Goal: Answer question/provide support: Share knowledge or assist other users

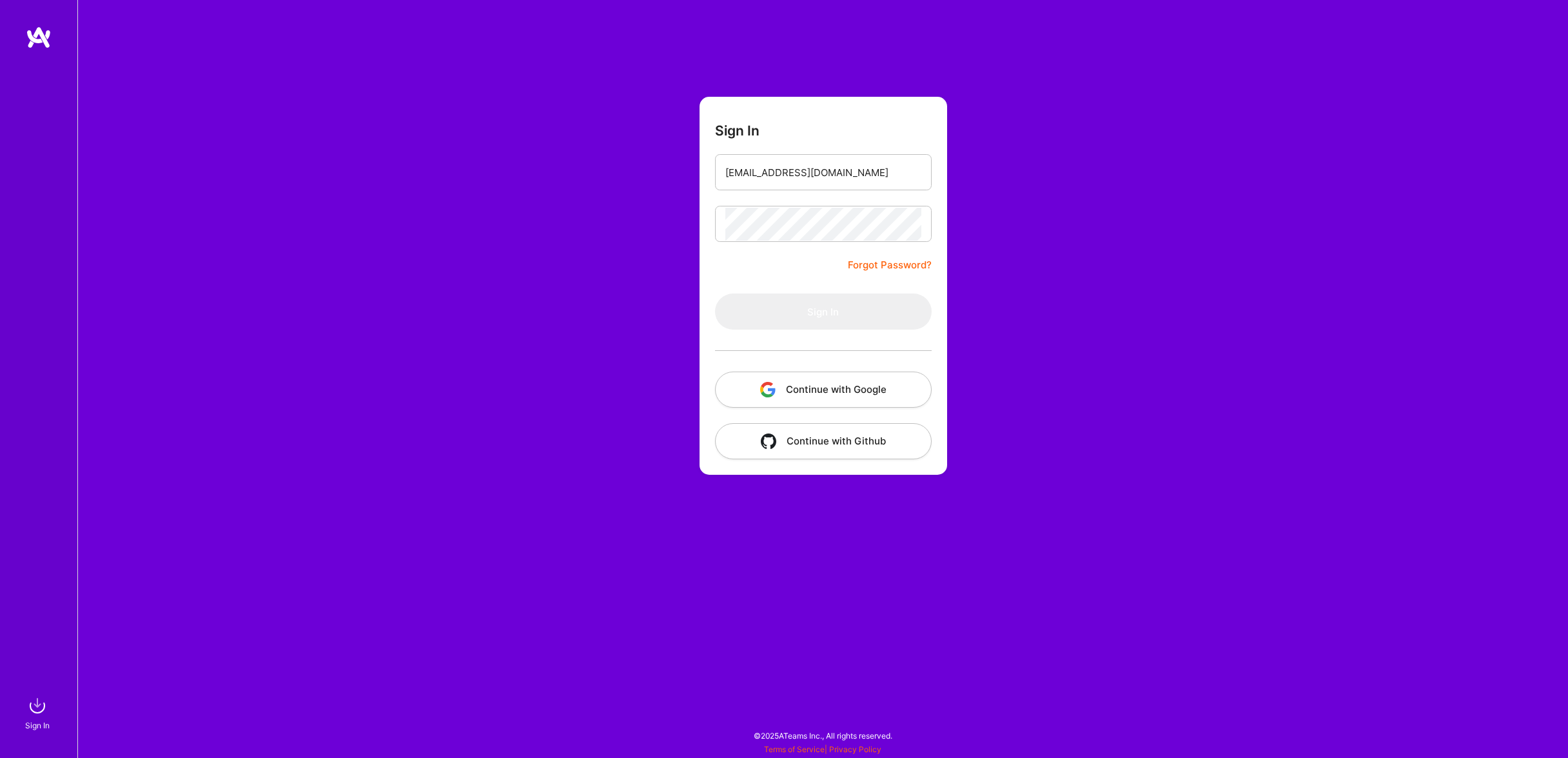
drag, startPoint x: 934, startPoint y: 230, endPoint x: 922, endPoint y: 232, distance: 12.2
click at [926, 232] on form "Sign In [EMAIL_ADDRESS][DOMAIN_NAME] Forgot Password? Sign In Continue with Goo…" at bounding box center [823, 286] width 248 height 378
click at [837, 192] on form "Sign In Forgot Password? Sign In Continue with Google Continue with Github" at bounding box center [823, 286] width 248 height 378
click at [827, 175] on input "email" at bounding box center [824, 172] width 196 height 33
type input "[EMAIL_ADDRESS][DOMAIN_NAME]"
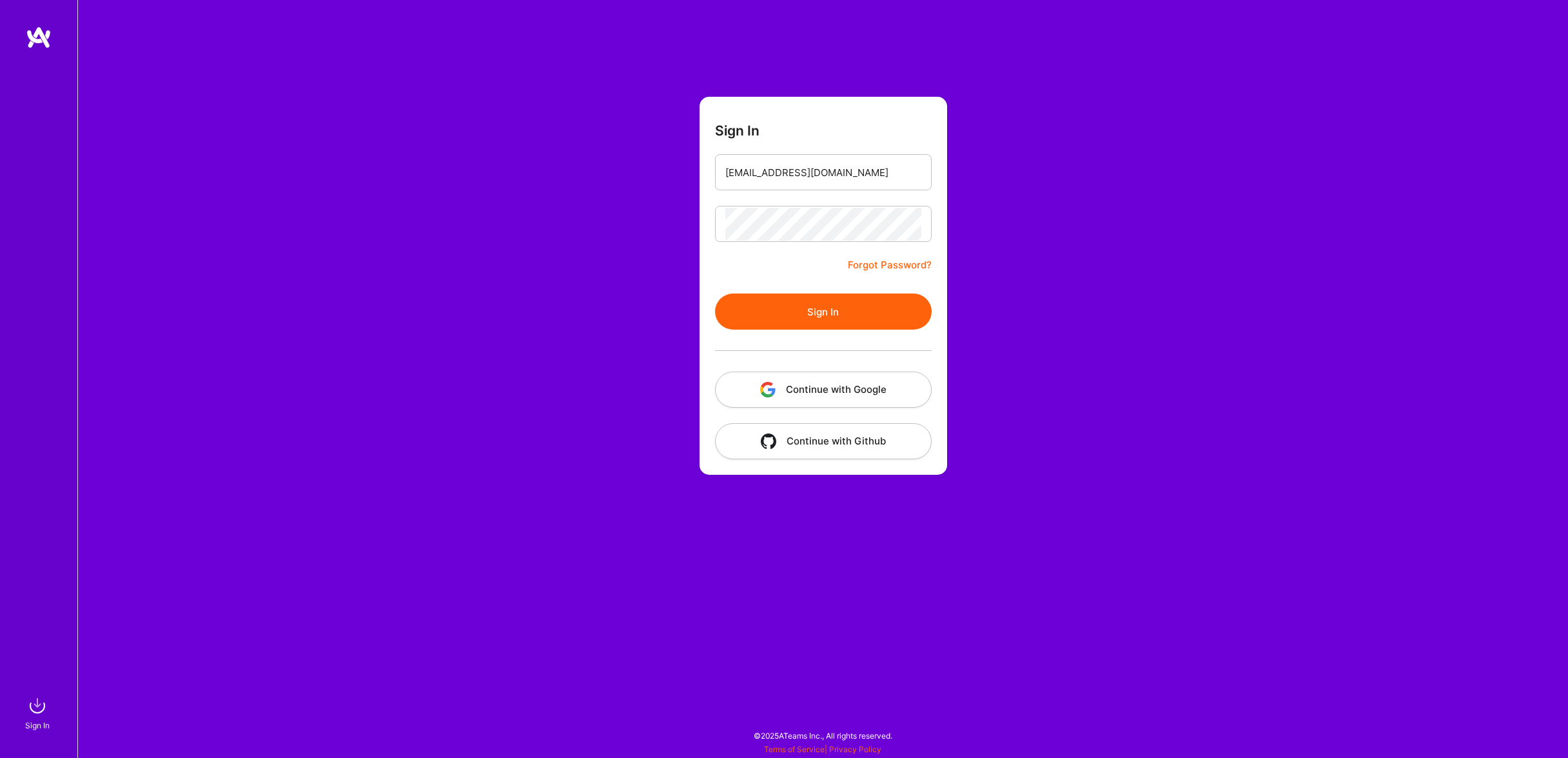
click at [869, 320] on button "Sign In" at bounding box center [824, 312] width 217 height 36
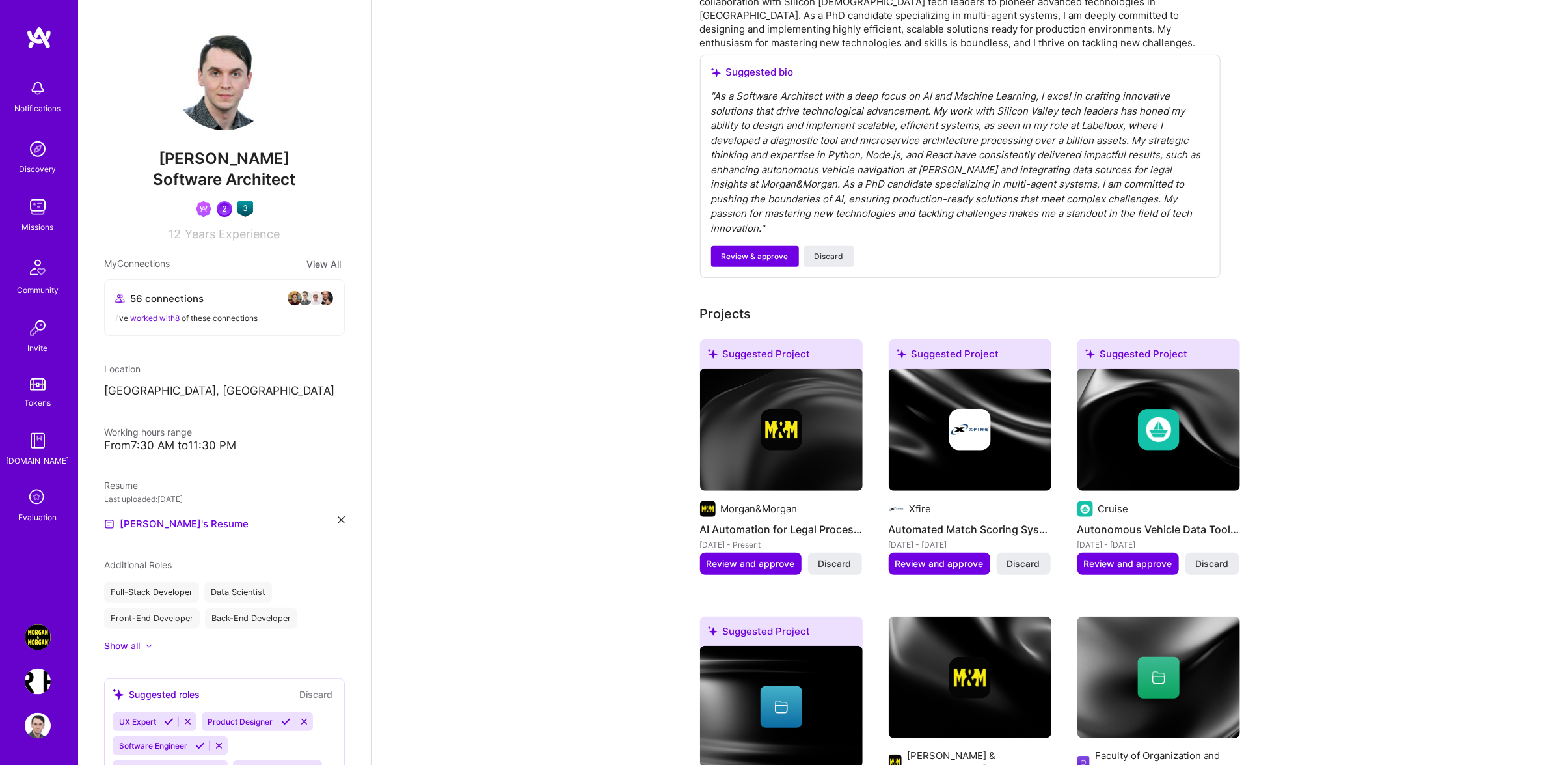
scroll to position [415, 0]
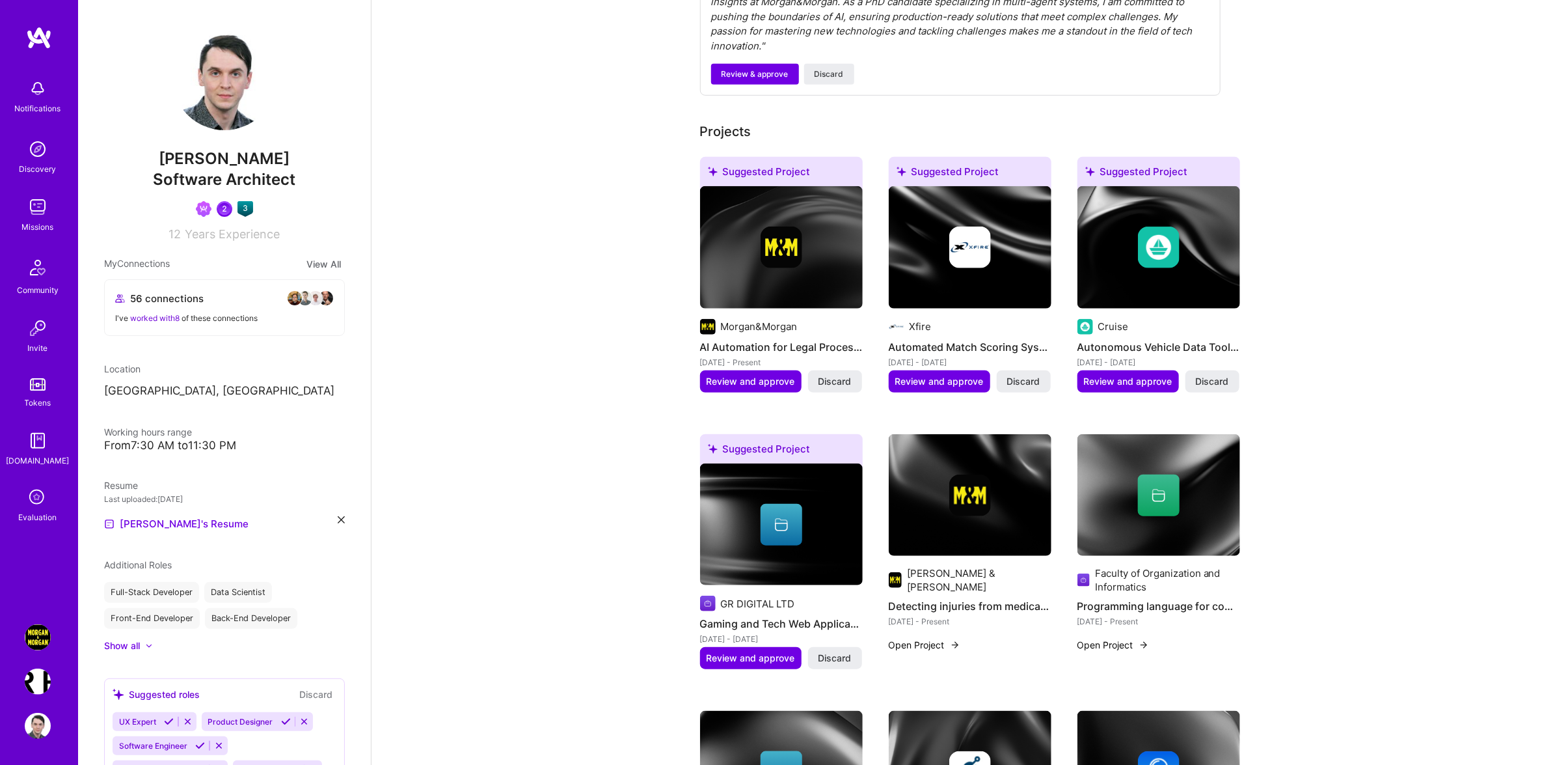
click at [44, 505] on icon at bounding box center [38, 497] width 25 height 25
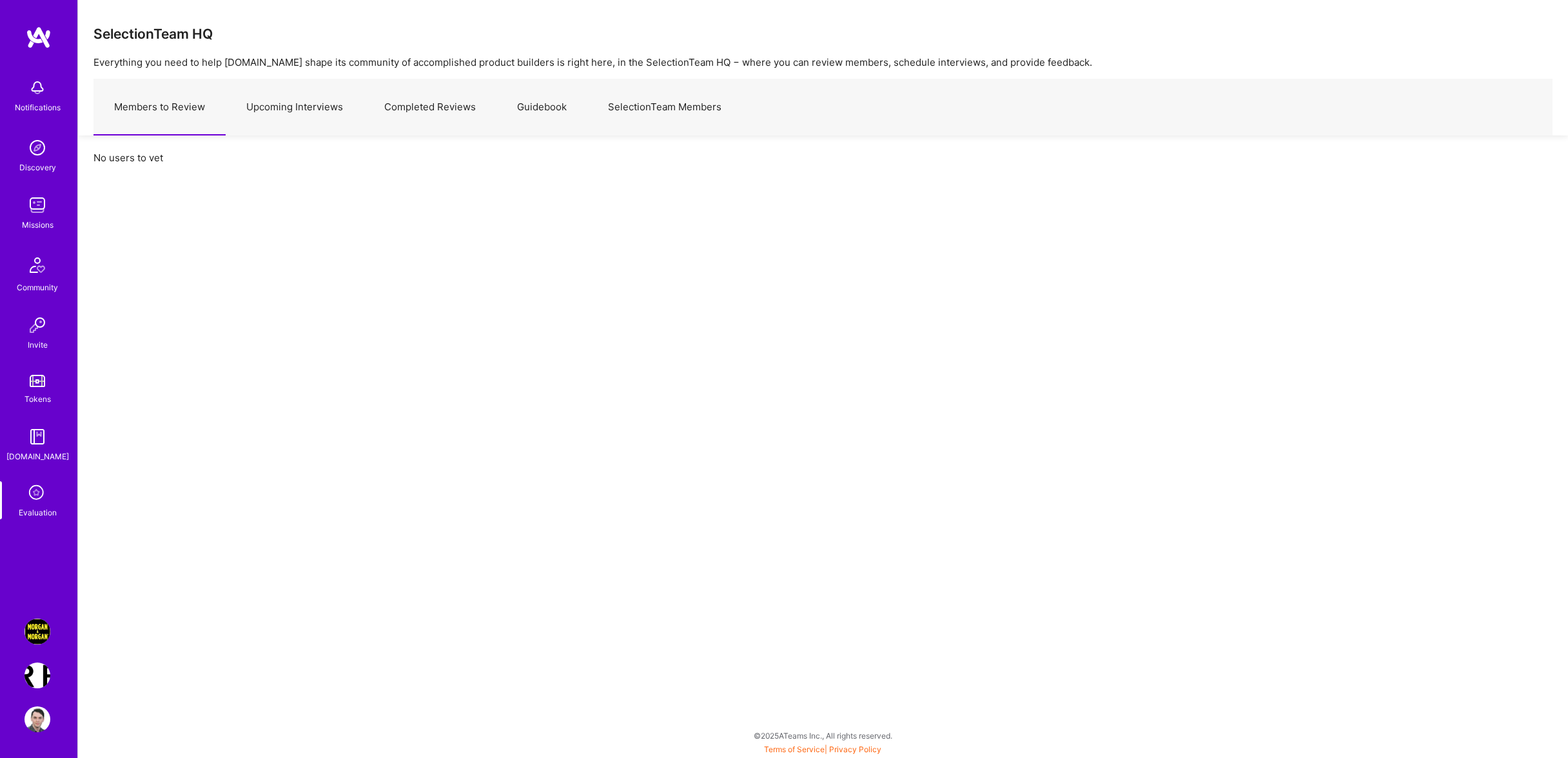
click at [305, 113] on link "Upcoming Interviews" at bounding box center [294, 107] width 138 height 56
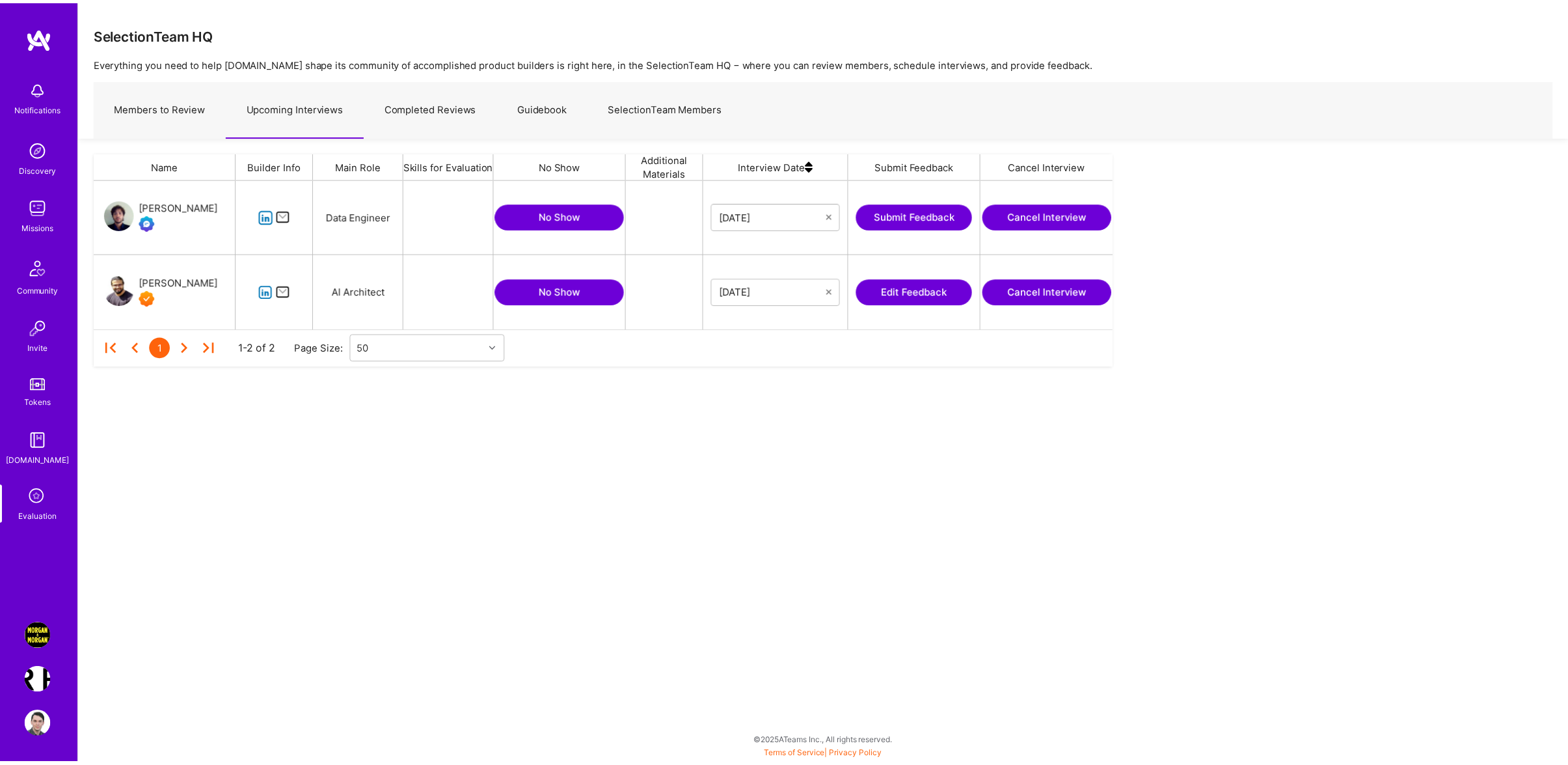
scroll to position [136, 1014]
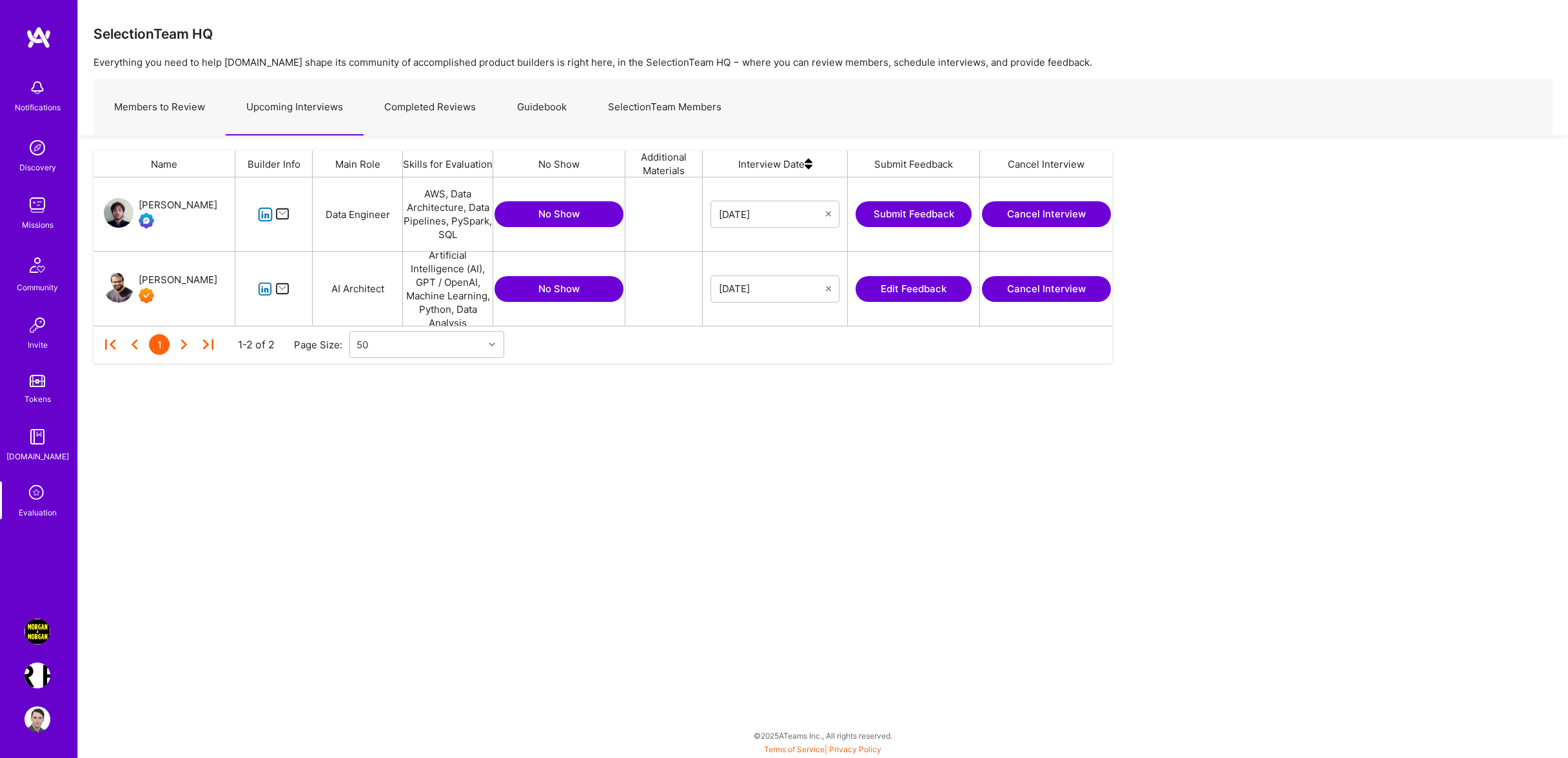
click at [908, 281] on button "Edit Feedback" at bounding box center [913, 289] width 116 height 26
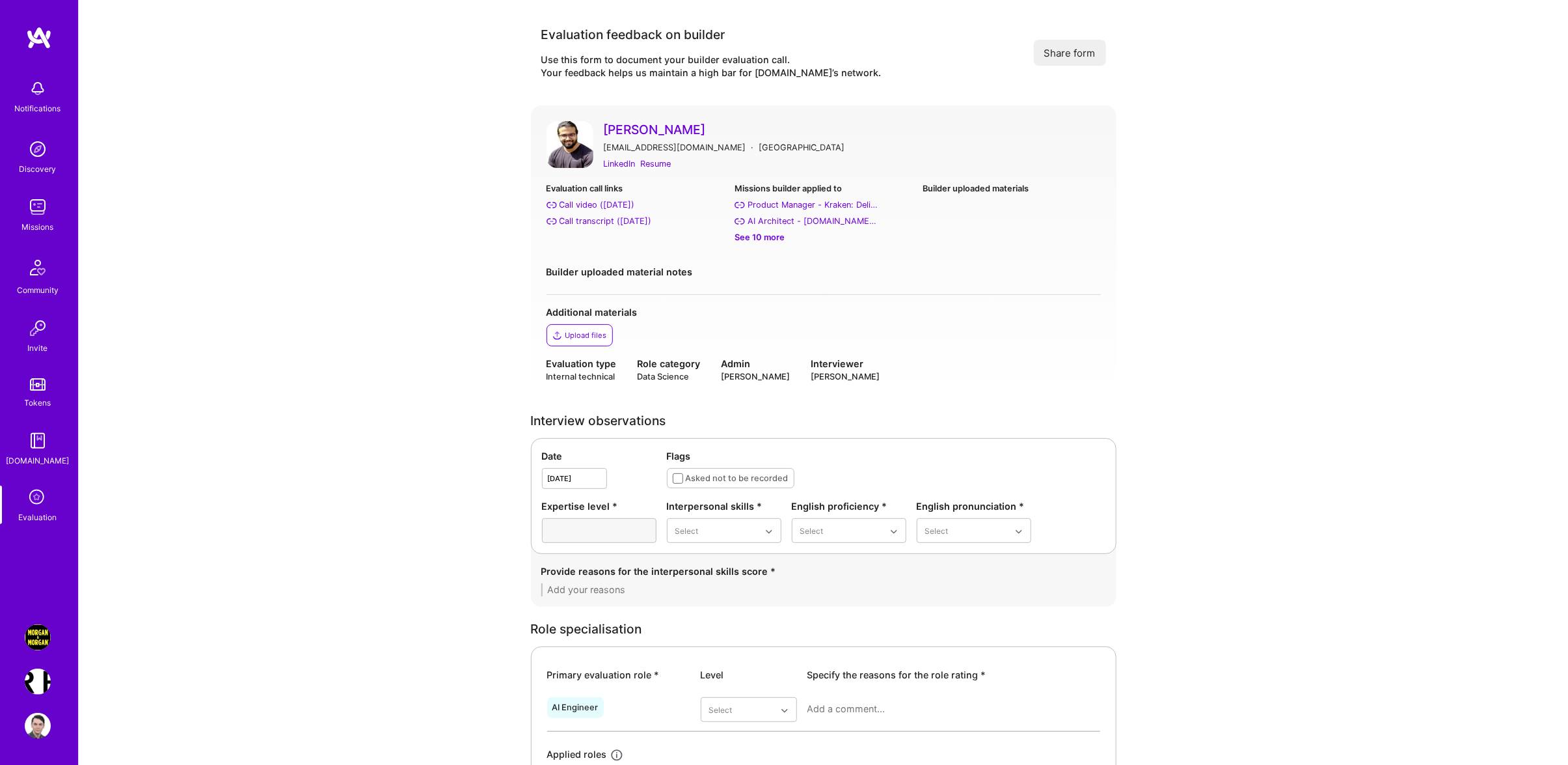
click at [572, 536] on div at bounding box center [599, 530] width 114 height 25
click at [715, 650] on div "Excellent" at bounding box center [723, 659] width 114 height 24
click at [778, 567] on div "Provide reasons for the interpersonal skills score *" at bounding box center [823, 571] width 564 height 14
click at [719, 633] on div "Good" at bounding box center [723, 635] width 114 height 24
click at [834, 610] on div "Good" at bounding box center [849, 611] width 114 height 24
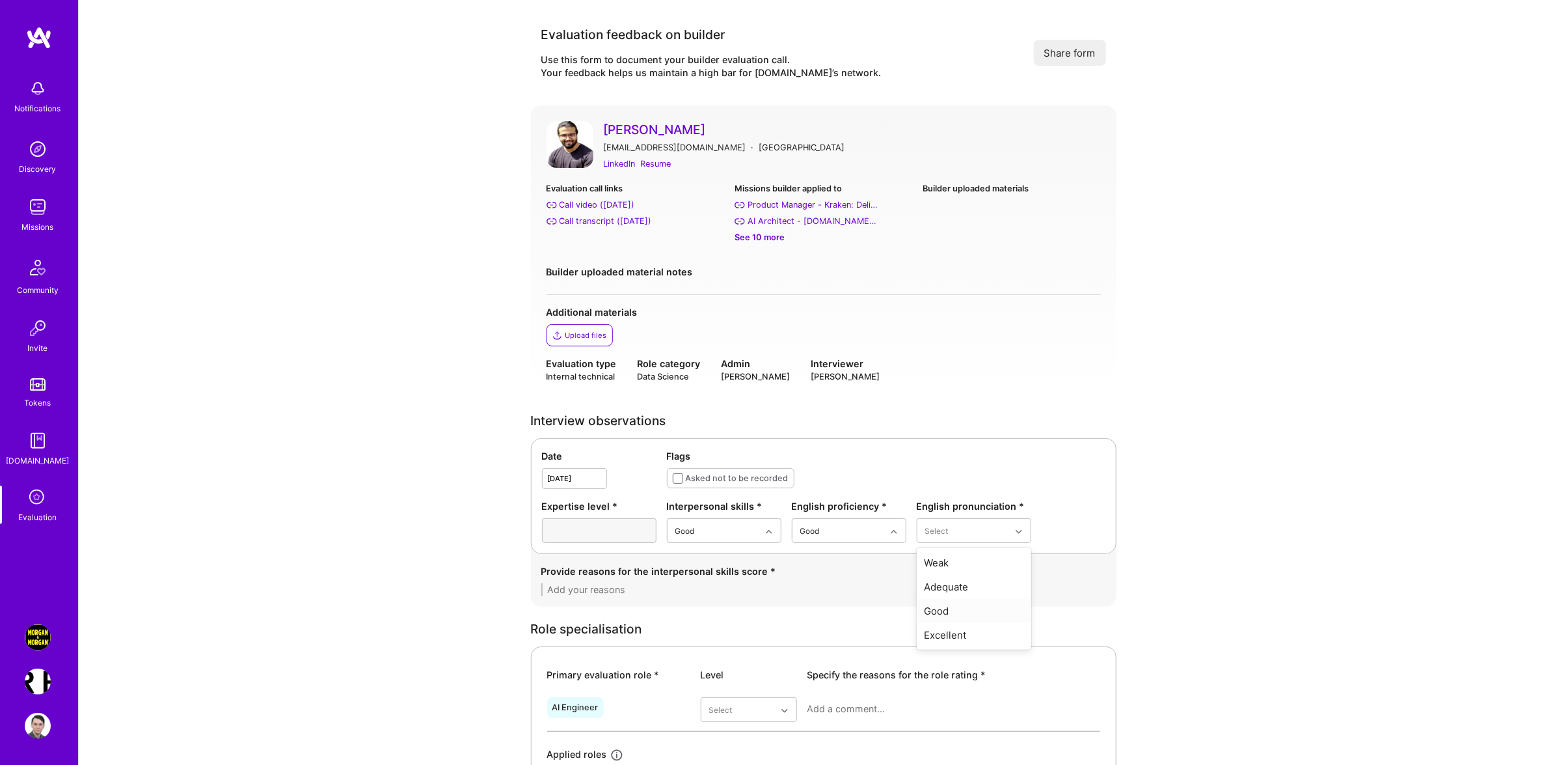
click at [970, 607] on div "Good" at bounding box center [973, 611] width 114 height 24
click at [624, 536] on div at bounding box center [599, 530] width 114 height 25
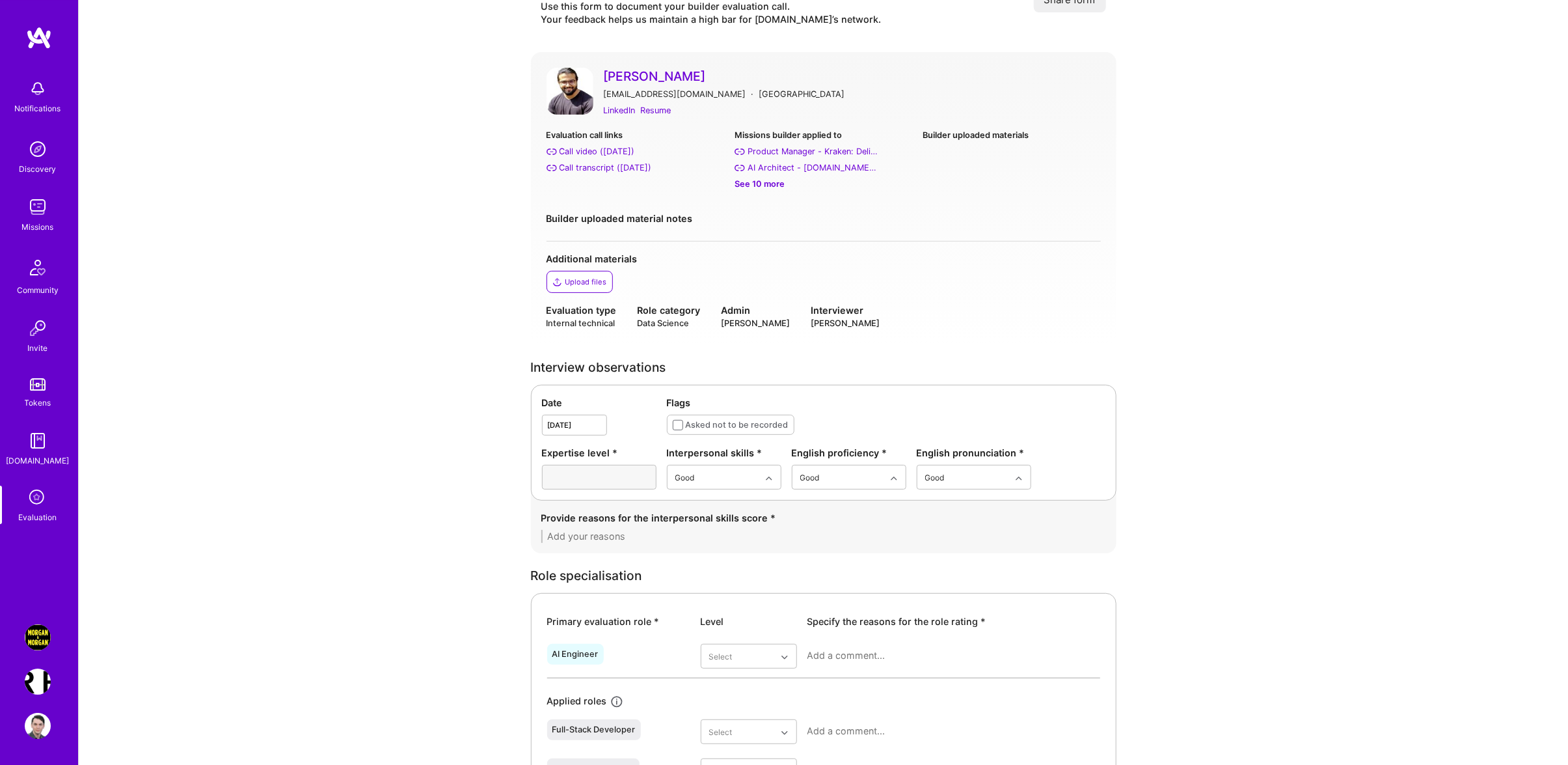
scroll to position [138, 0]
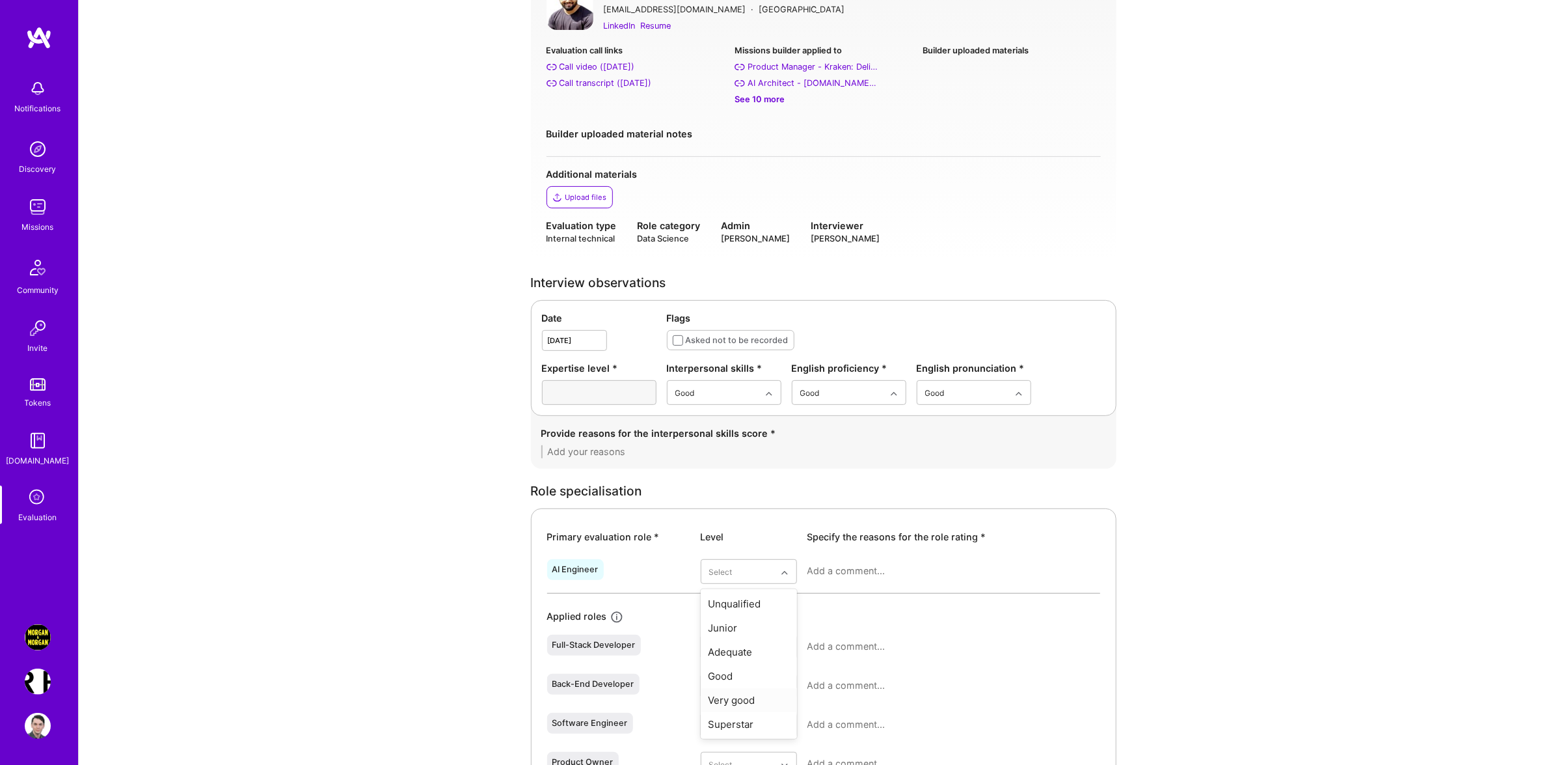
click at [770, 696] on div "Very good" at bounding box center [749, 700] width 97 height 24
click at [852, 581] on div at bounding box center [953, 576] width 293 height 34
click at [853, 569] on textarea at bounding box center [953, 571] width 293 height 13
click at [707, 464] on div "Provide reasons for the interpersonal skills score *" at bounding box center [823, 442] width 585 height 53
click at [696, 455] on textarea at bounding box center [823, 451] width 564 height 13
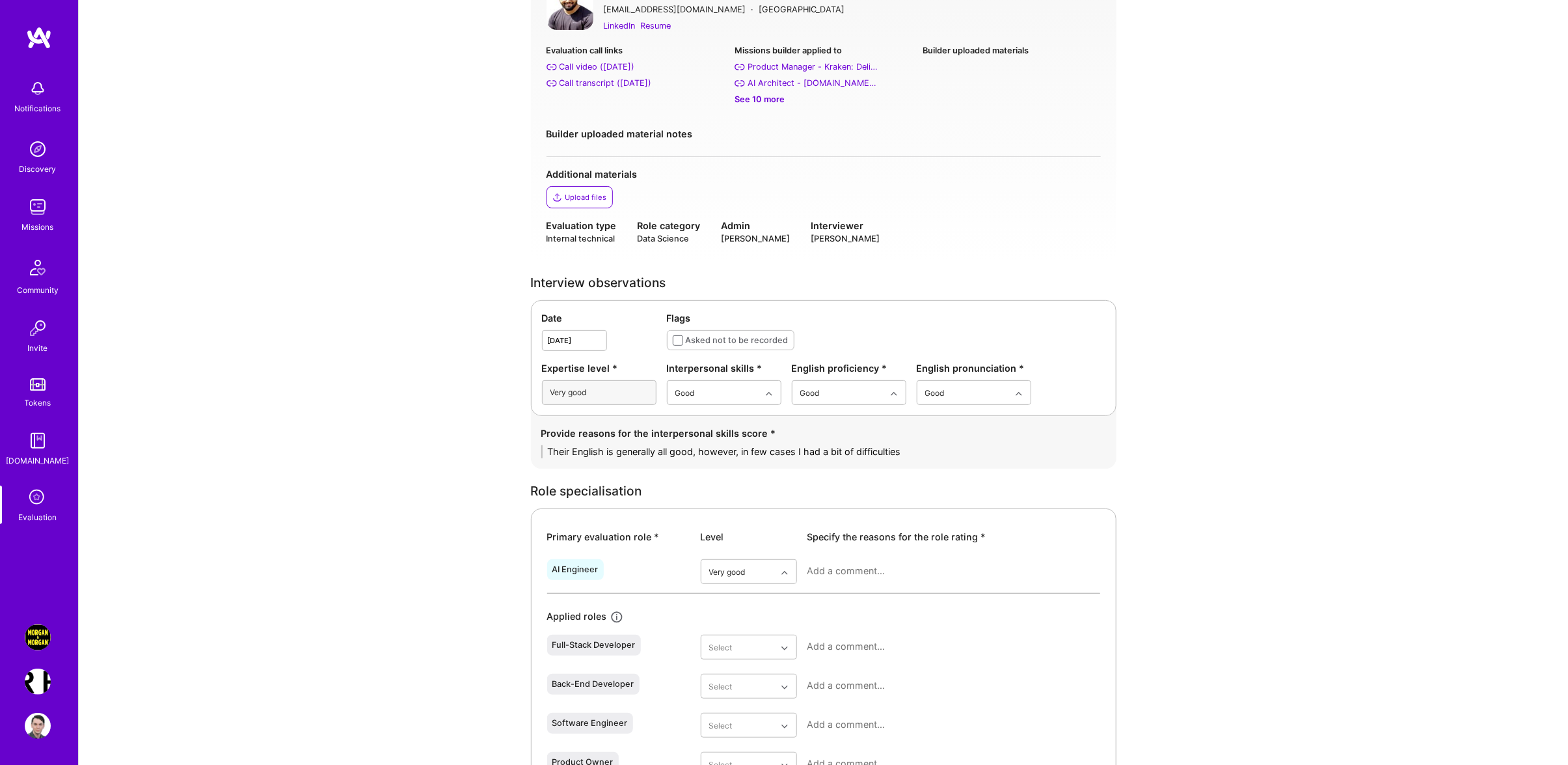
click at [723, 409] on div "Date [DATE] Flags Asked not to be recorded Expertise level * Very good Interper…" at bounding box center [823, 358] width 585 height 116
click at [708, 489] on div "Excellent" at bounding box center [723, 497] width 114 height 24
drag, startPoint x: 929, startPoint y: 446, endPoint x: 740, endPoint y: 465, distance: 190.0
click at [740, 458] on textarea "Their English is generally all good, however, in few cases I had a bit of diffi…" at bounding box center [823, 451] width 564 height 13
type textarea "Their English is generally all good, however, they are not native speaker."
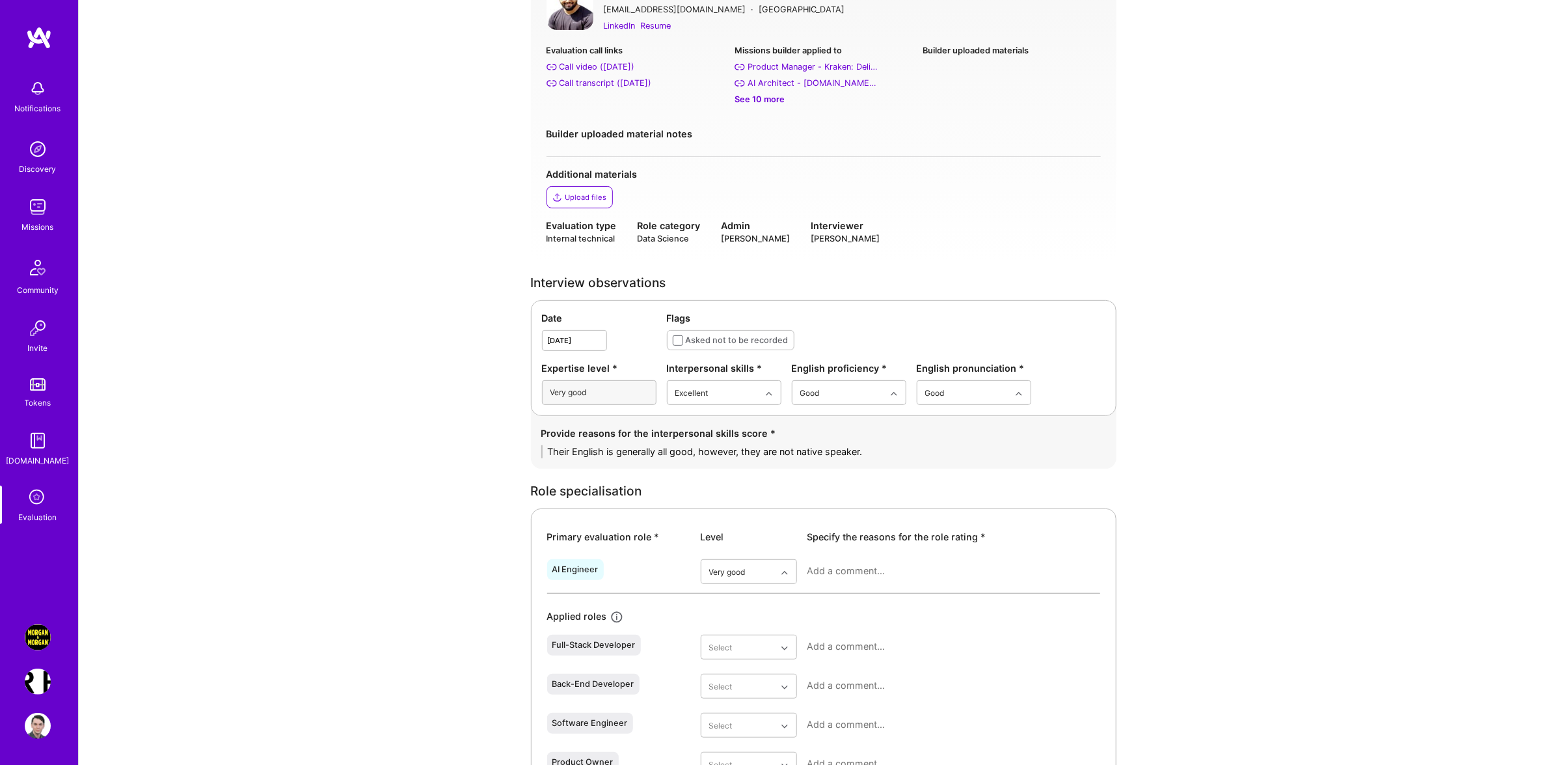
click at [840, 574] on textarea at bounding box center [953, 571] width 293 height 13
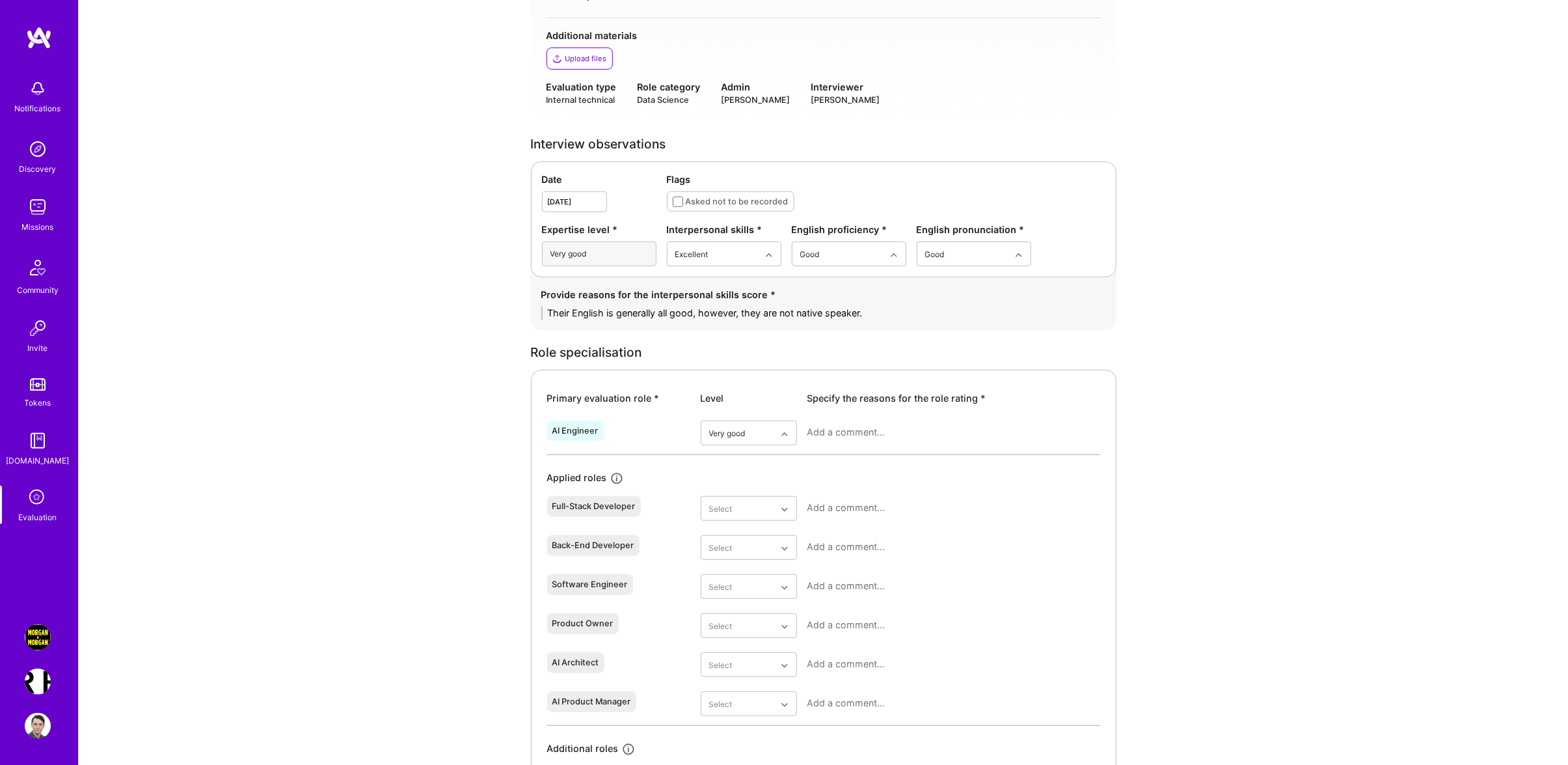
scroll to position [415, 0]
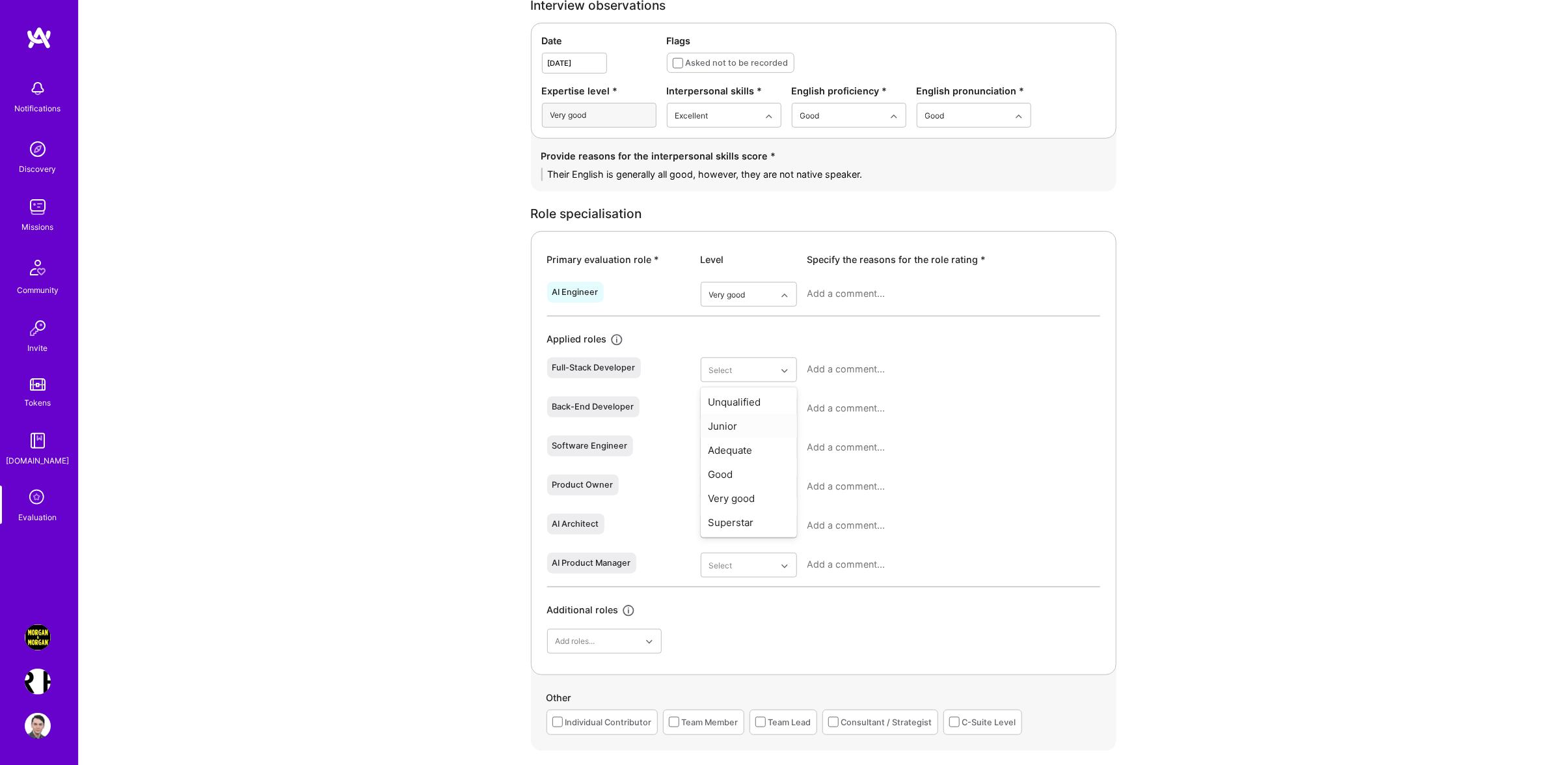
click at [834, 360] on div at bounding box center [953, 374] width 293 height 34
click at [838, 372] on textarea at bounding box center [953, 369] width 293 height 13
click at [1039, 442] on textarea at bounding box center [953, 447] width 293 height 13
click at [898, 381] on div "We did not touch on this as much" at bounding box center [953, 374] width 293 height 34
click at [877, 393] on div "Back-End Developer Select" at bounding box center [823, 410] width 553 height 39
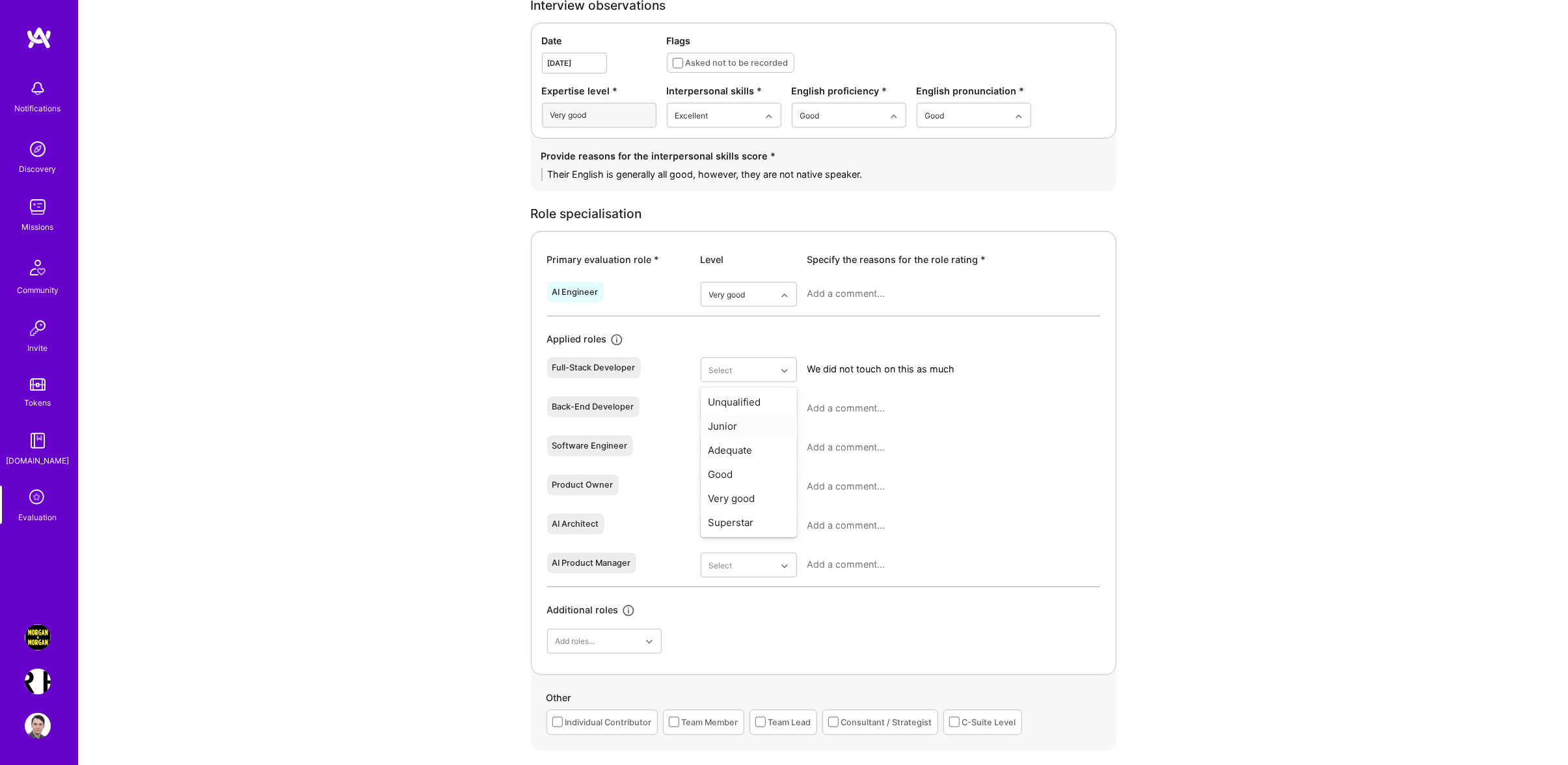
drag, startPoint x: 866, startPoint y: 398, endPoint x: 863, endPoint y: 407, distance: 9.5
click at [860, 402] on div at bounding box center [953, 413] width 293 height 34
click at [865, 410] on textarea at bounding box center [953, 408] width 293 height 13
click at [953, 378] on div "We did not touch on this as much" at bounding box center [953, 374] width 293 height 34
click at [948, 373] on textarea "We did not touch on this as much" at bounding box center [953, 369] width 293 height 13
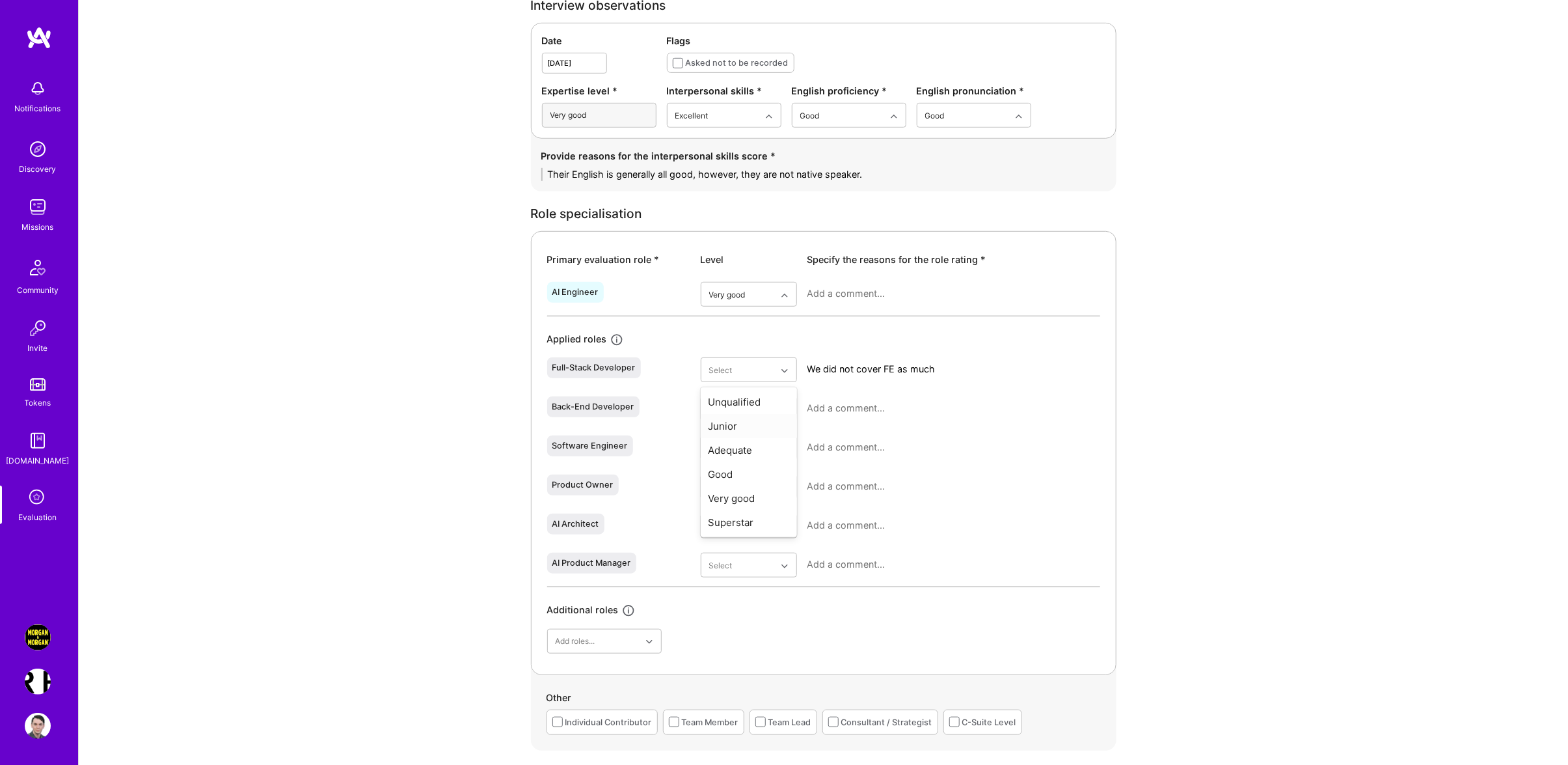
type textarea "We did not cover FE as much"
click at [676, 365] on div "Full-Stack Developer" at bounding box center [618, 374] width 143 height 34
click at [754, 531] on div "Very good" at bounding box center [749, 537] width 97 height 24
click at [888, 414] on textarea at bounding box center [953, 408] width 293 height 13
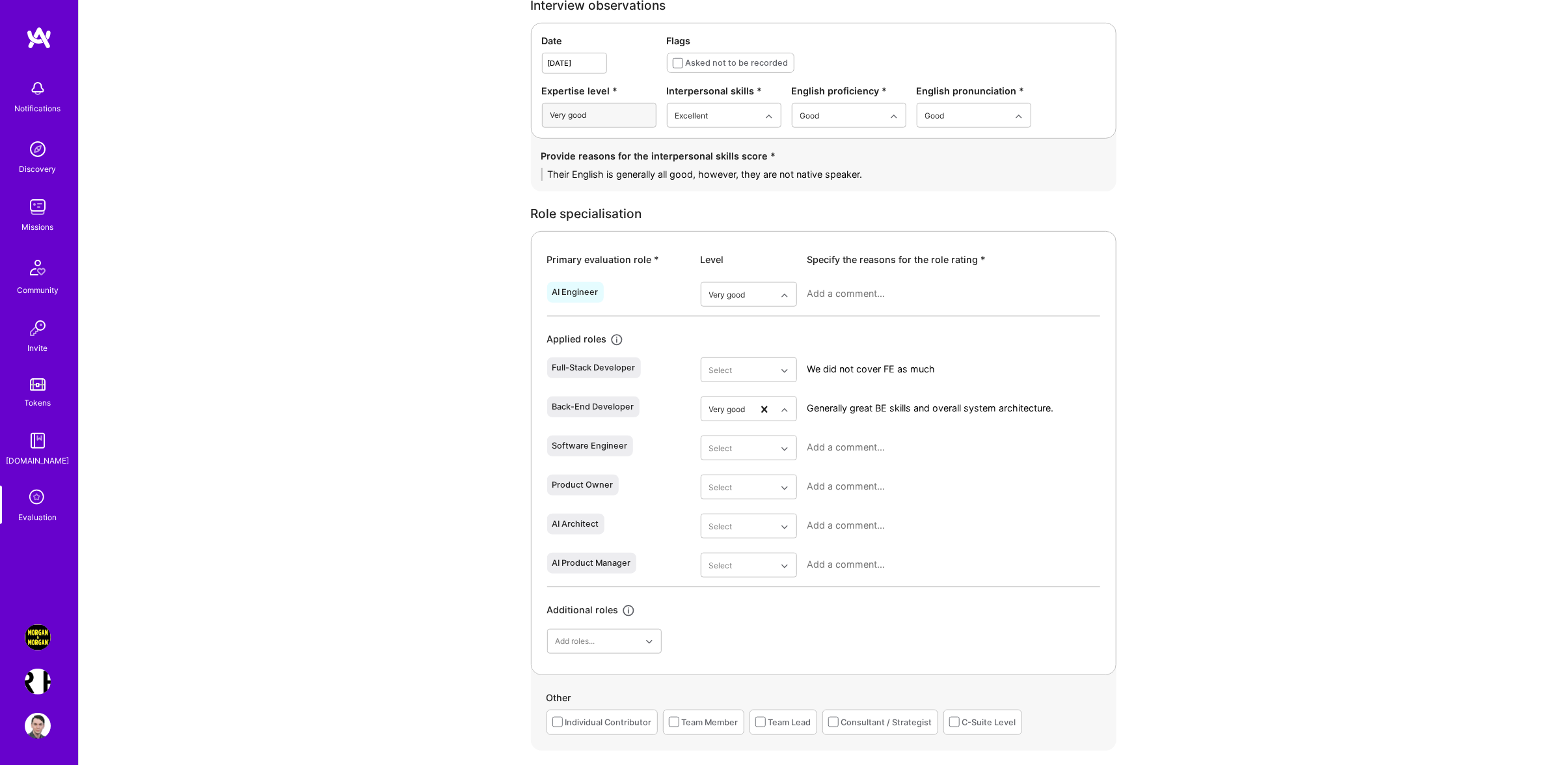
click at [858, 407] on textarea "Generally great BE skills and overall system architecture." at bounding box center [953, 408] width 293 height 13
type textarea "Generally great BE skills and overall system architecture."
click at [850, 442] on textarea at bounding box center [953, 447] width 293 height 13
paste textarea "Generally great BE skills and overall system architecture."
type textarea "Generally great BE skills and overall system architecture."
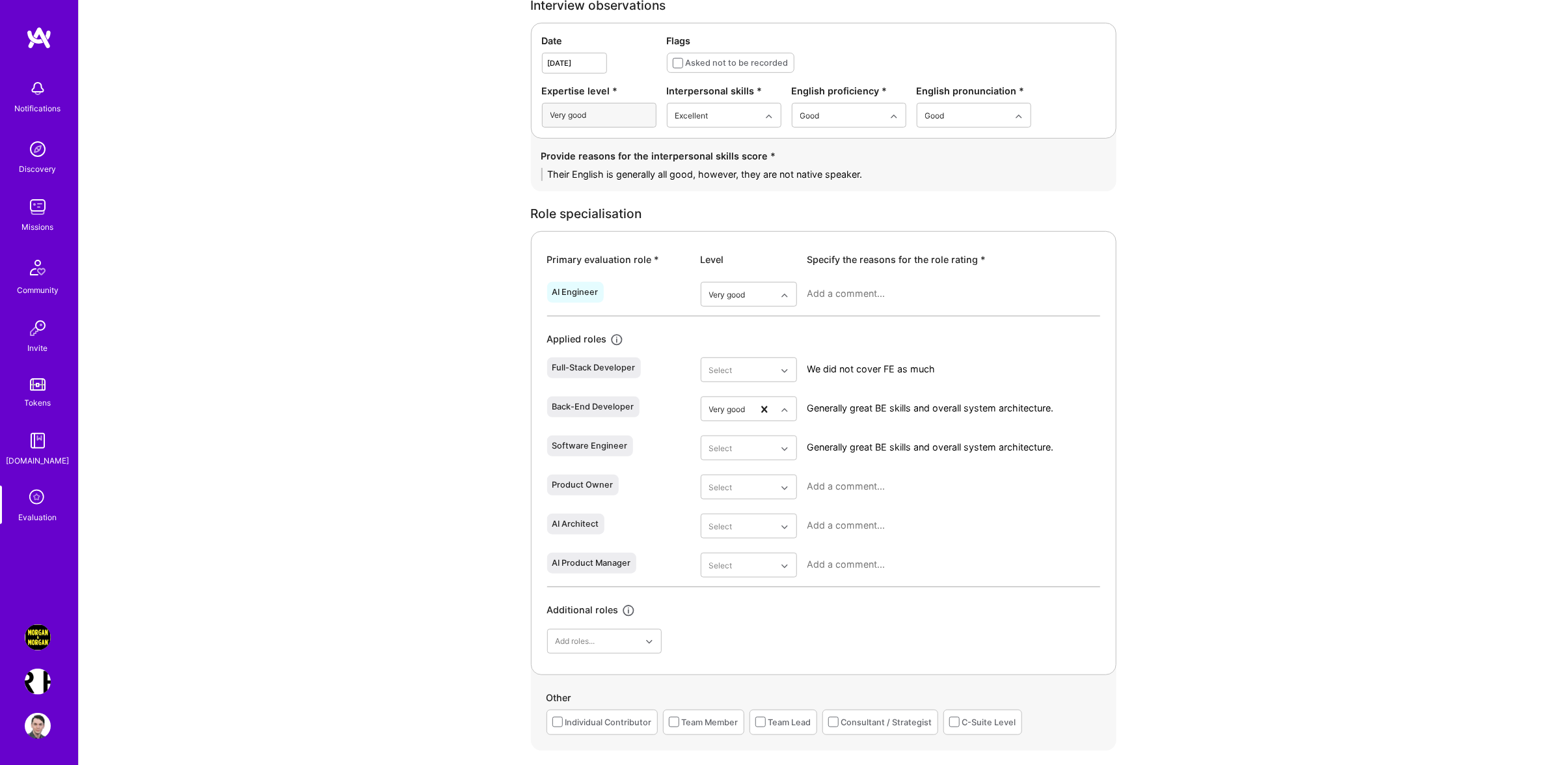
click at [826, 533] on div at bounding box center [953, 530] width 293 height 34
click at [825, 528] on textarea at bounding box center [953, 525] width 293 height 13
click at [751, 648] on div "Very good" at bounding box center [749, 654] width 97 height 24
click at [751, 574] on div "Very good" at bounding box center [749, 577] width 97 height 24
click at [861, 488] on textarea at bounding box center [953, 486] width 293 height 13
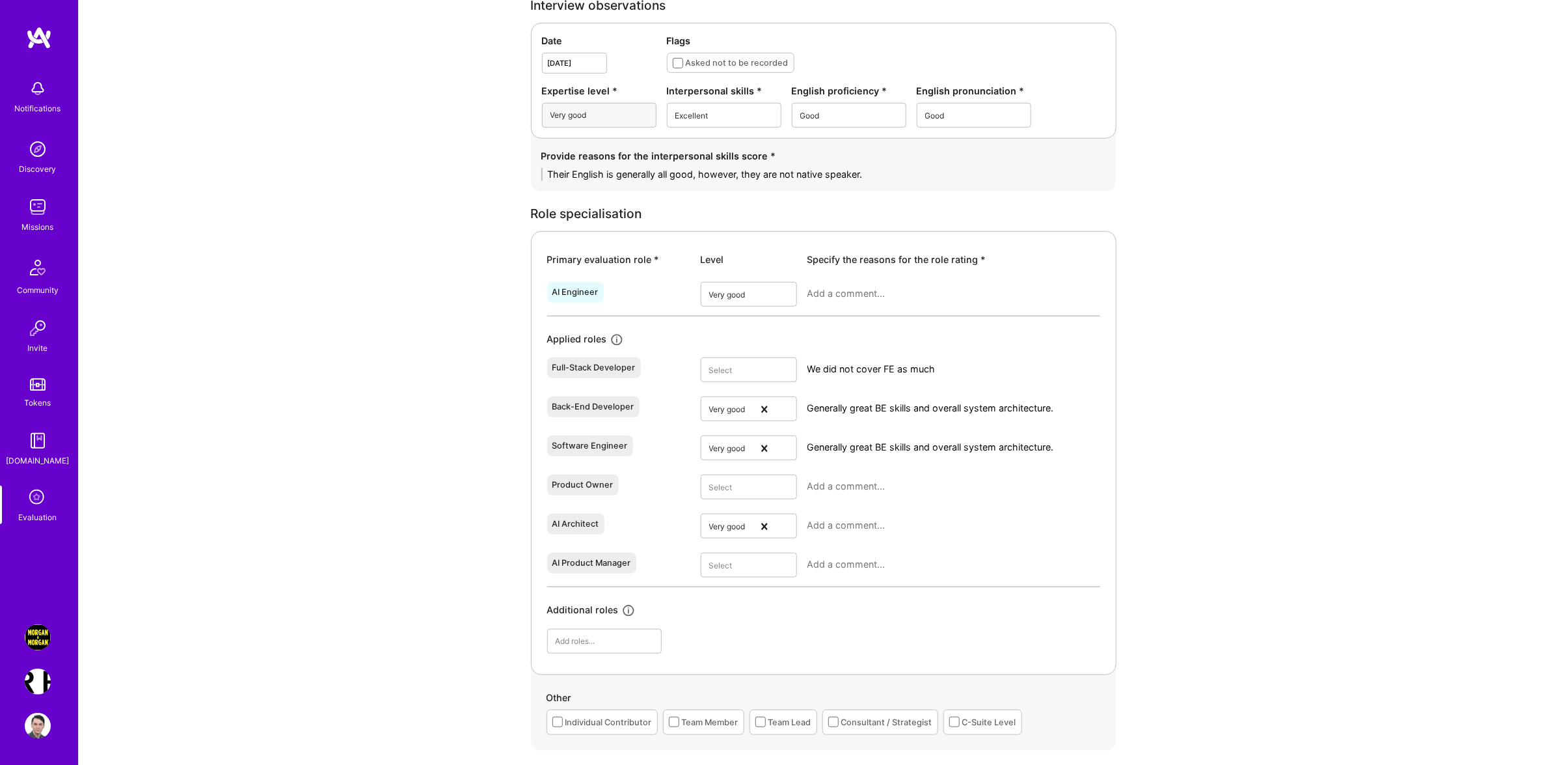
type textarea "D"
type textarea "We did not touch so much on this subject"
click at [845, 561] on textarea at bounding box center [953, 564] width 293 height 13
paste textarea "We did not touch so much on this subject"
type textarea "We did not touch so much on this subject"
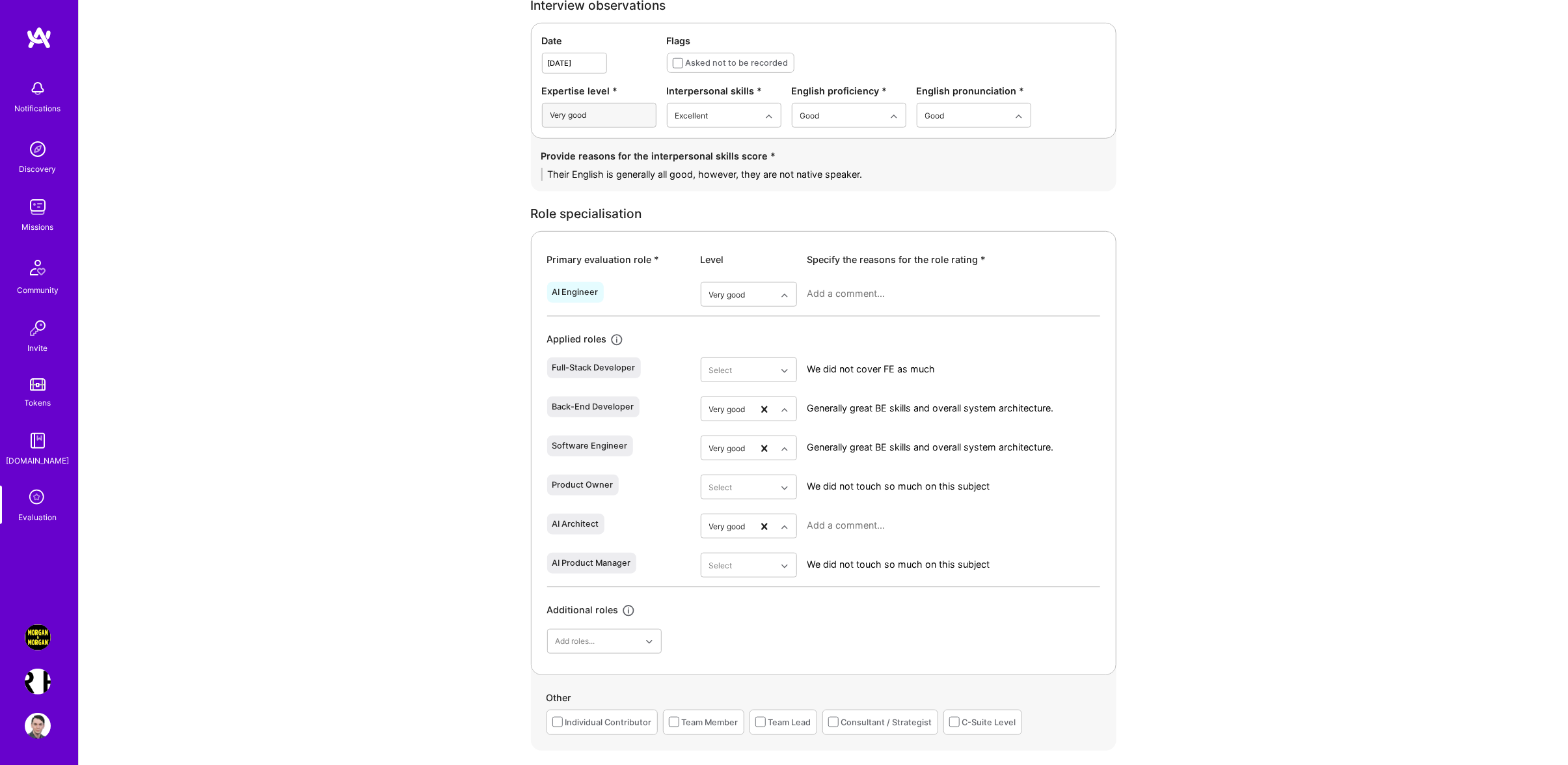
click at [868, 526] on textarea at bounding box center [953, 525] width 293 height 13
click at [735, 650] on div "Superstar" at bounding box center [749, 654] width 97 height 24
click at [925, 527] on textarea "In-depth knowledge of" at bounding box center [953, 525] width 293 height 13
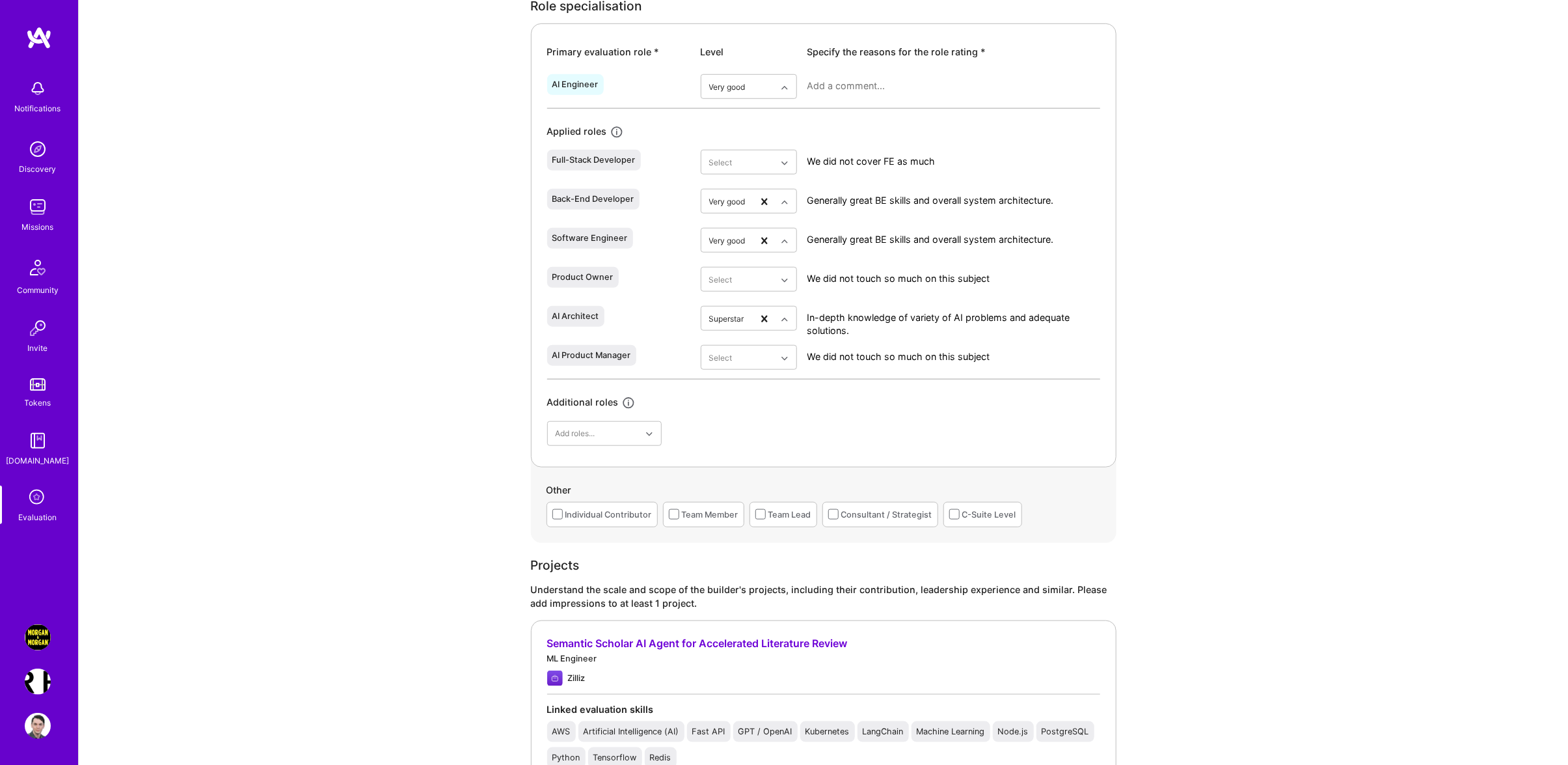
type textarea "In-depth knowledge of variety of AI problems and adequate solutions."
click at [602, 515] on div "Individual Contributor" at bounding box center [608, 514] width 86 height 14
click at [725, 523] on div "Team Member" at bounding box center [703, 514] width 81 height 26
click at [675, 515] on span at bounding box center [674, 513] width 10 height 10
click at [0, 0] on input "checkbox" at bounding box center [0, 0] width 0 height 0
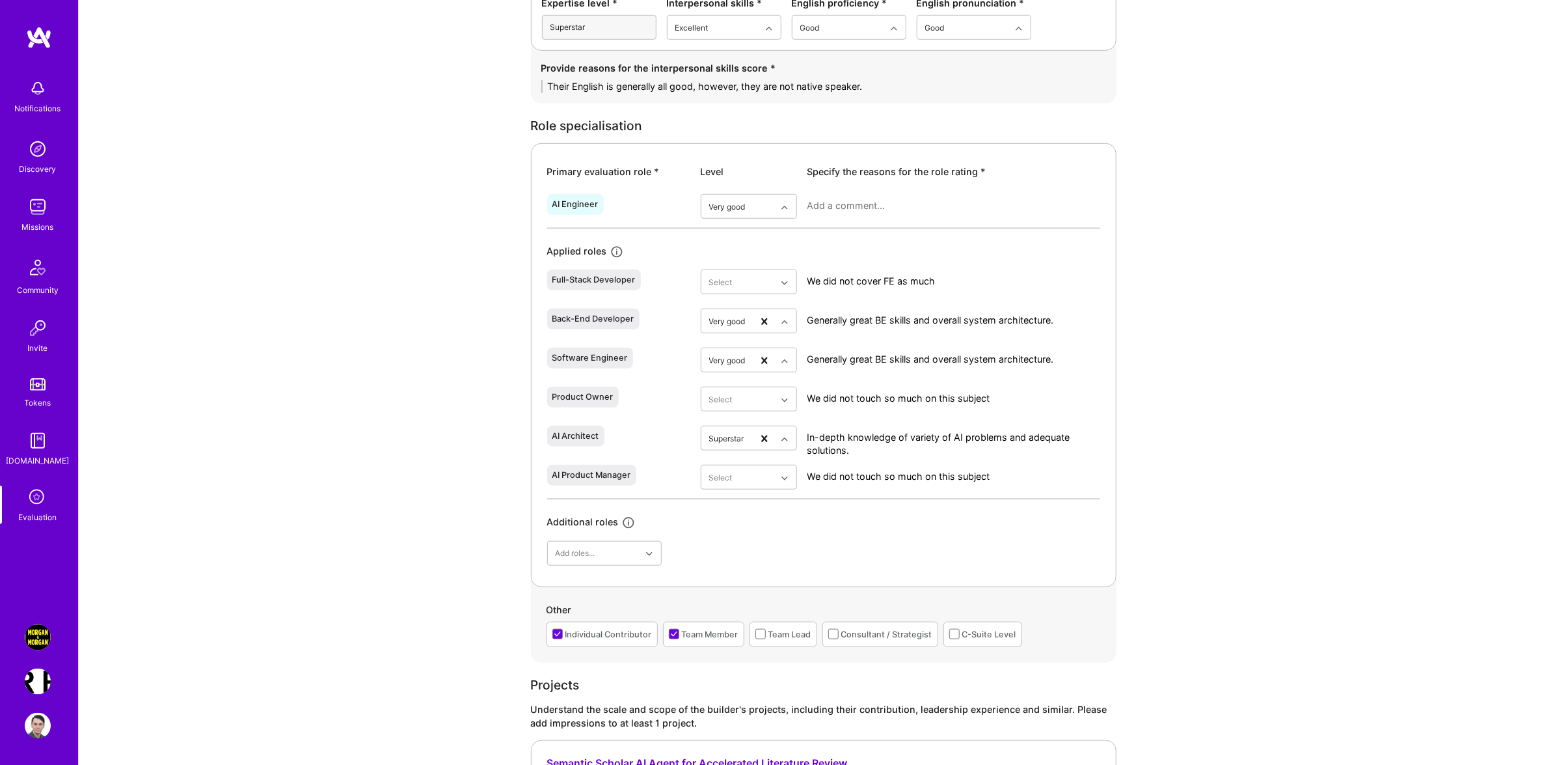
scroll to position [484, 0]
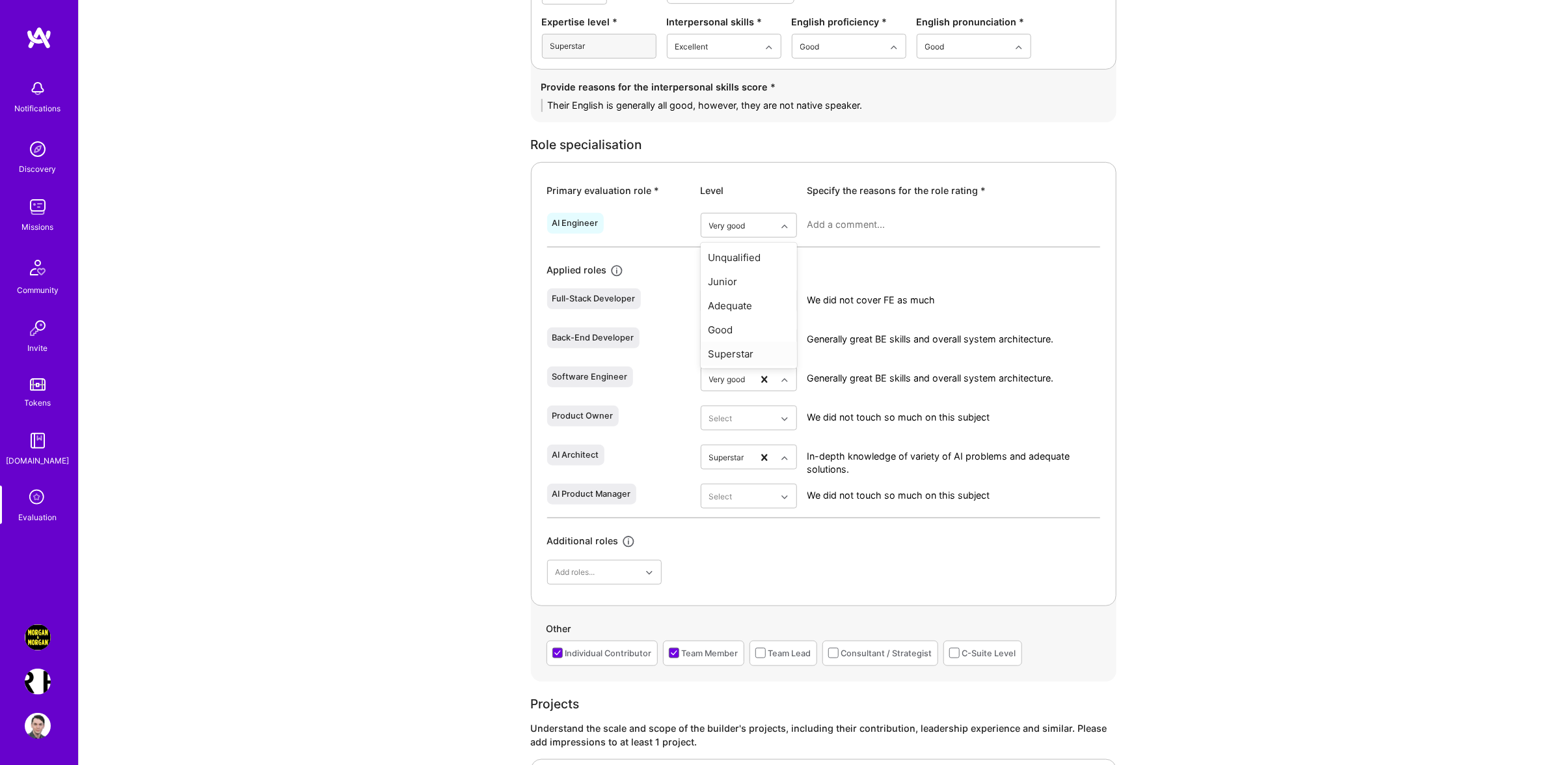
click at [746, 356] on div "Superstar" at bounding box center [749, 354] width 97 height 24
click at [720, 575] on div "Very good" at bounding box center [749, 585] width 97 height 24
click at [933, 222] on textarea at bounding box center [953, 224] width 293 height 13
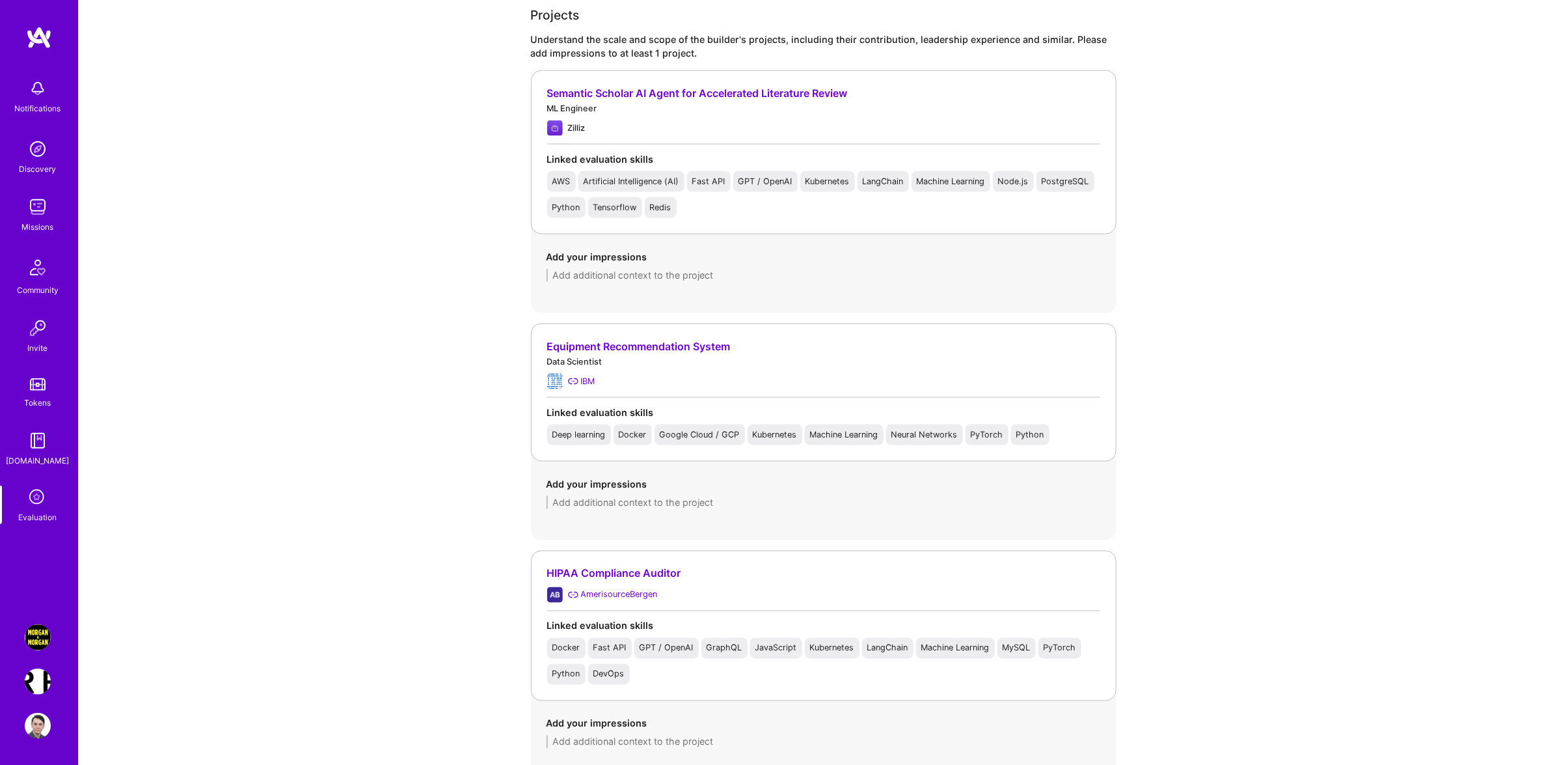
scroll to position [1176, 0]
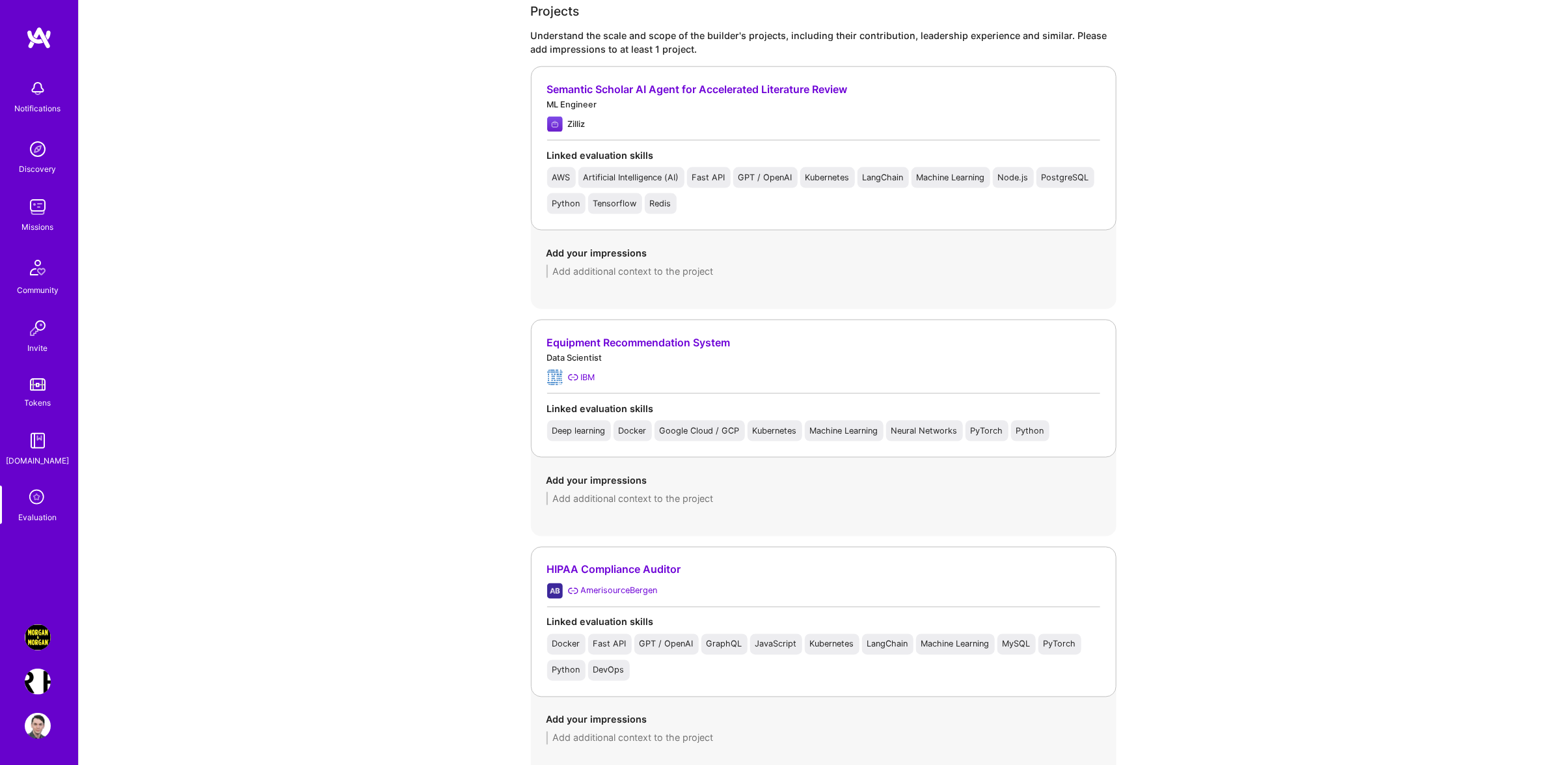
type textarea "Great executor and versatile with AI across different tech and modalities."
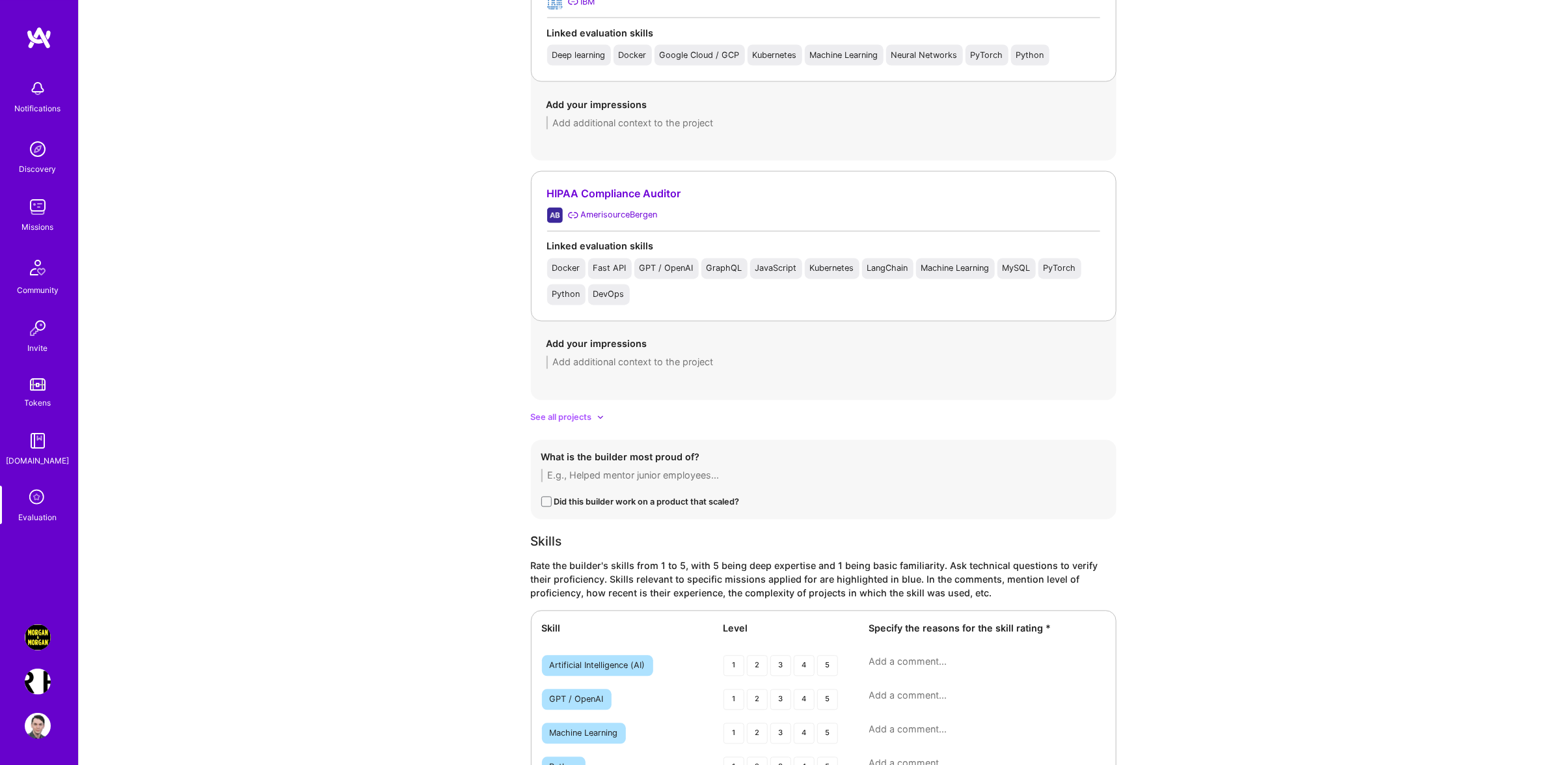
scroll to position [1592, 0]
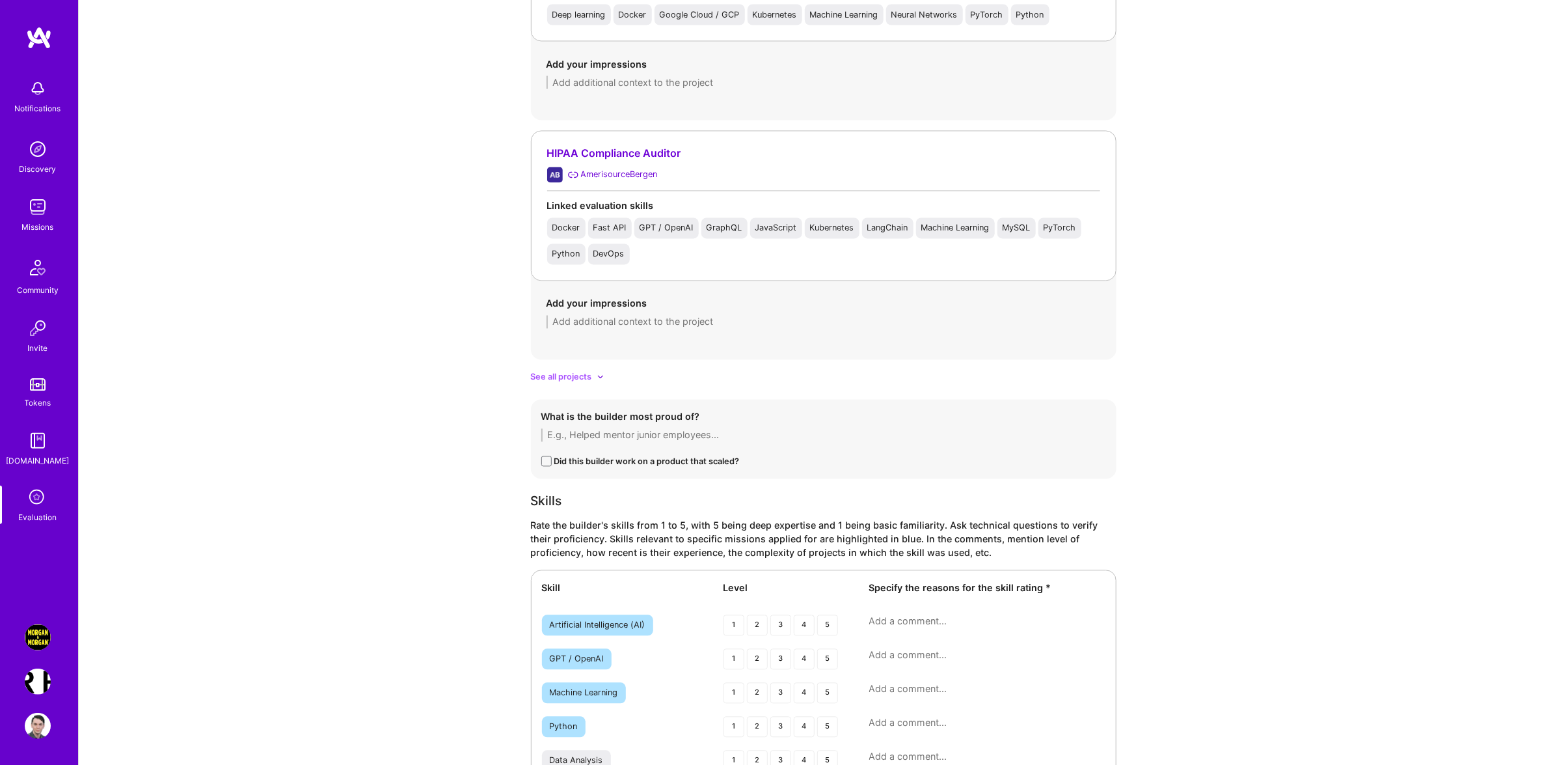
click at [592, 376] on span "See all projects" at bounding box center [561, 377] width 61 height 14
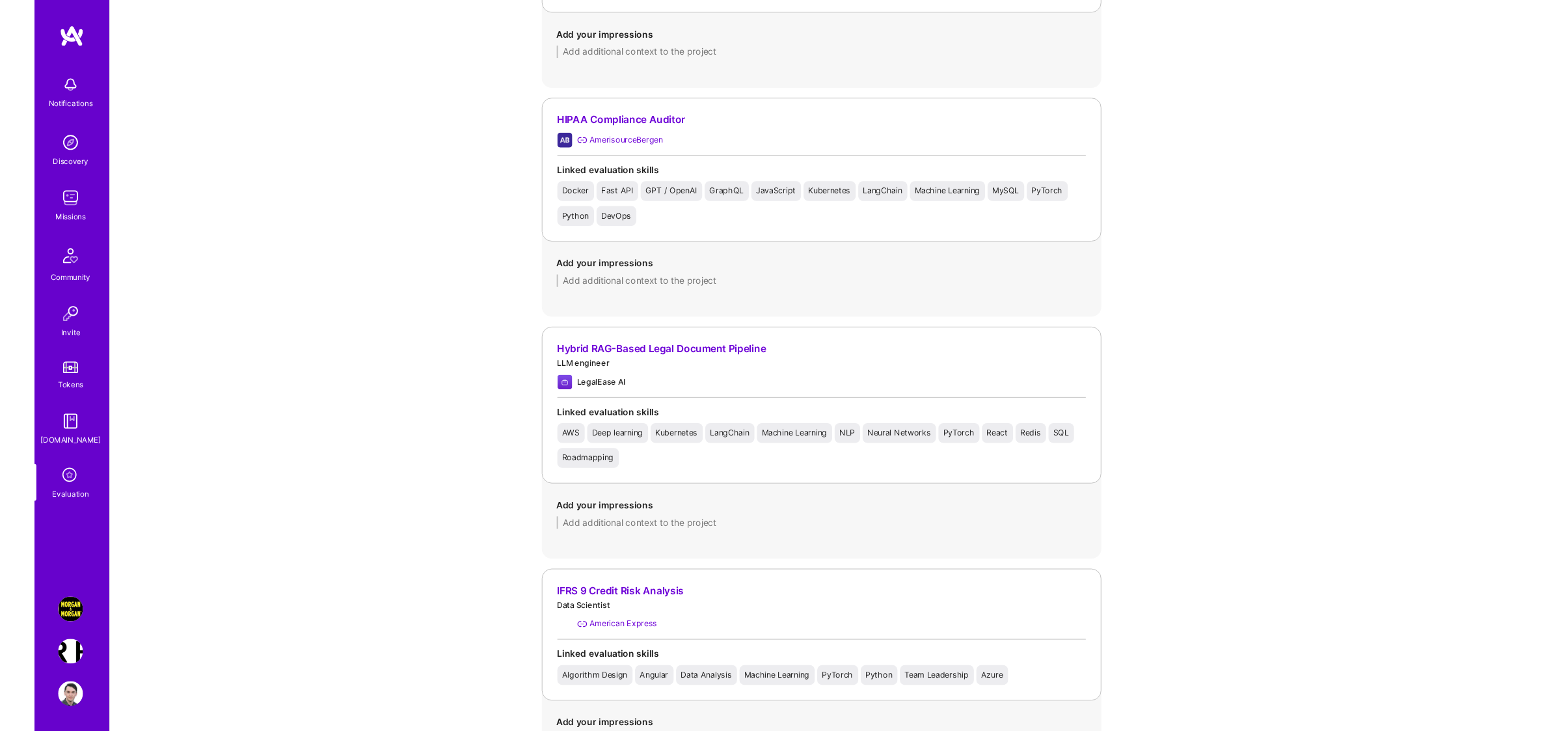
scroll to position [2330, 0]
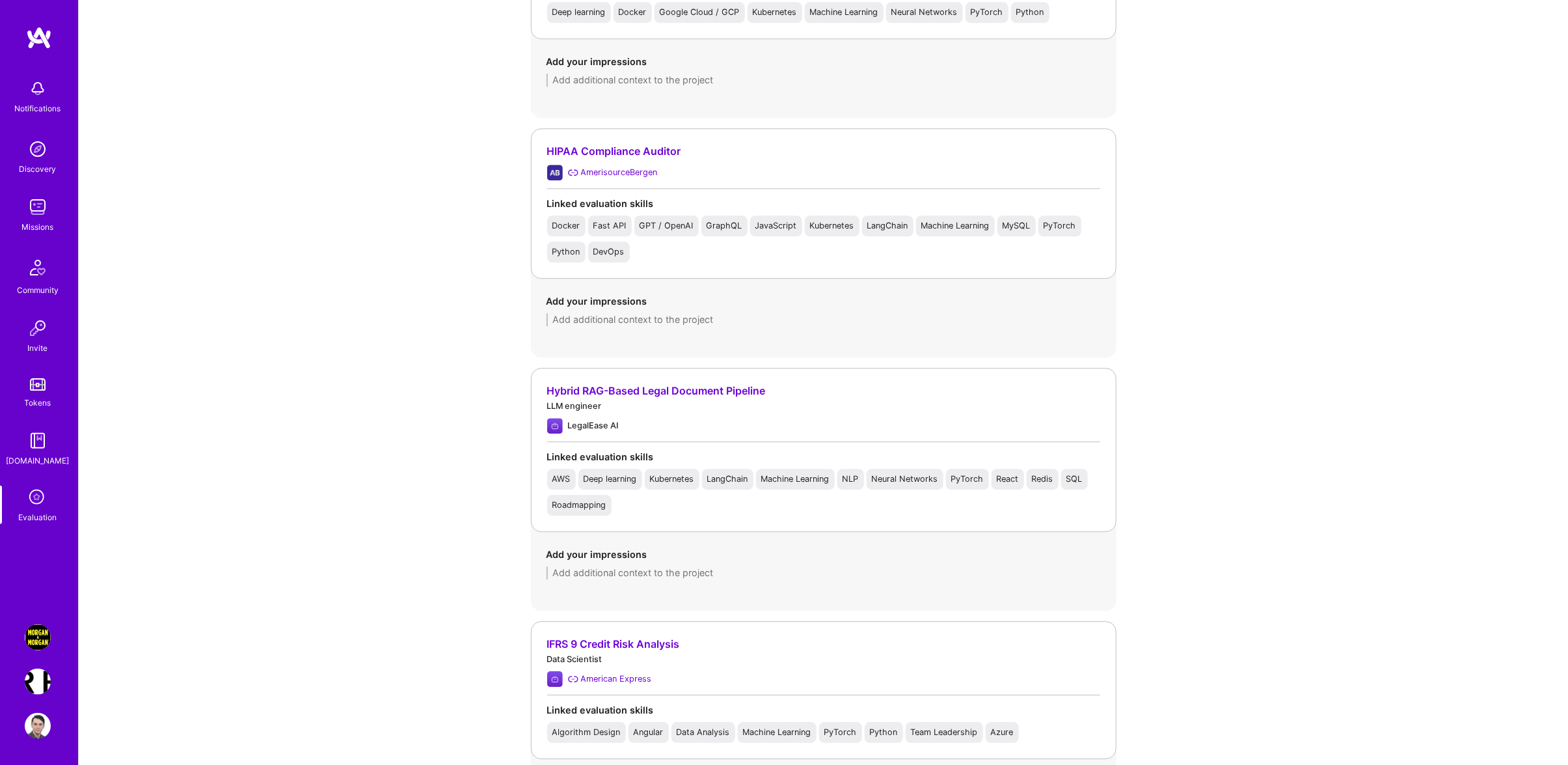
click at [370, 357] on div "Evaluation feedback on builder Use this form to document your builder evaluatio…" at bounding box center [823, 67] width 1489 height 4792
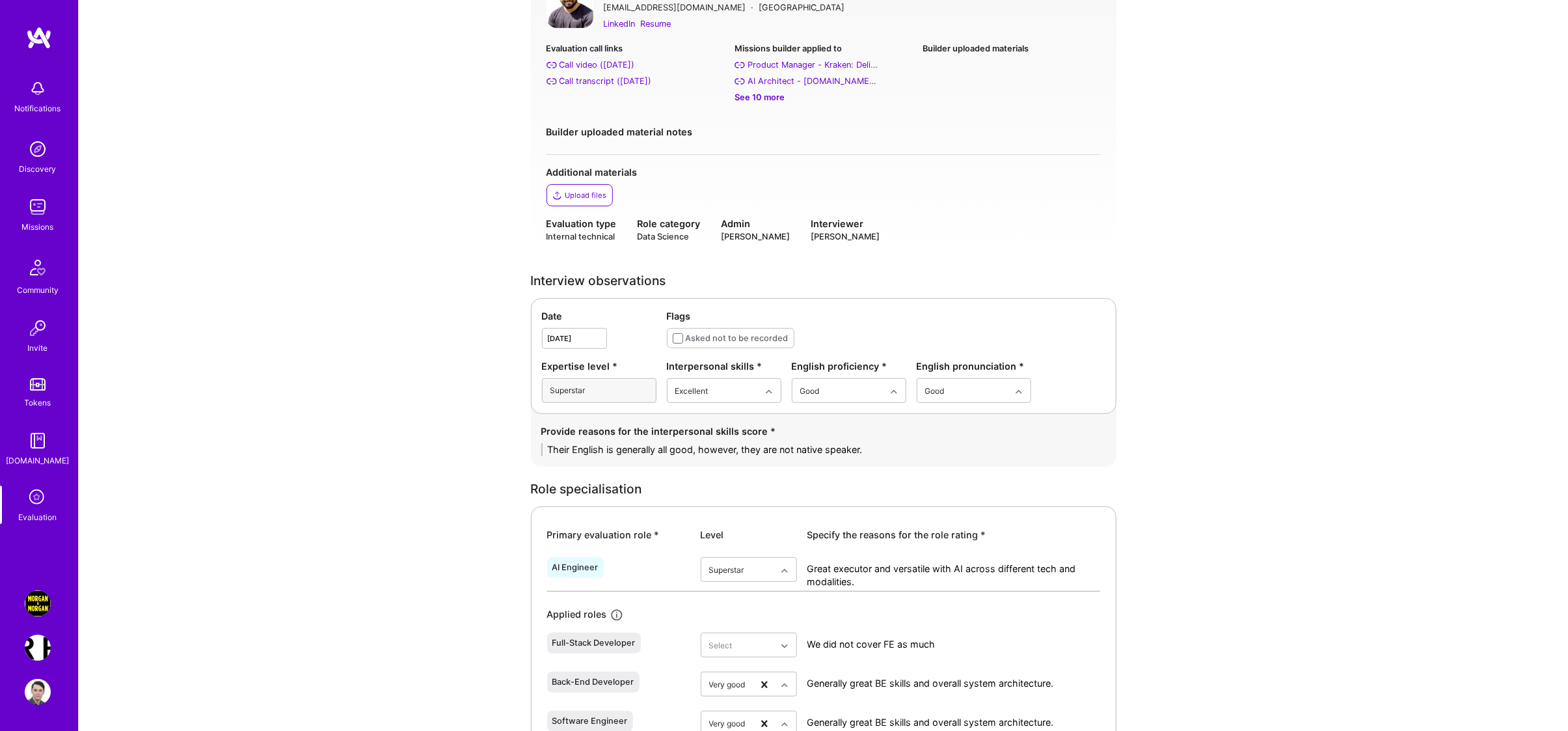
scroll to position [1416, 0]
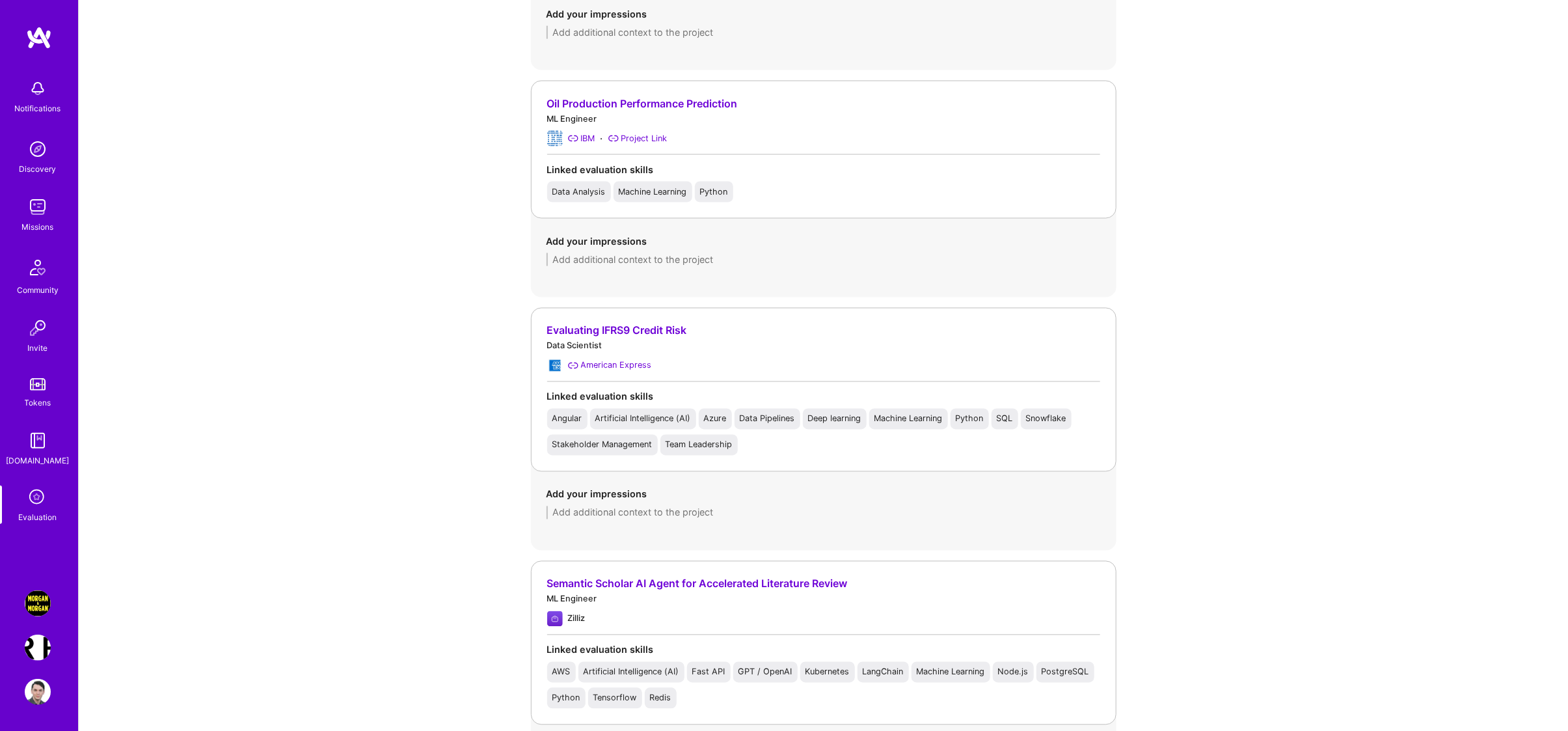
click at [640, 515] on textarea at bounding box center [824, 513] width 554 height 13
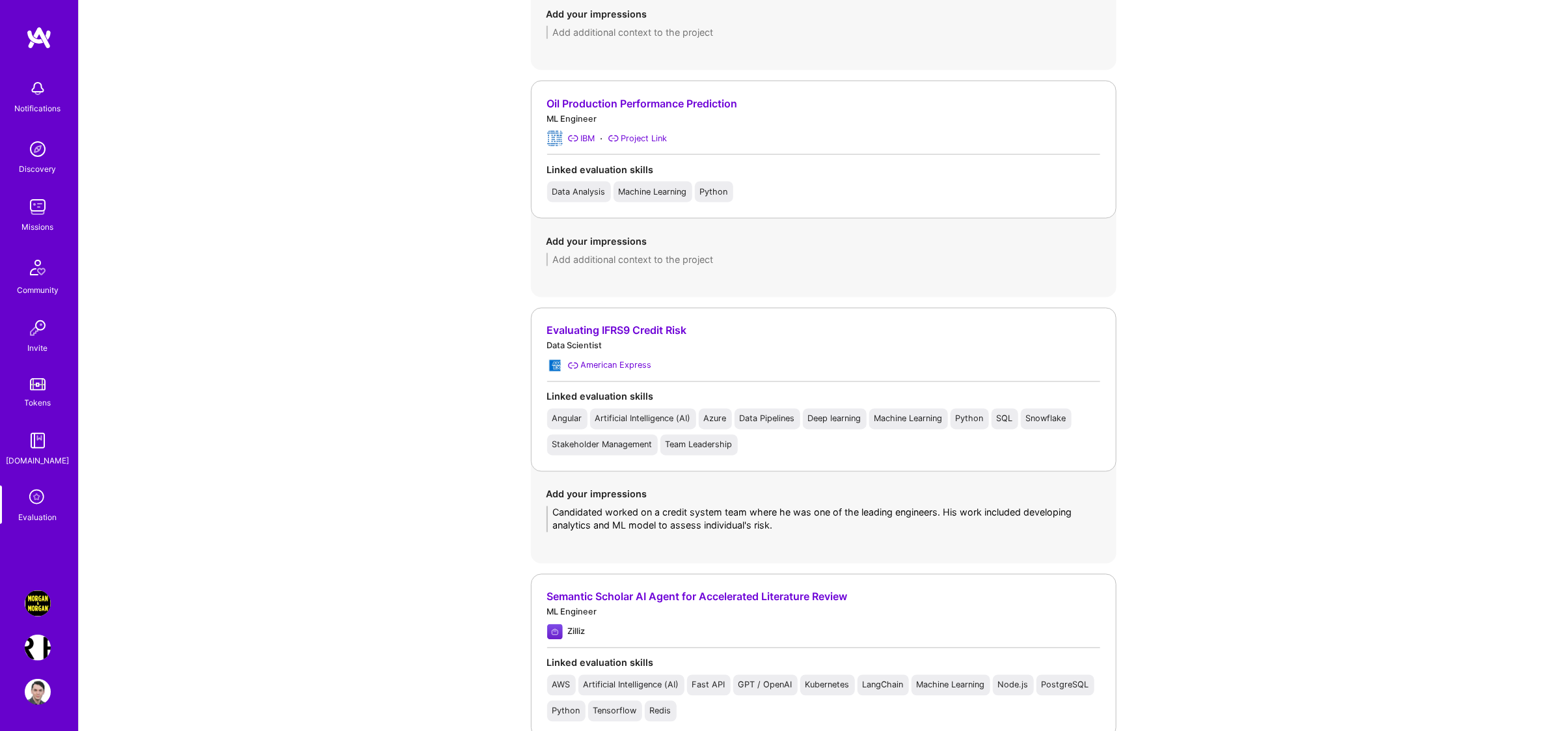
type textarea "Candidated worked on a credit system team where he was one of the leading engin…"
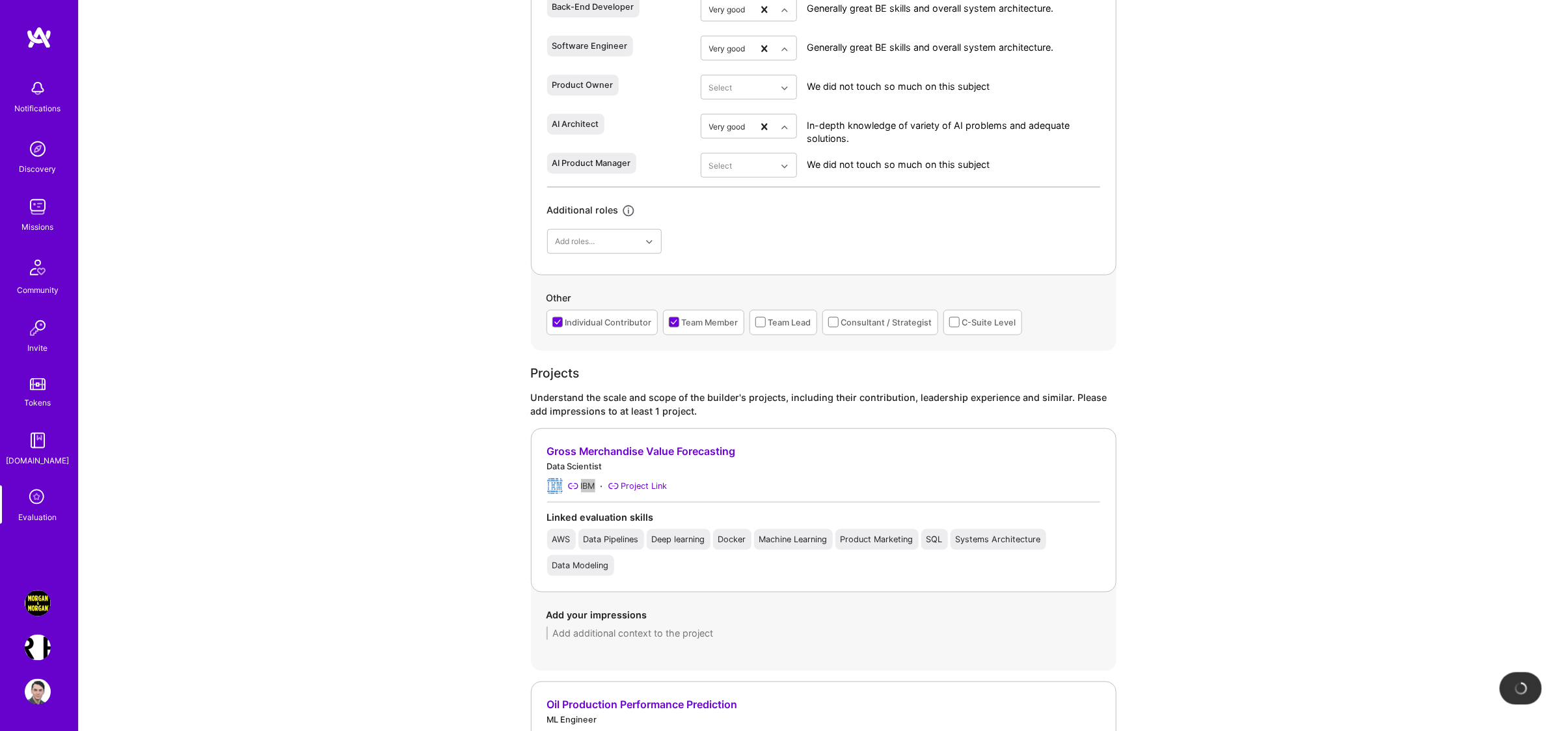
scroll to position [840, 0]
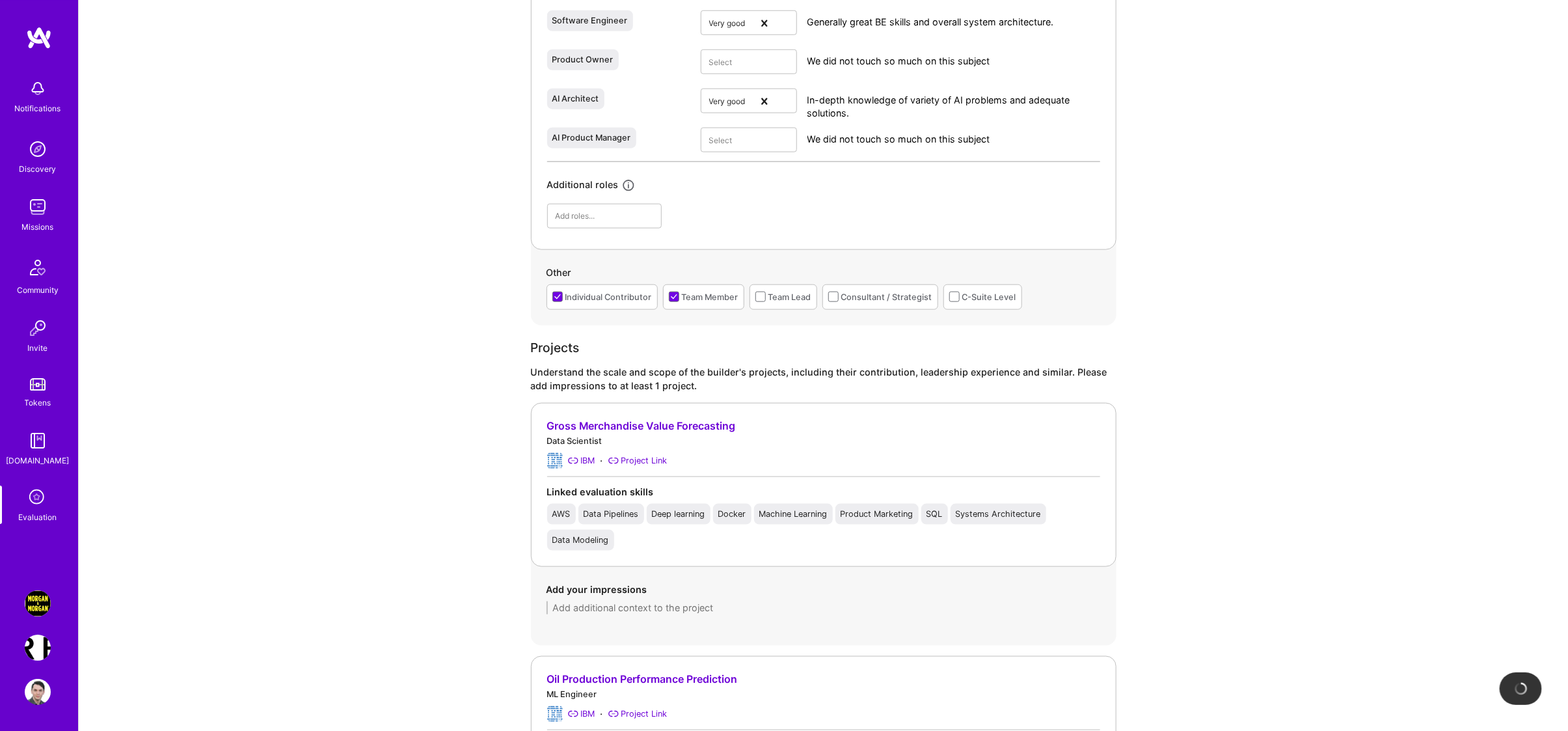
click at [715, 619] on div "Add your impressions" at bounding box center [823, 598] width 585 height 63
click at [698, 611] on textarea at bounding box center [824, 608] width 554 height 13
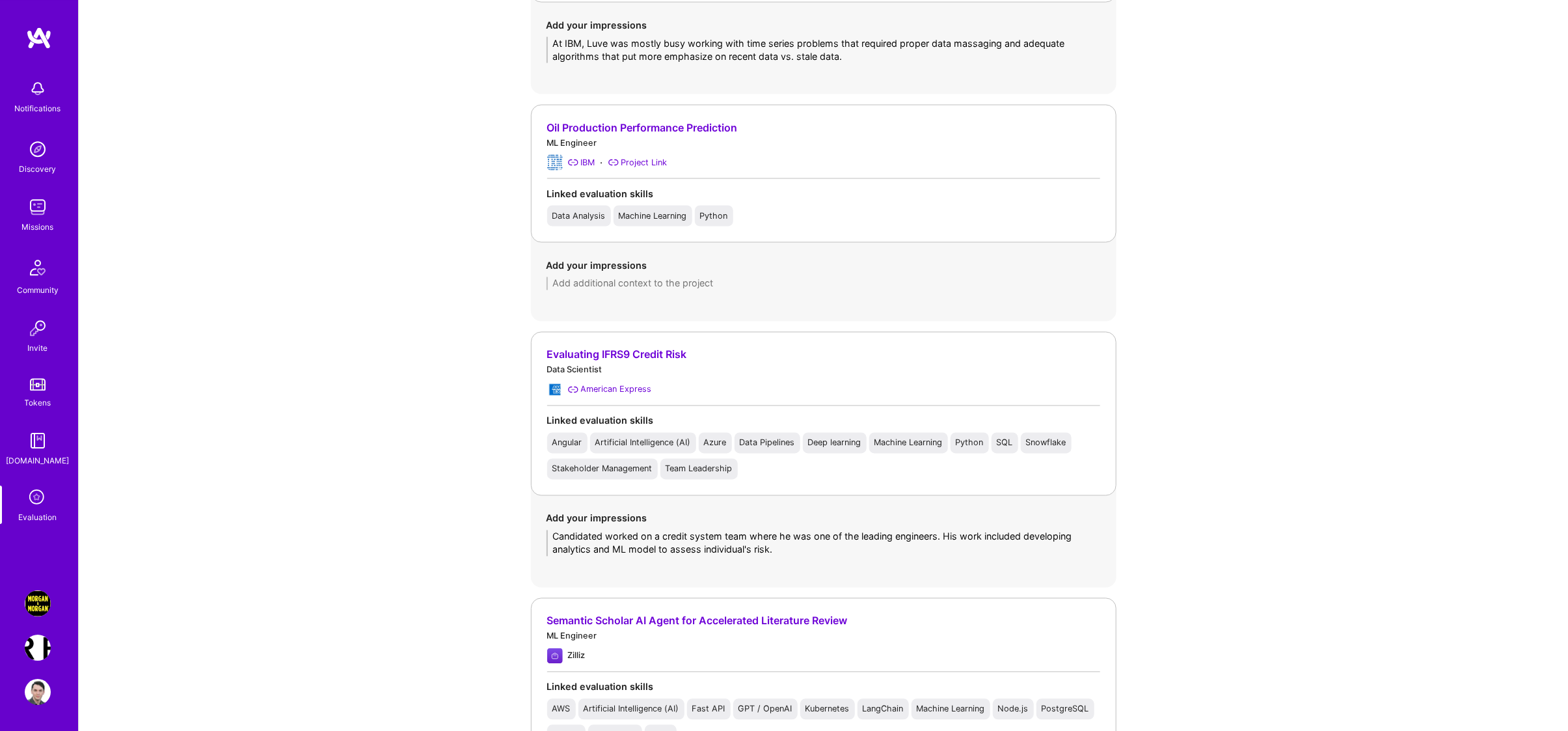
scroll to position [1484, 0]
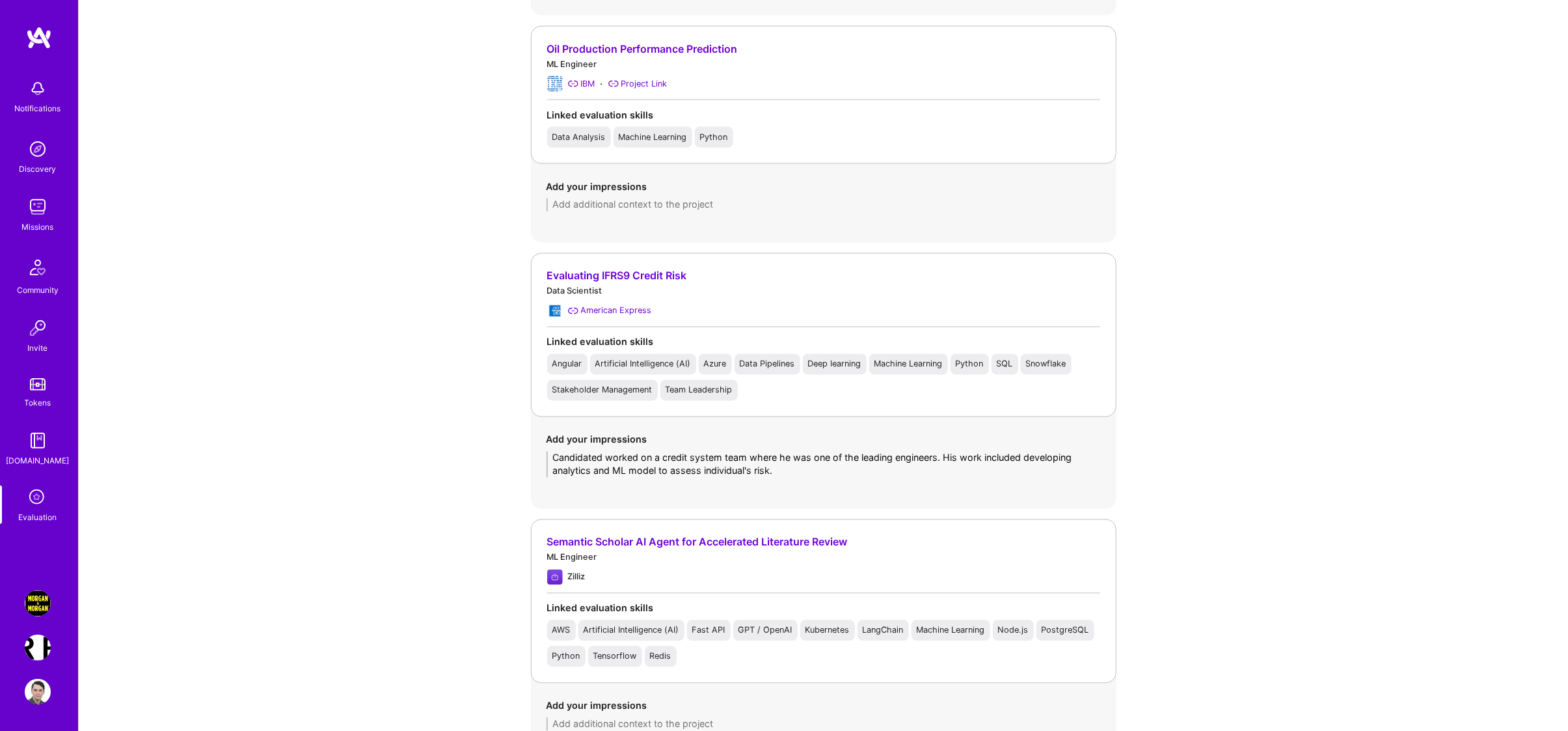
type textarea "At IBM, Luve was mostly busy working with time series problems that required pr…"
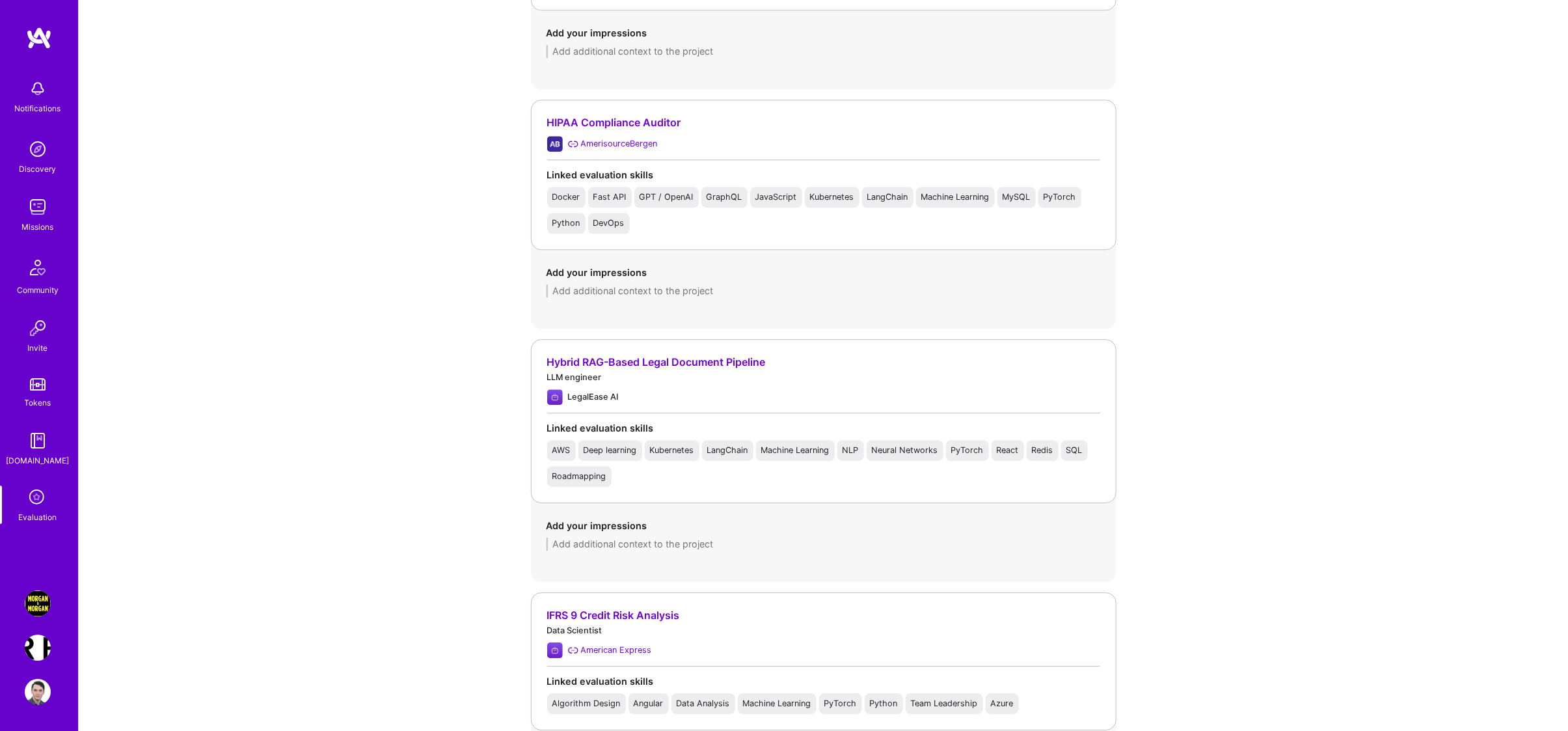
click at [665, 554] on div "Add your impressions" at bounding box center [823, 534] width 585 height 63
click at [649, 545] on textarea at bounding box center [824, 544] width 554 height 13
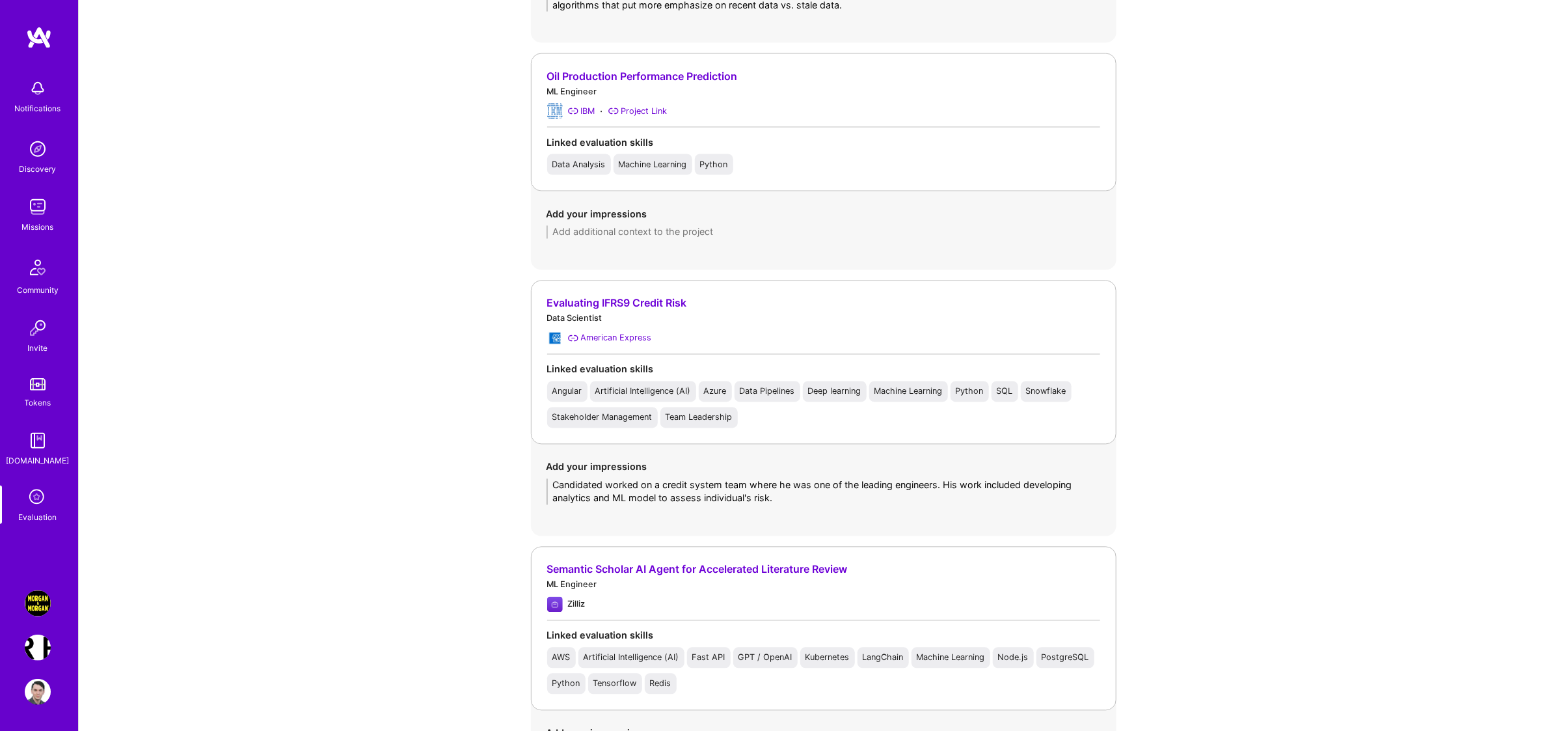
scroll to position [1345, 0]
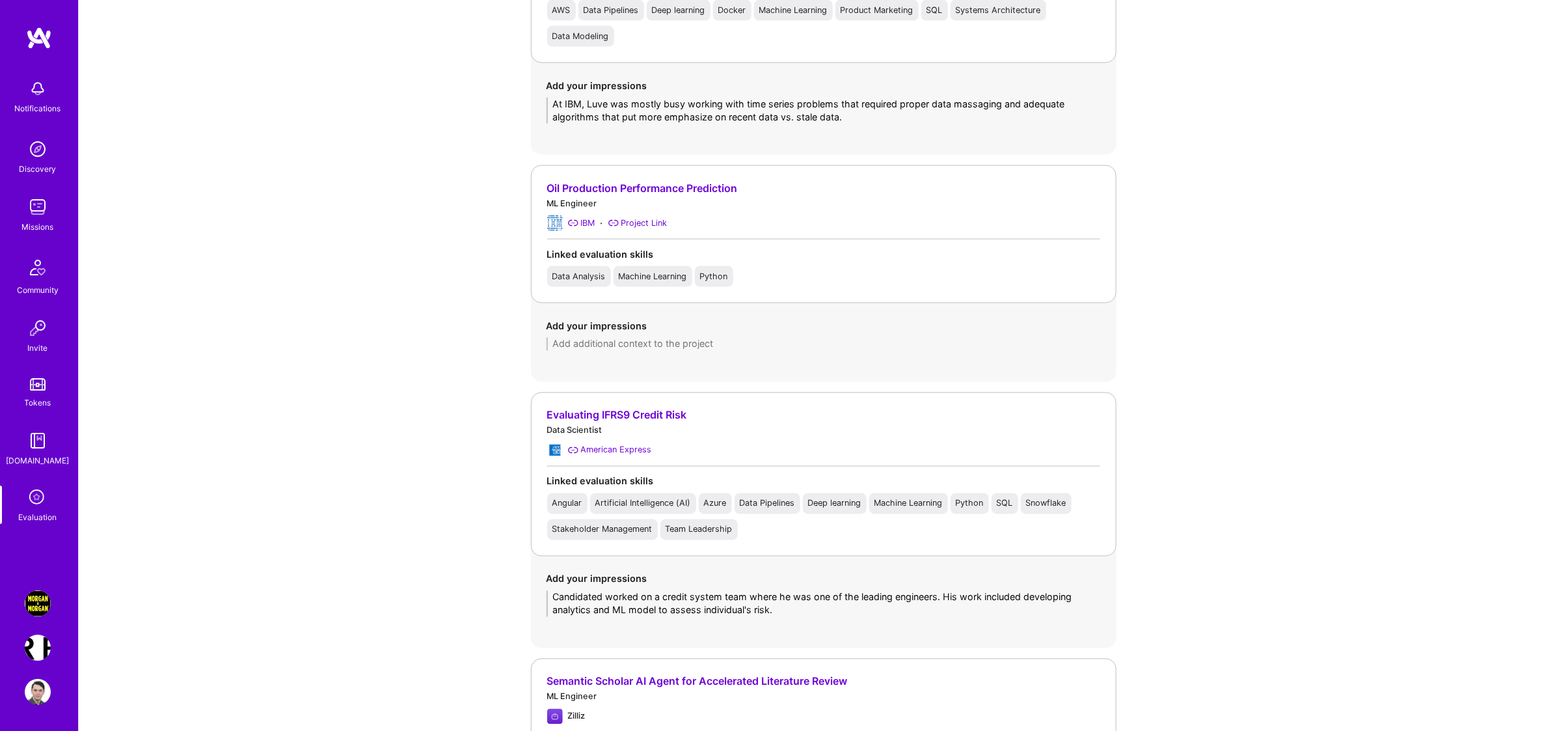
type textarea "Candidate worked on development of a pipeline that supports consumption and pro…"
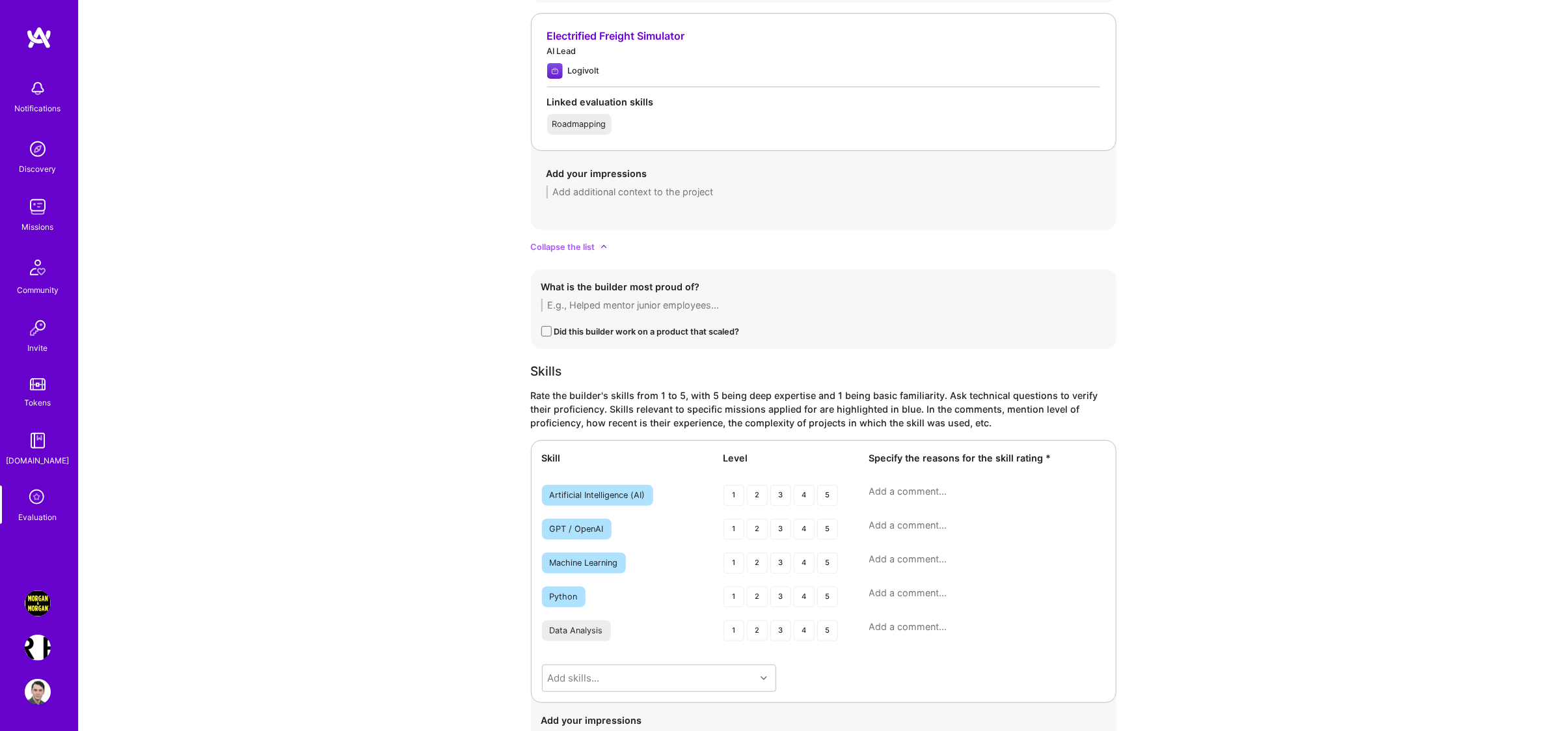
scroll to position [3646, 0]
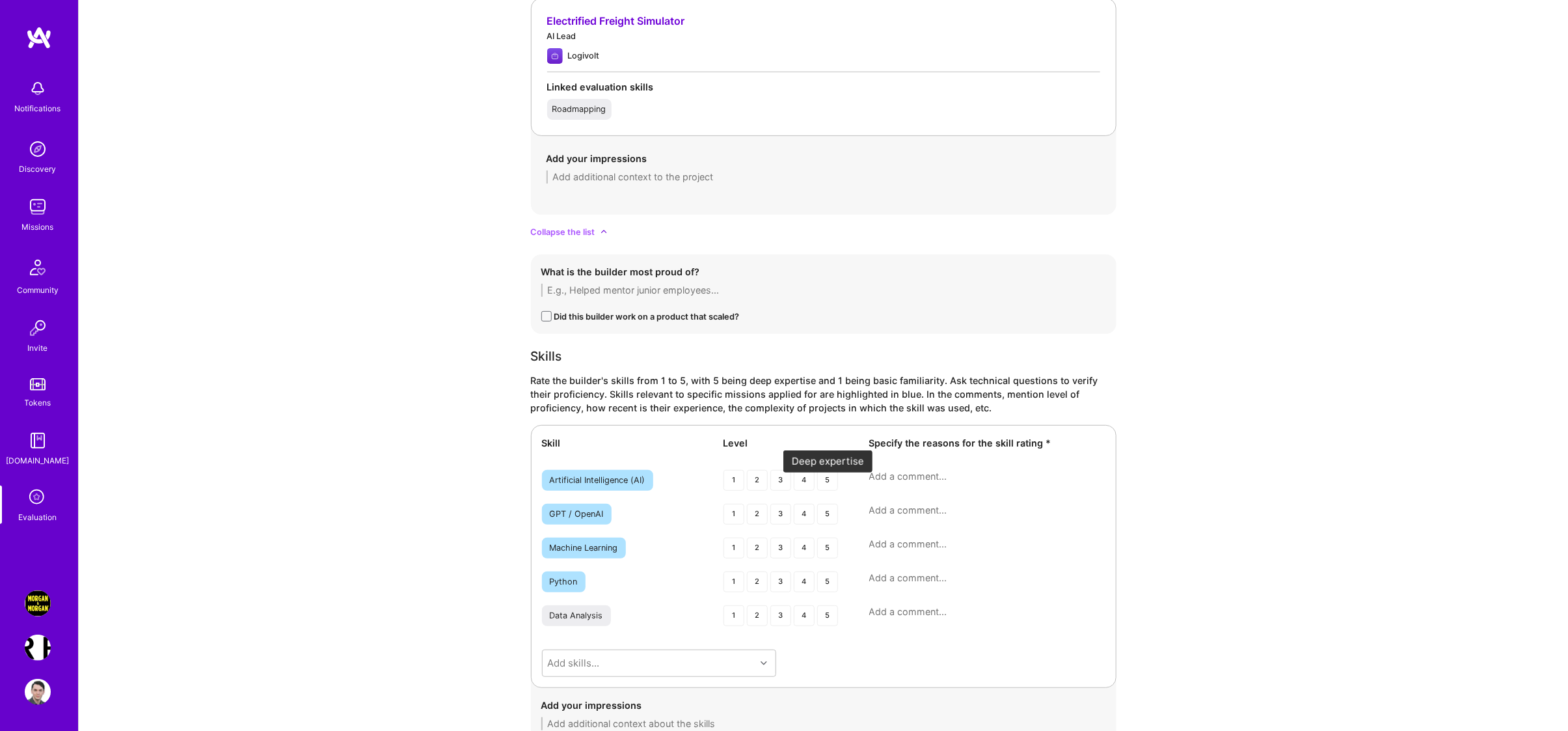
click at [822, 487] on div "5" at bounding box center [828, 480] width 21 height 21
click at [984, 483] on textarea at bounding box center [988, 476] width 236 height 13
type textarea "In depth knowledge of AI technologies,"
type textarea "In depth knowledge of AI technologies, problems and solutions."
click at [806, 526] on div "4" at bounding box center [804, 517] width 21 height 21
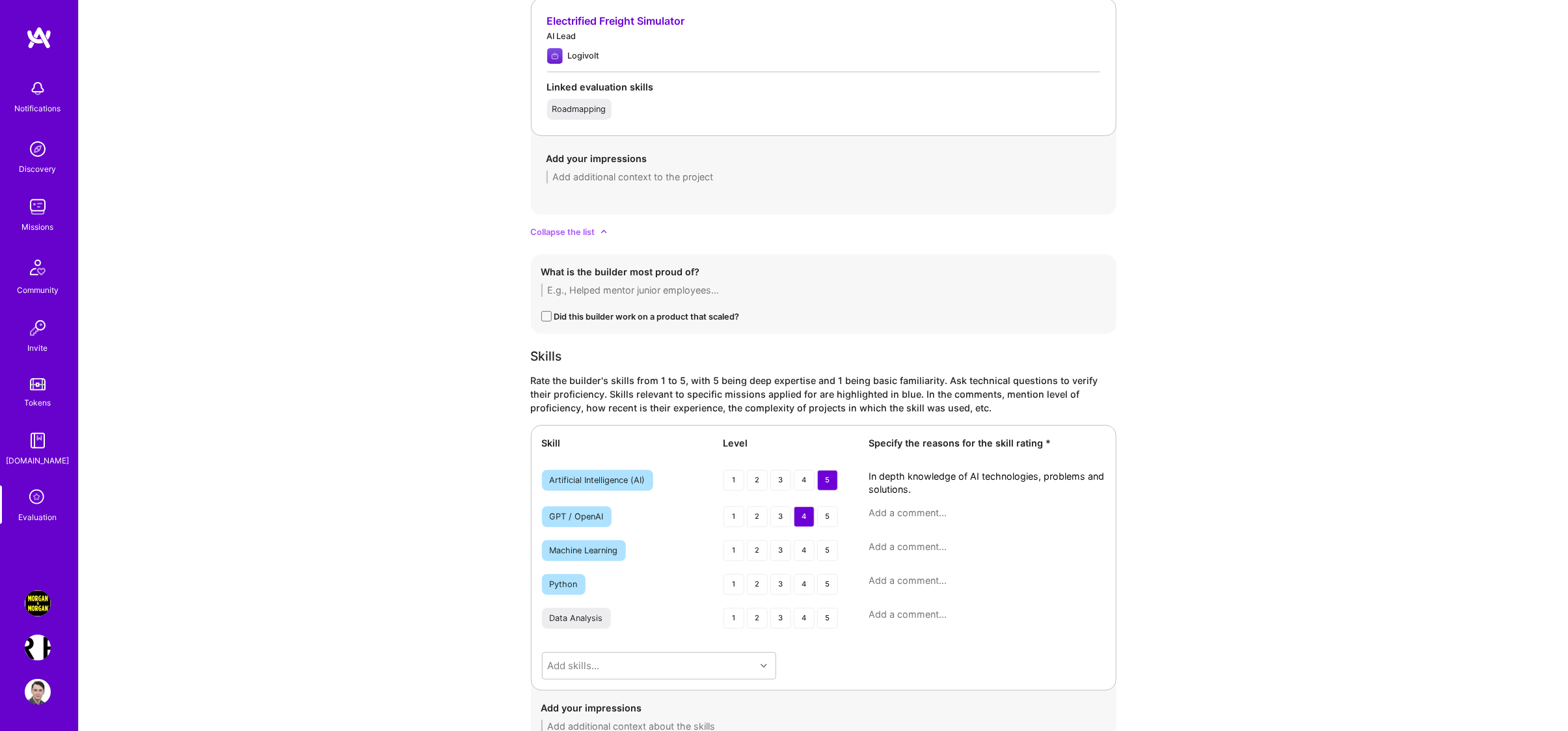
click at [892, 519] on textarea at bounding box center [988, 513] width 236 height 13
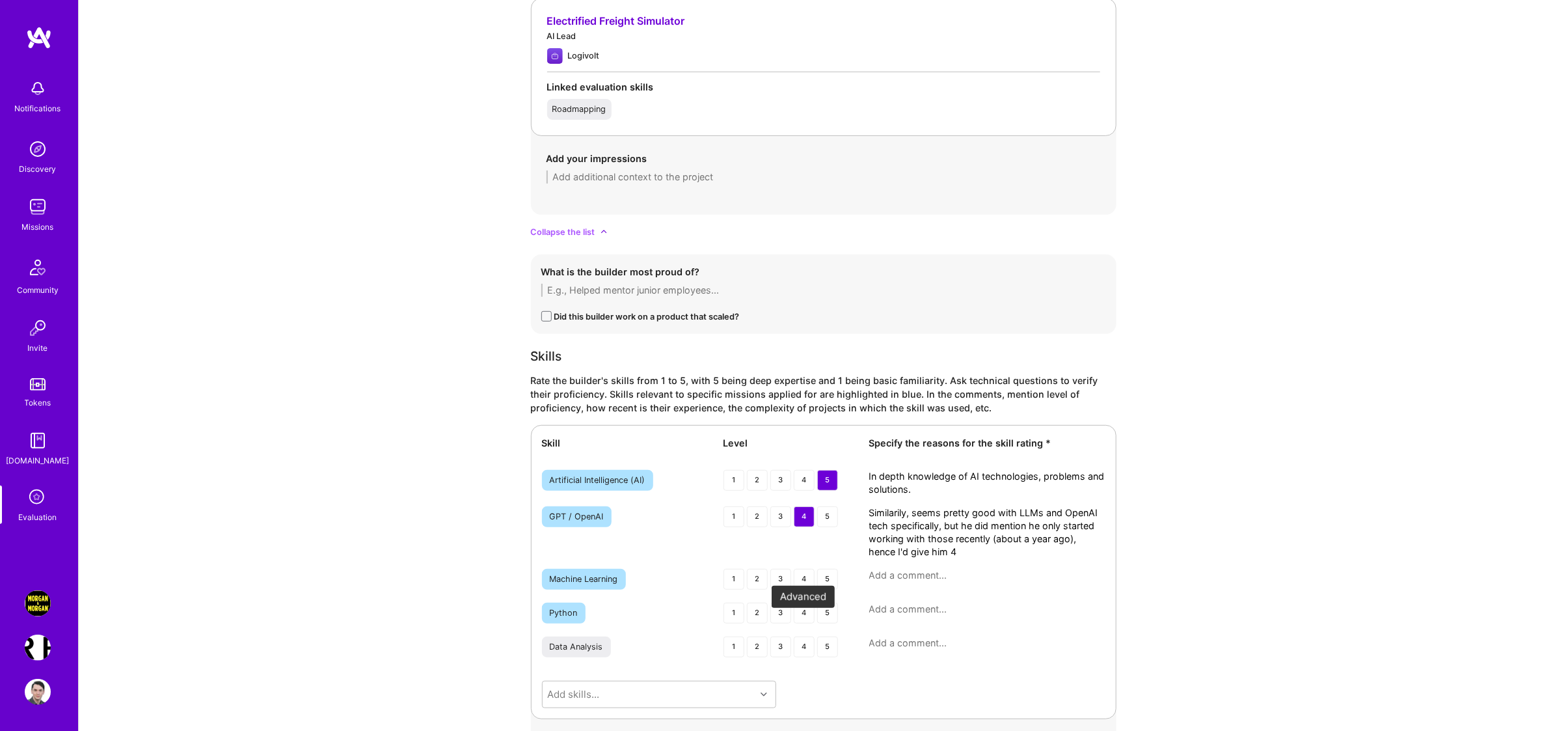
type textarea "Similarily, seems pretty good with LLMs and OpenAI tech specifically, but he di…"
click at [803, 624] on div "4" at bounding box center [804, 614] width 21 height 21
click at [835, 590] on div "5" at bounding box center [828, 579] width 21 height 21
click at [800, 658] on div "4" at bounding box center [804, 647] width 21 height 21
click at [936, 580] on div "Skill Level Specify the reasons for the skill rating * Artificial Intelligence …" at bounding box center [823, 572] width 585 height 294
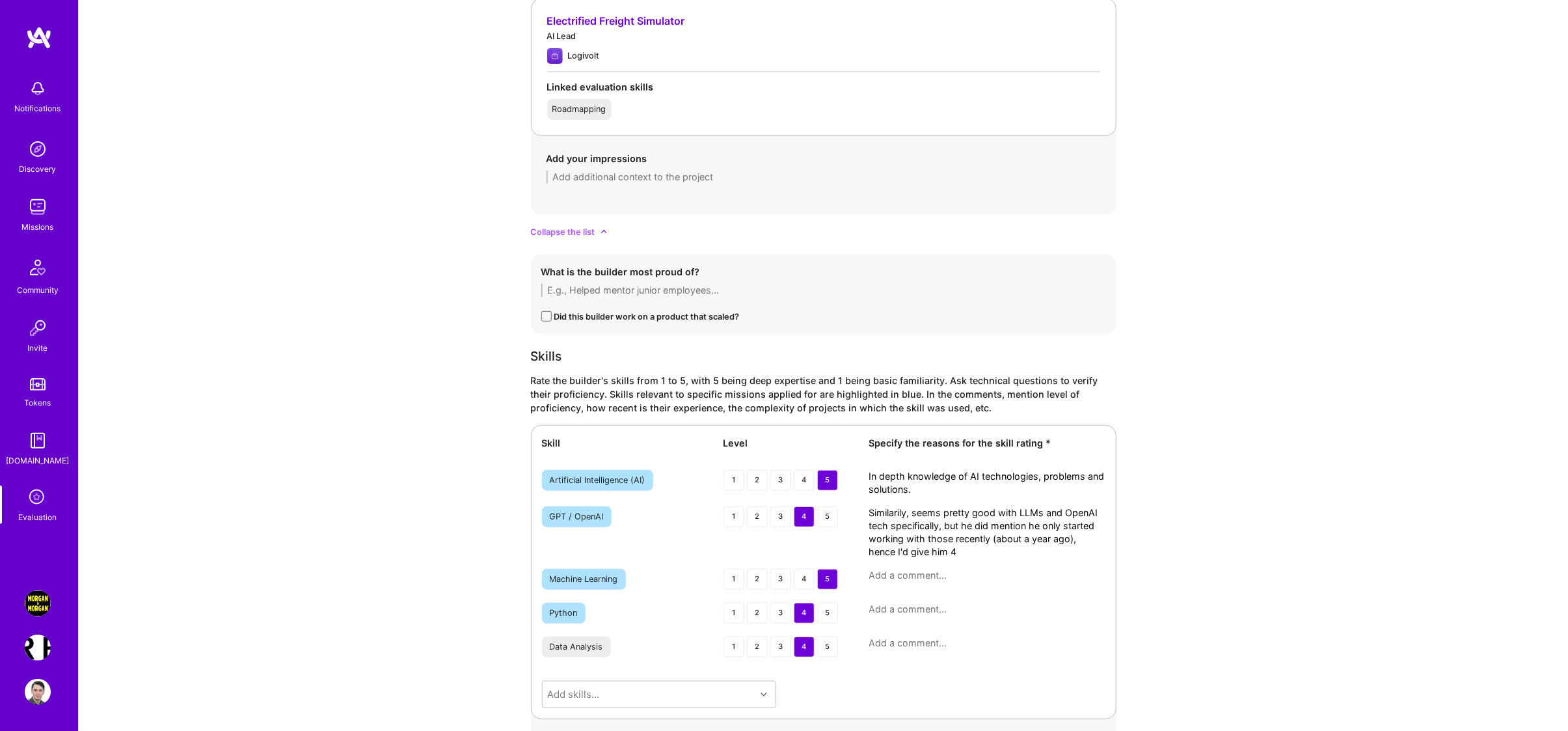
scroll to position [3715, 0]
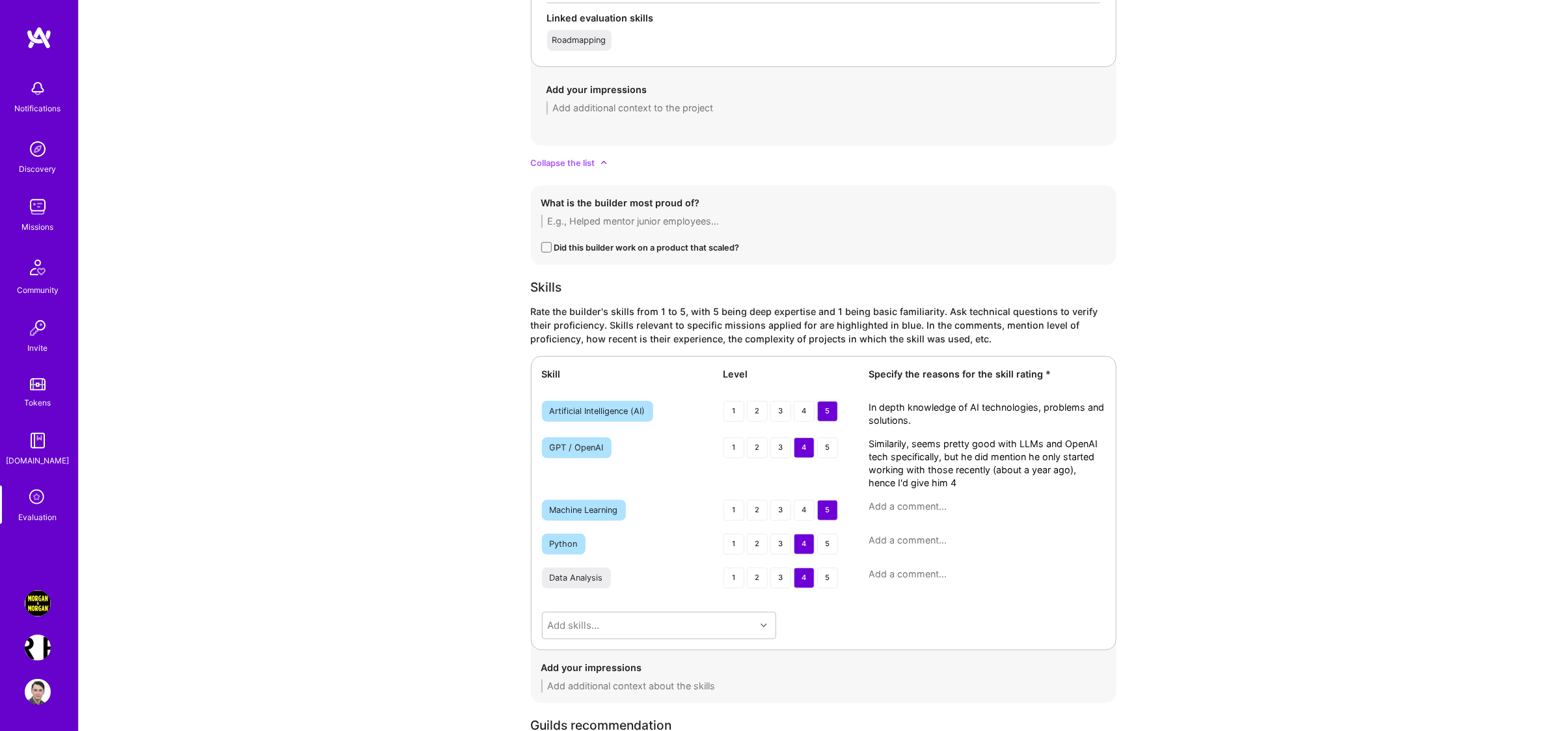
click at [916, 513] on textarea at bounding box center [988, 507] width 236 height 13
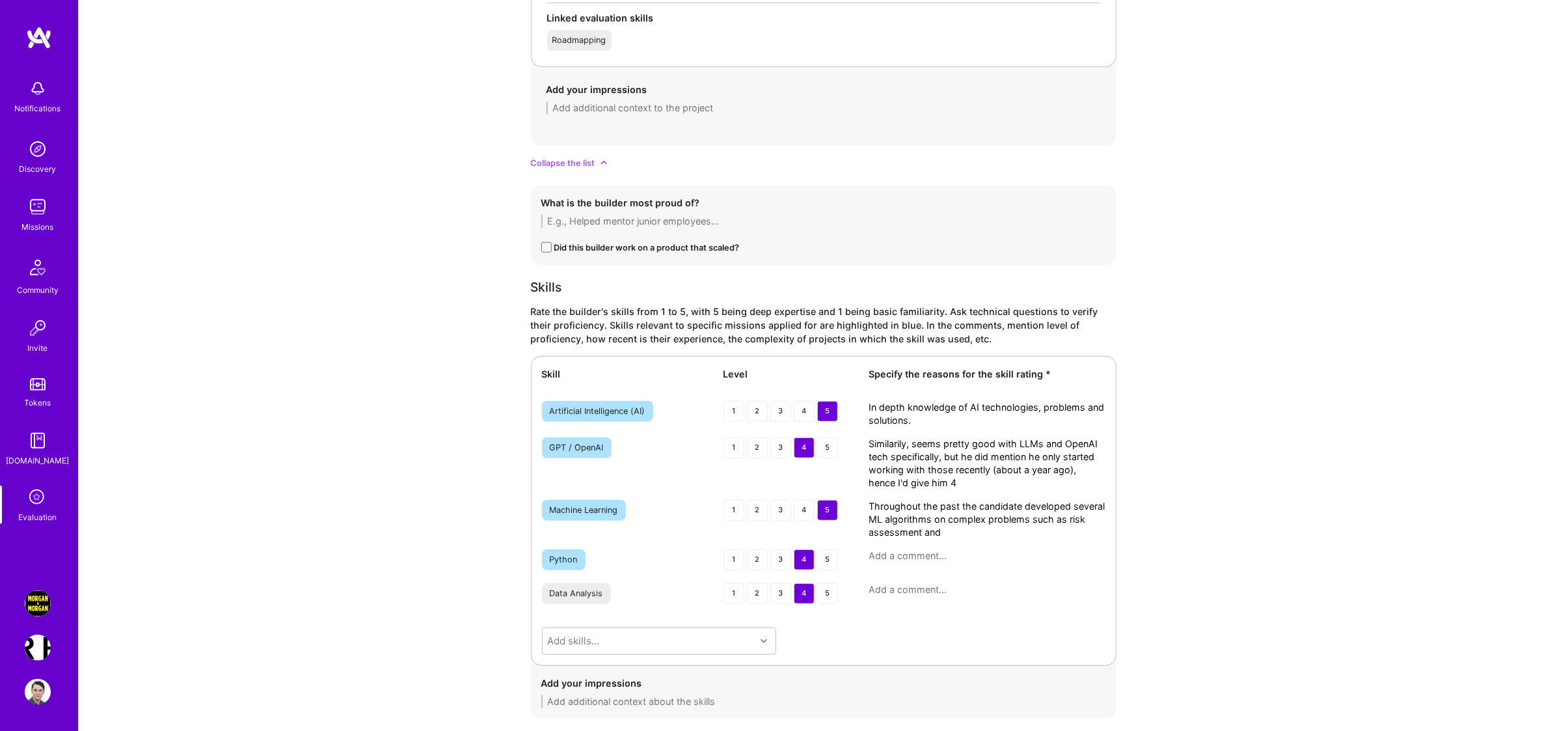
click at [961, 511] on div "Throughout the past the candidate developed several ML algorithms on complex pr…" at bounding box center [988, 519] width 236 height 39
click at [954, 521] on textarea "Throughout the past the candidate developed several ML algorithms on complex pr…" at bounding box center [988, 519] width 236 height 39
click at [980, 539] on textarea "Throughout the past, the candidate developed several ML algorithms on complex p…" at bounding box center [988, 519] width 236 height 39
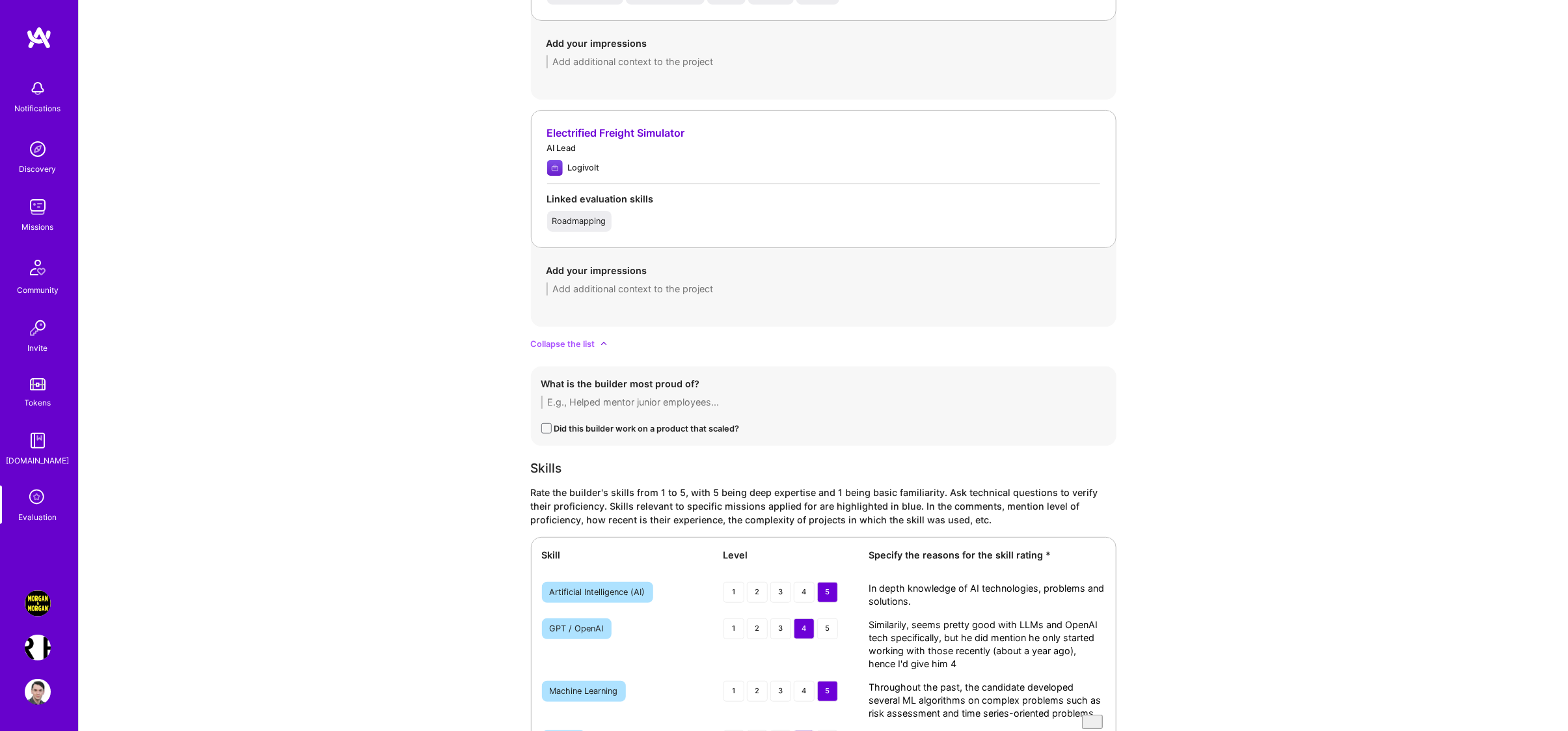
scroll to position [3742, 0]
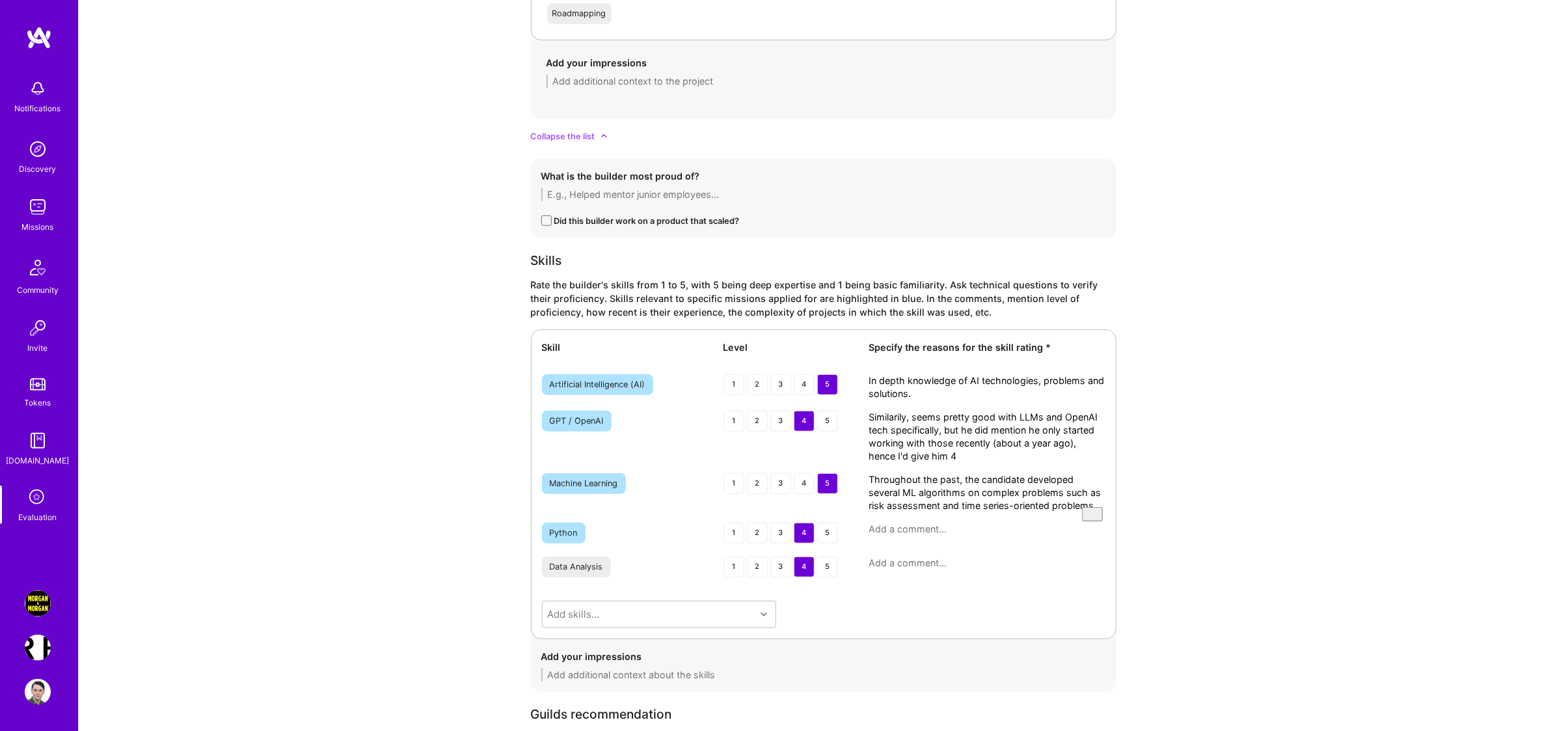
type textarea "Throughout the past, the candidate developed several ML algorithms on complex p…"
click at [1020, 536] on textarea at bounding box center [988, 529] width 236 height 13
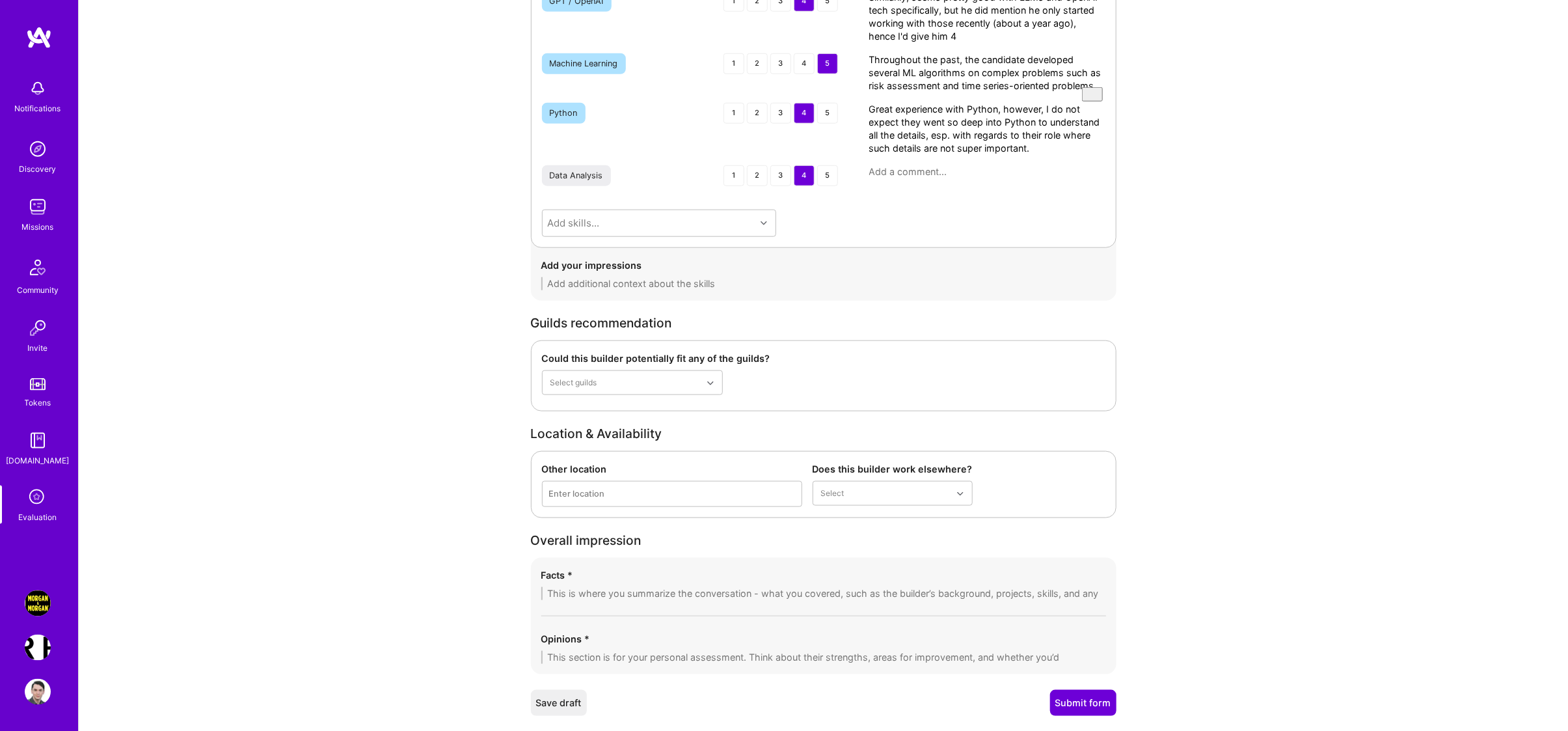
scroll to position [4209, 0]
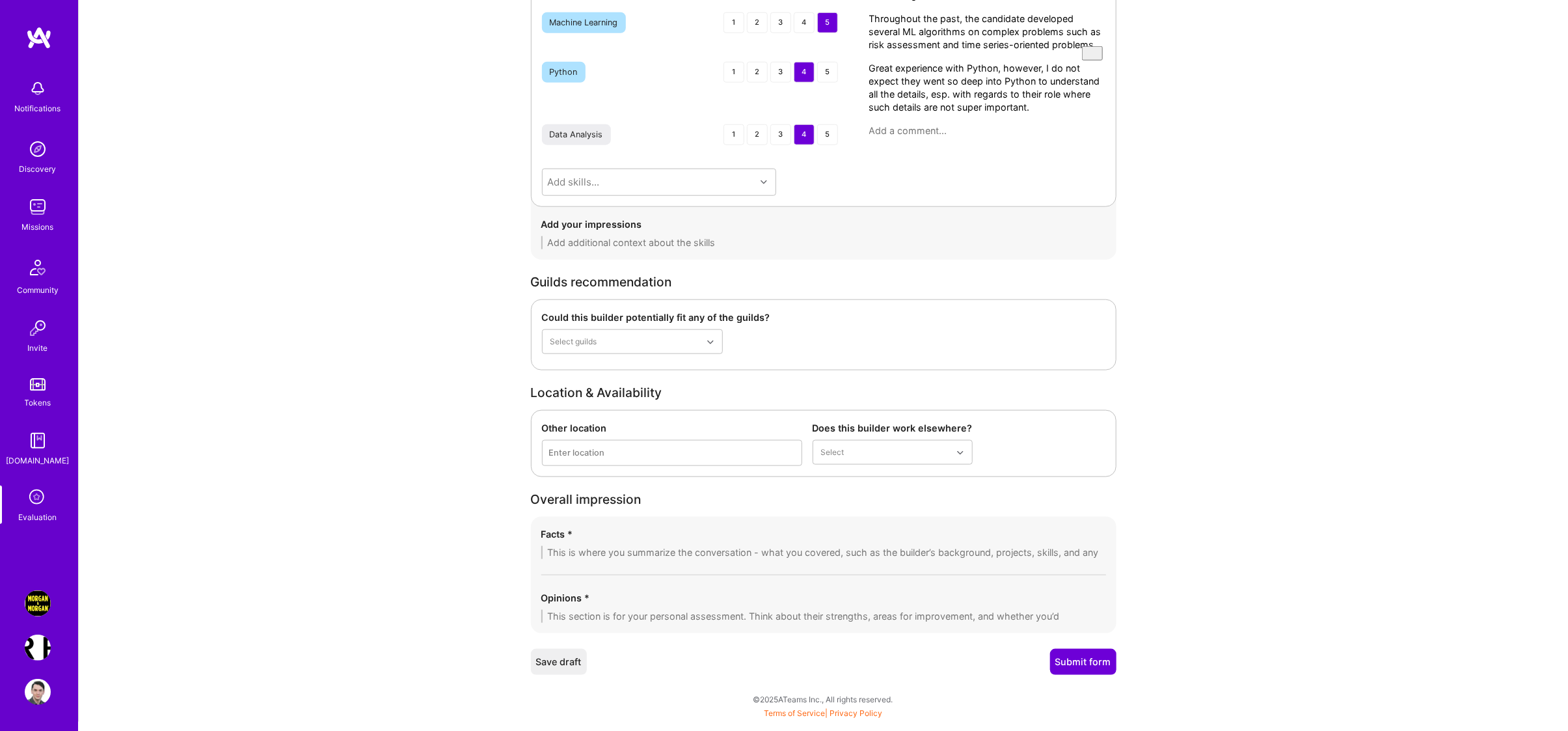
type textarea "Great experience with Python, however, I do not expect they went so deep into P…"
click at [691, 249] on textarea at bounding box center [823, 243] width 564 height 13
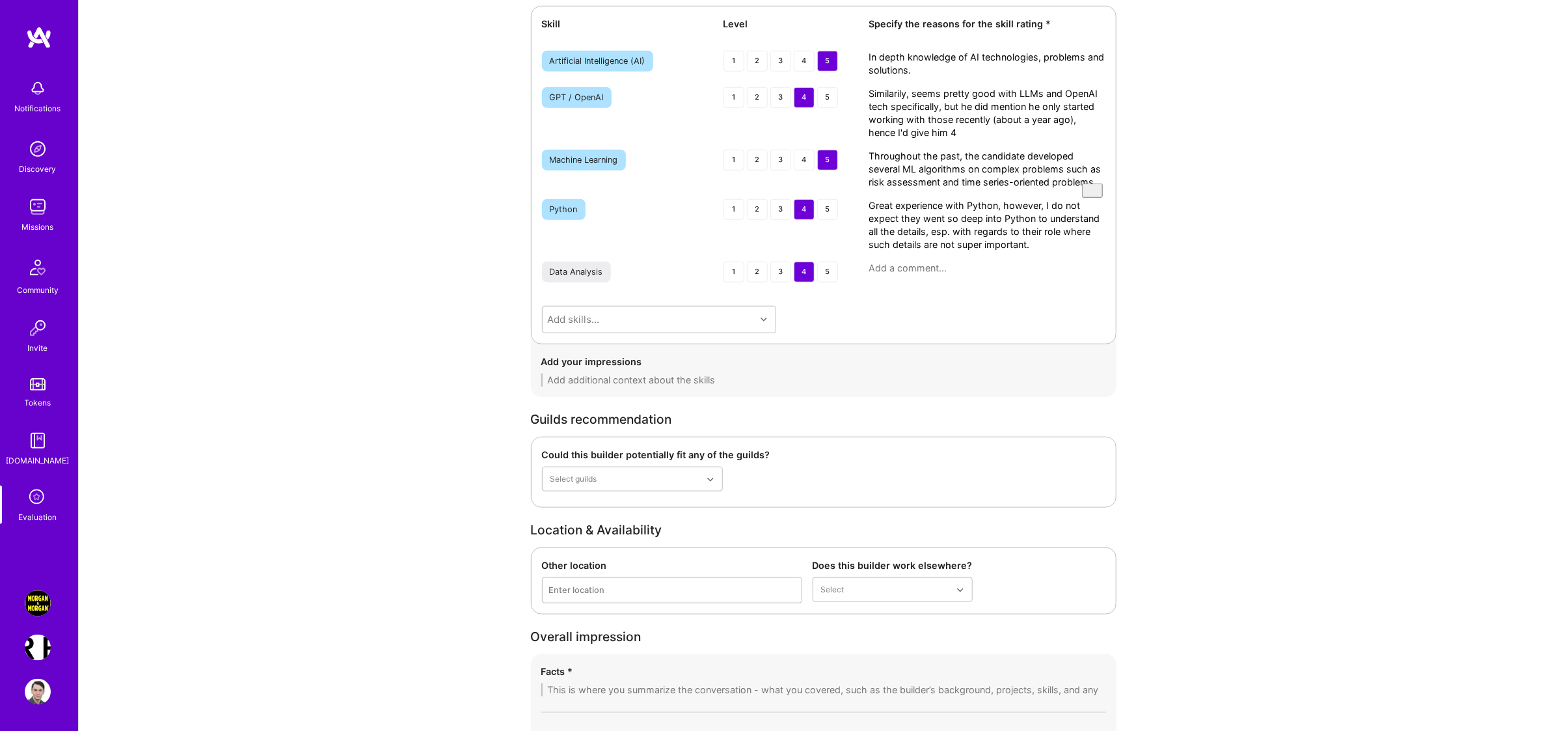
scroll to position [4002, 0]
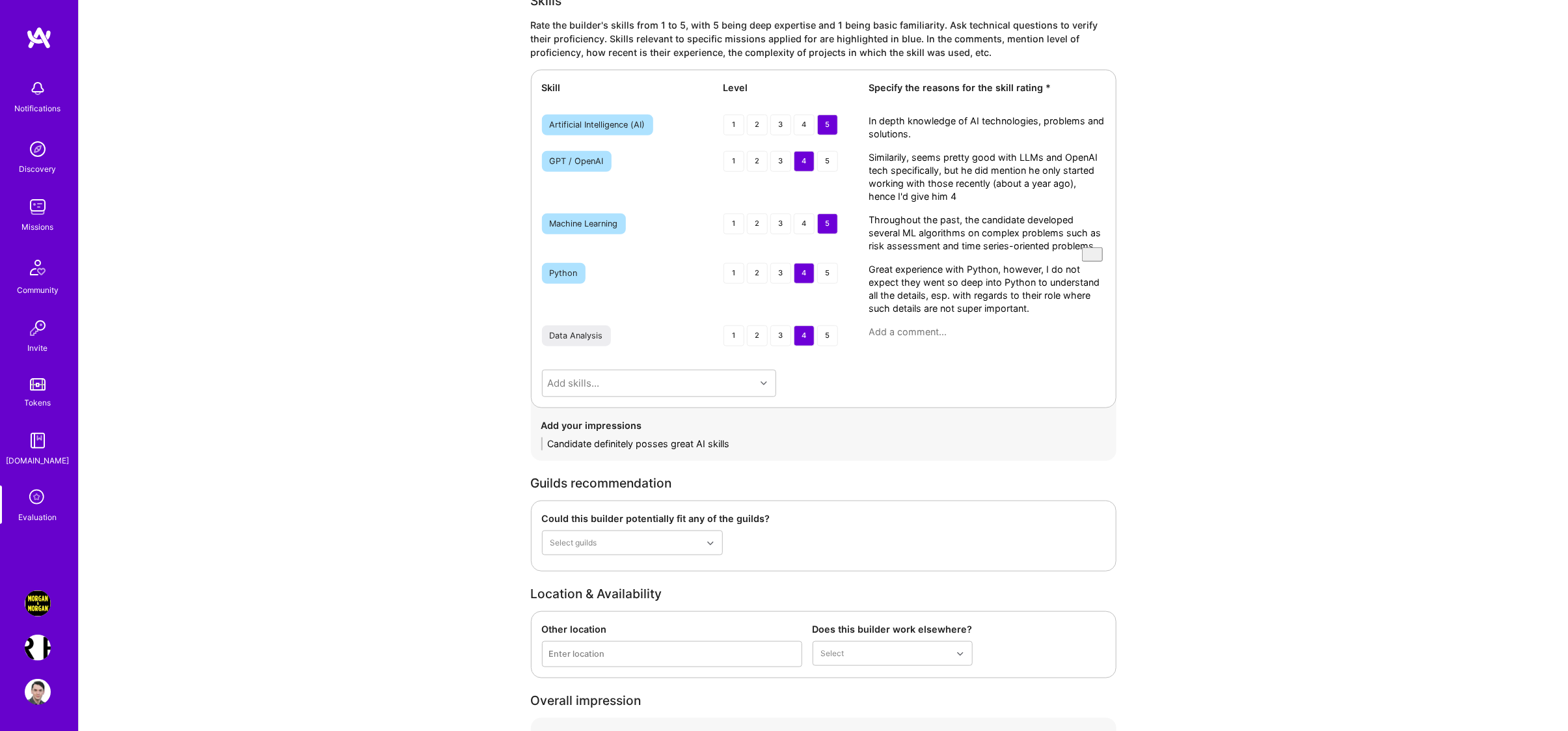
type textarea "Candidate definitely posses great AI skills"
click at [972, 432] on div "Add your impressions" at bounding box center [823, 425] width 564 height 14
click at [924, 339] on div at bounding box center [988, 332] width 236 height 13
click at [923, 339] on textarea at bounding box center [988, 332] width 236 height 13
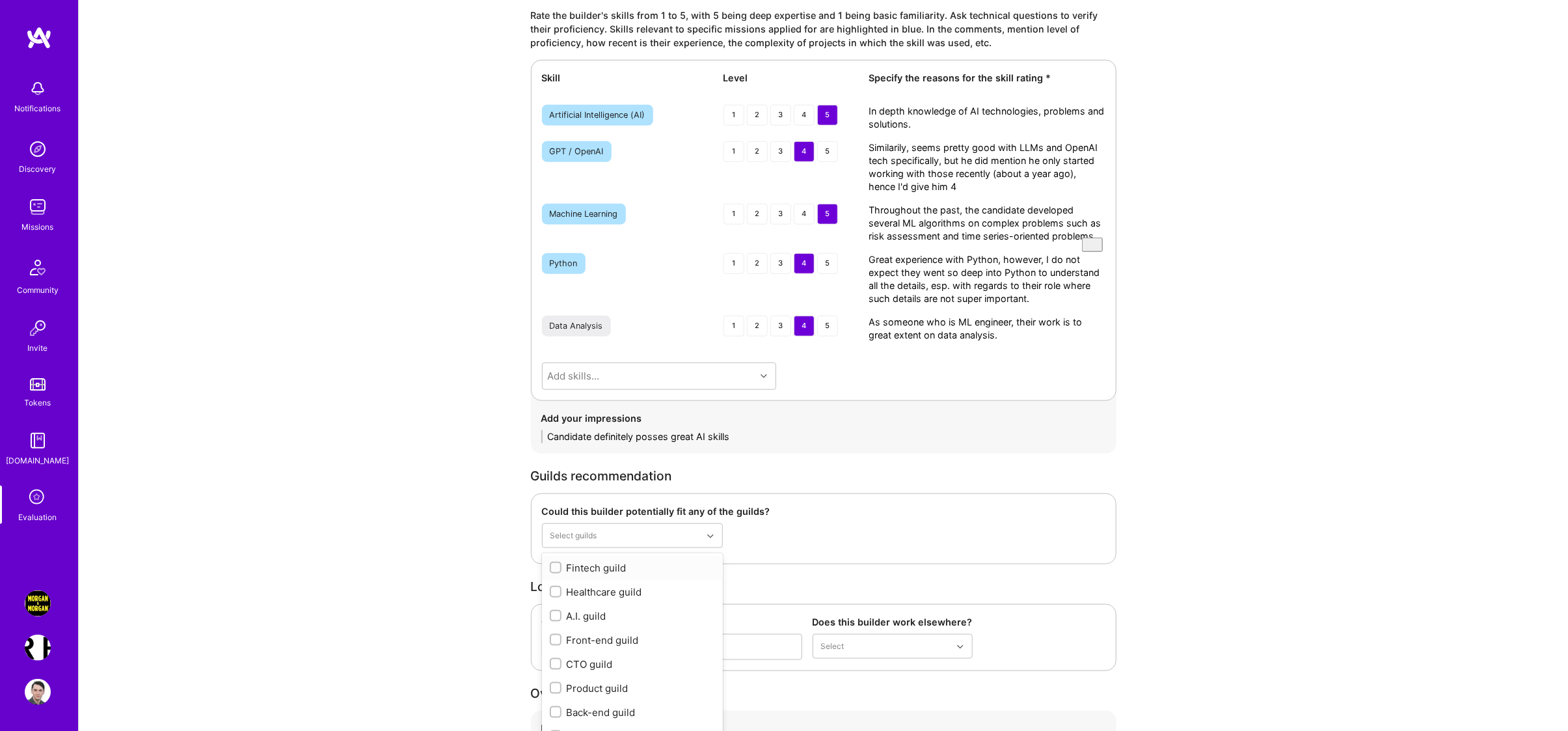
scroll to position [4049, 0]
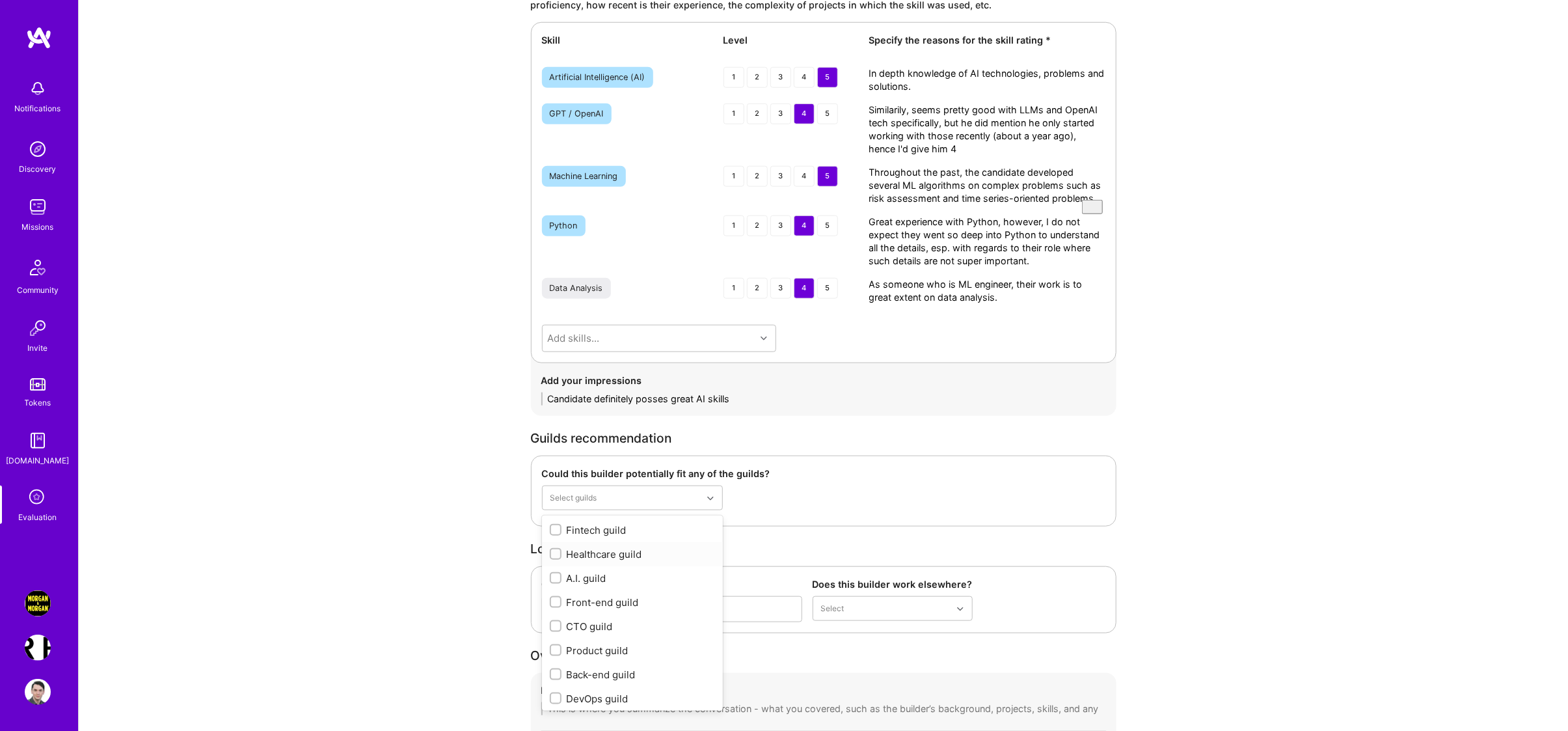
type textarea "As someone who is ML engineer, their work is to great extent on data analysis."
click at [774, 526] on div "Could this builder potentially fit any of the guilds? Select guilds Fintech gui…" at bounding box center [823, 491] width 585 height 71
click at [727, 406] on div "Add your impressions Candidate definitely posses great AI skills" at bounding box center [823, 390] width 564 height 32
click at [735, 406] on textarea "Candidate definitely posses great AI skills" at bounding box center [823, 399] width 564 height 13
click at [737, 406] on textarea "Candidate definitely posses great AI skills" at bounding box center [823, 399] width 564 height 13
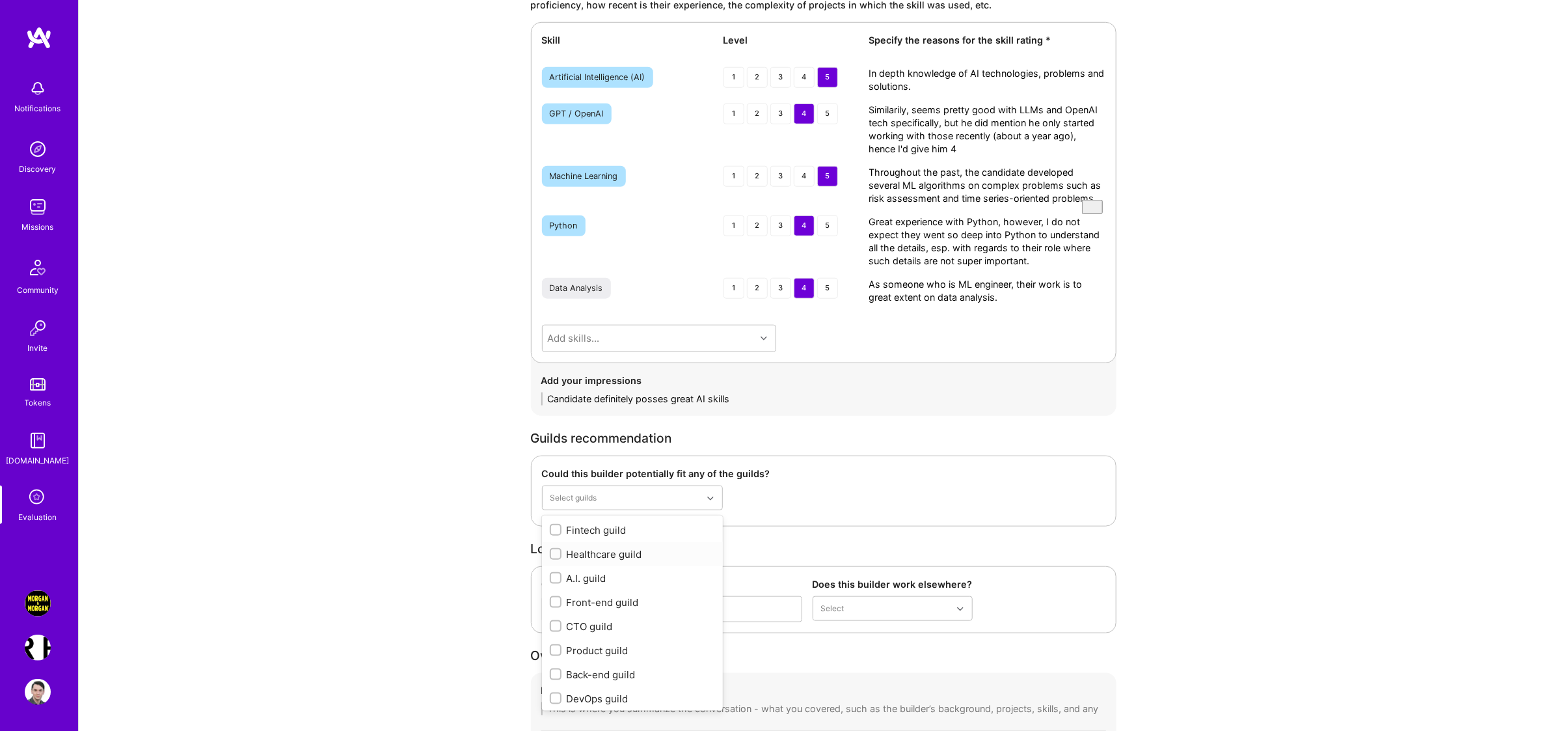
click at [675, 445] on div "Guilds recommendation" at bounding box center [823, 438] width 585 height 14
click at [800, 497] on div "Could this builder potentially fit any of the guilds? Select guilds Fintech gui…" at bounding box center [823, 491] width 585 height 71
click at [723, 526] on div "Could this builder potentially fit any of the guilds? Select guilds Fintech gui…" at bounding box center [823, 491] width 585 height 71
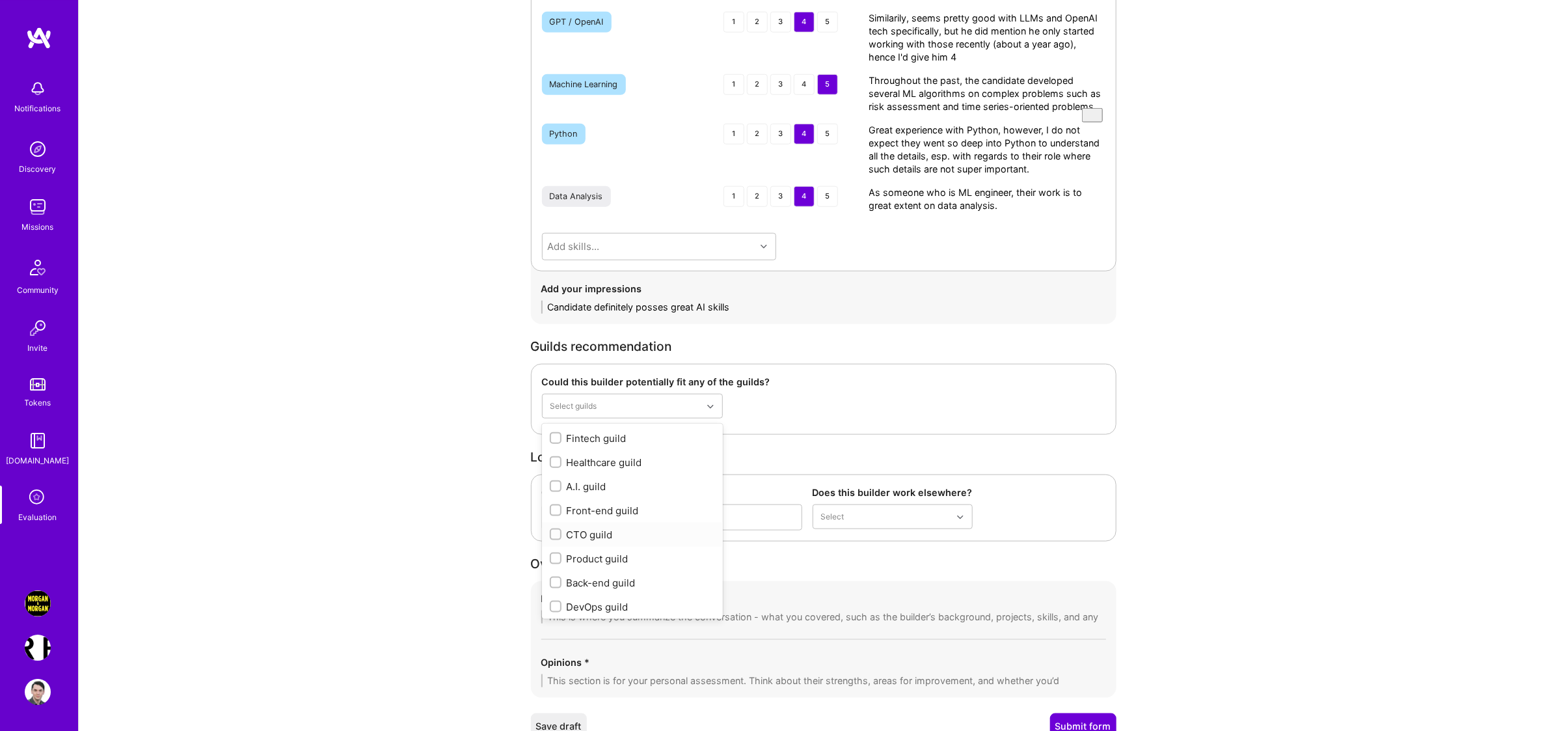
scroll to position [4213, 0]
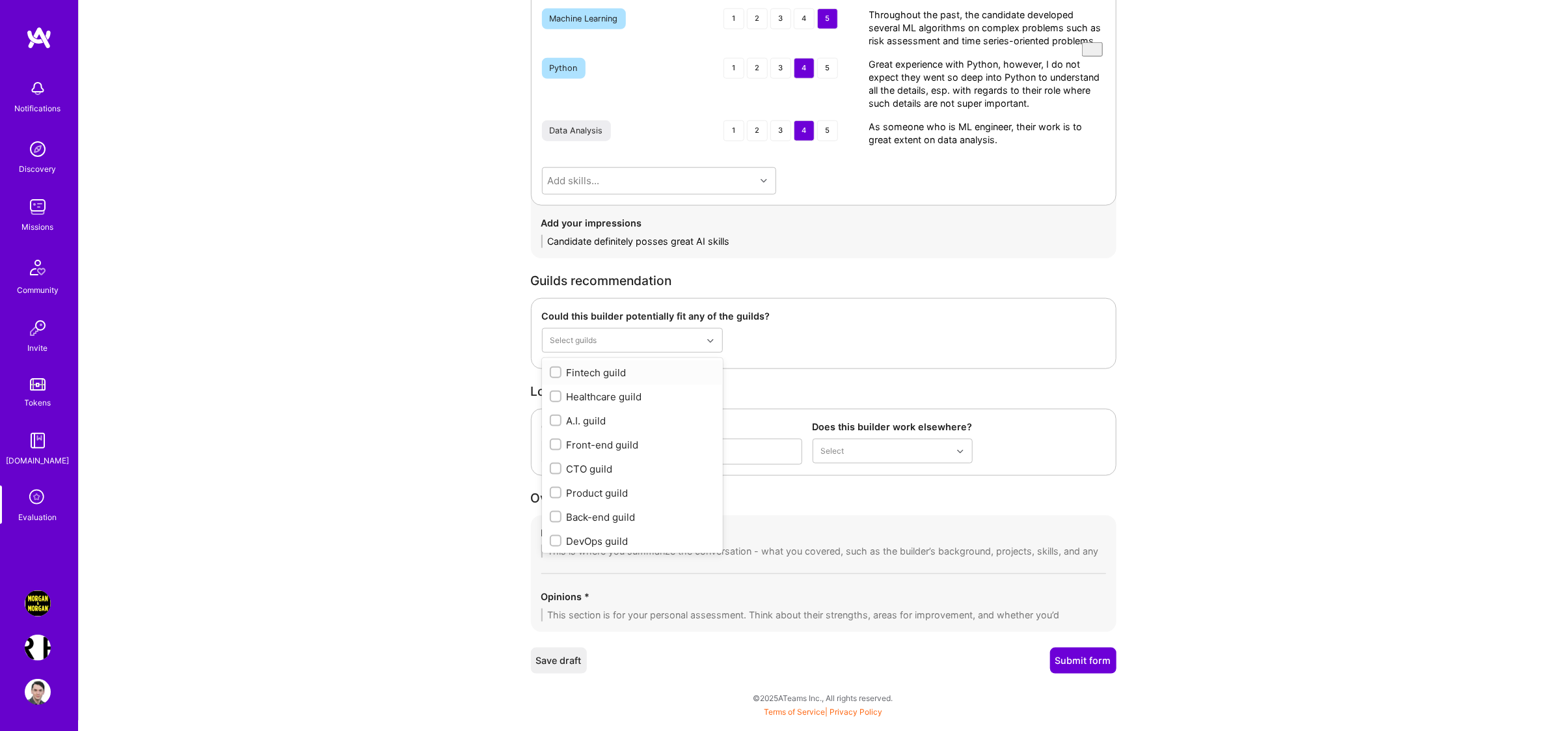
click at [625, 358] on div "Select guilds Fintech guild Healthcare guild A.I. guild Front-end guild CTO gui…" at bounding box center [632, 343] width 181 height 30
click at [735, 248] on textarea "Candidate definitely posses great AI skills" at bounding box center [823, 241] width 564 height 13
type textarea "Candidate definitely posses great AI skills, but also ML and data science skill…"
click at [596, 558] on textarea at bounding box center [823, 551] width 564 height 13
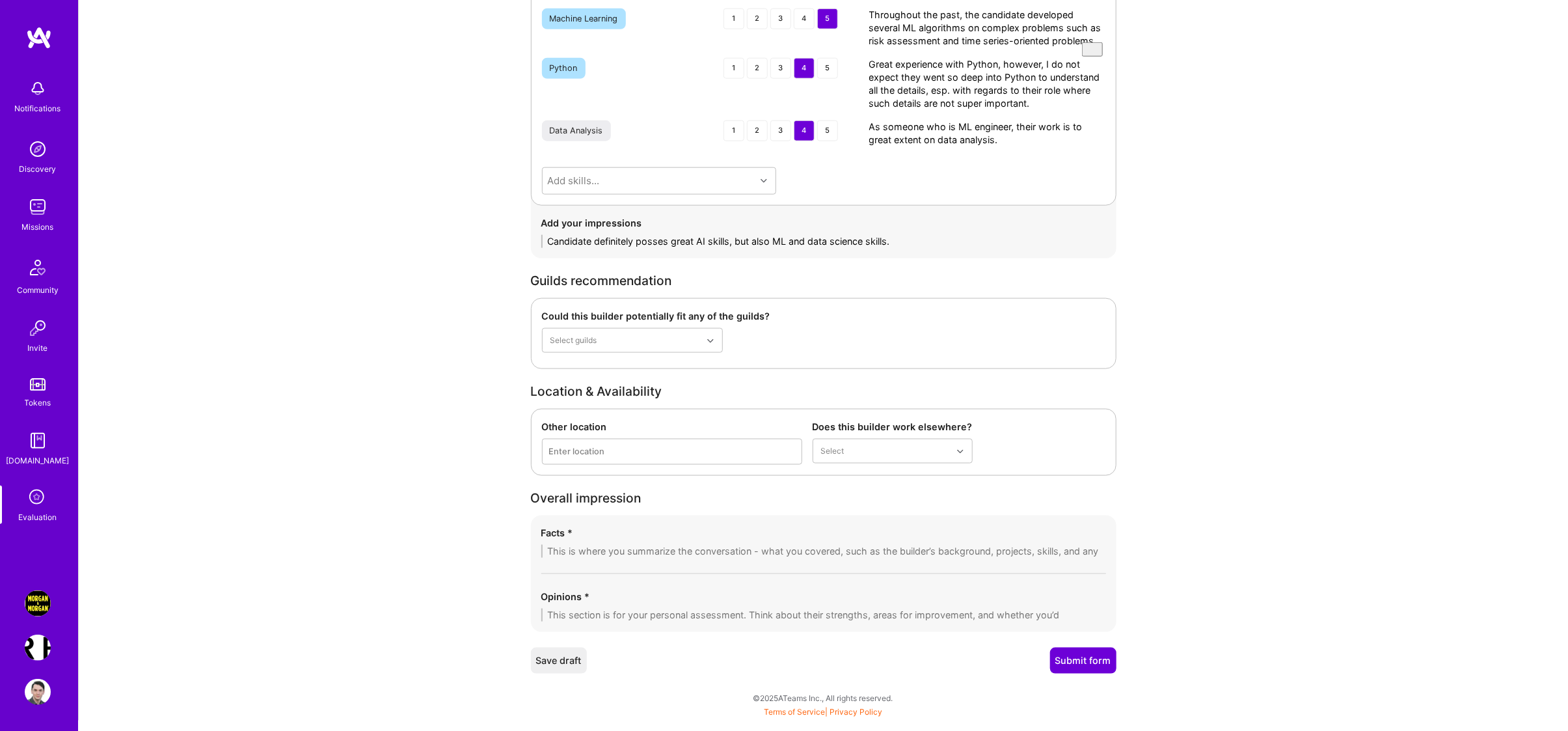
paste textarea "Worked at American Express on the credit system team Lead developer for a credi…"
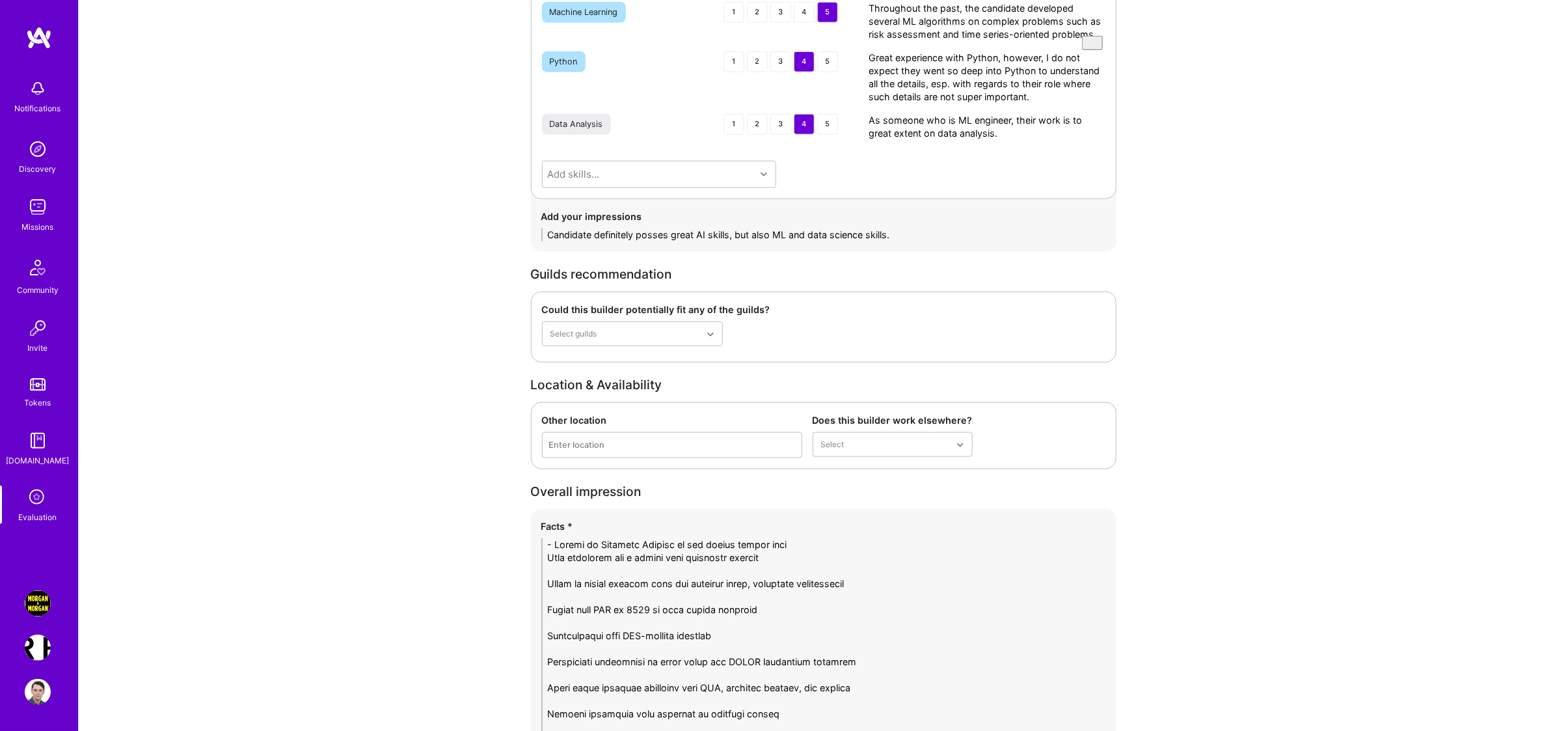
paste textarea "-"
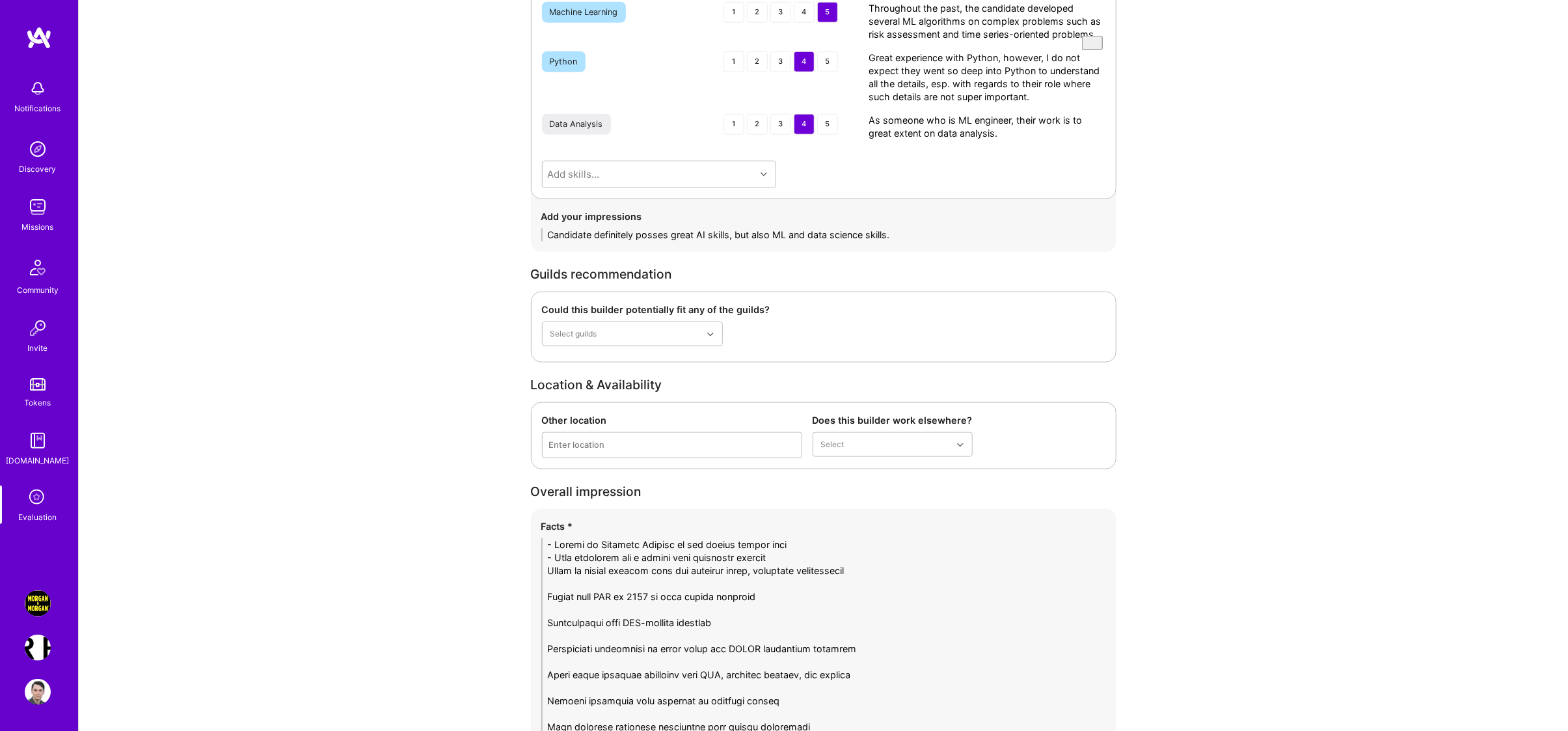
paste textarea "-"
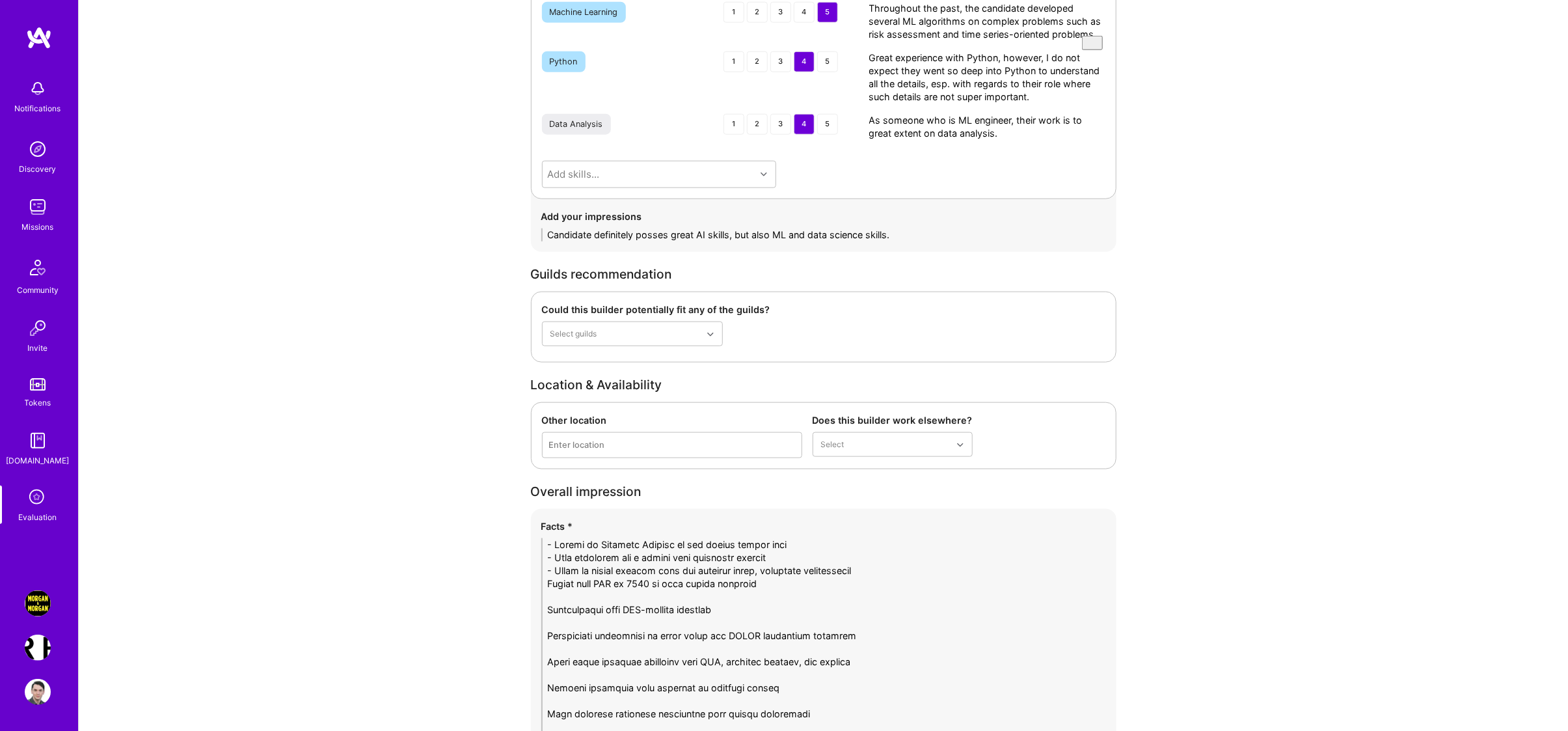
paste textarea "-"
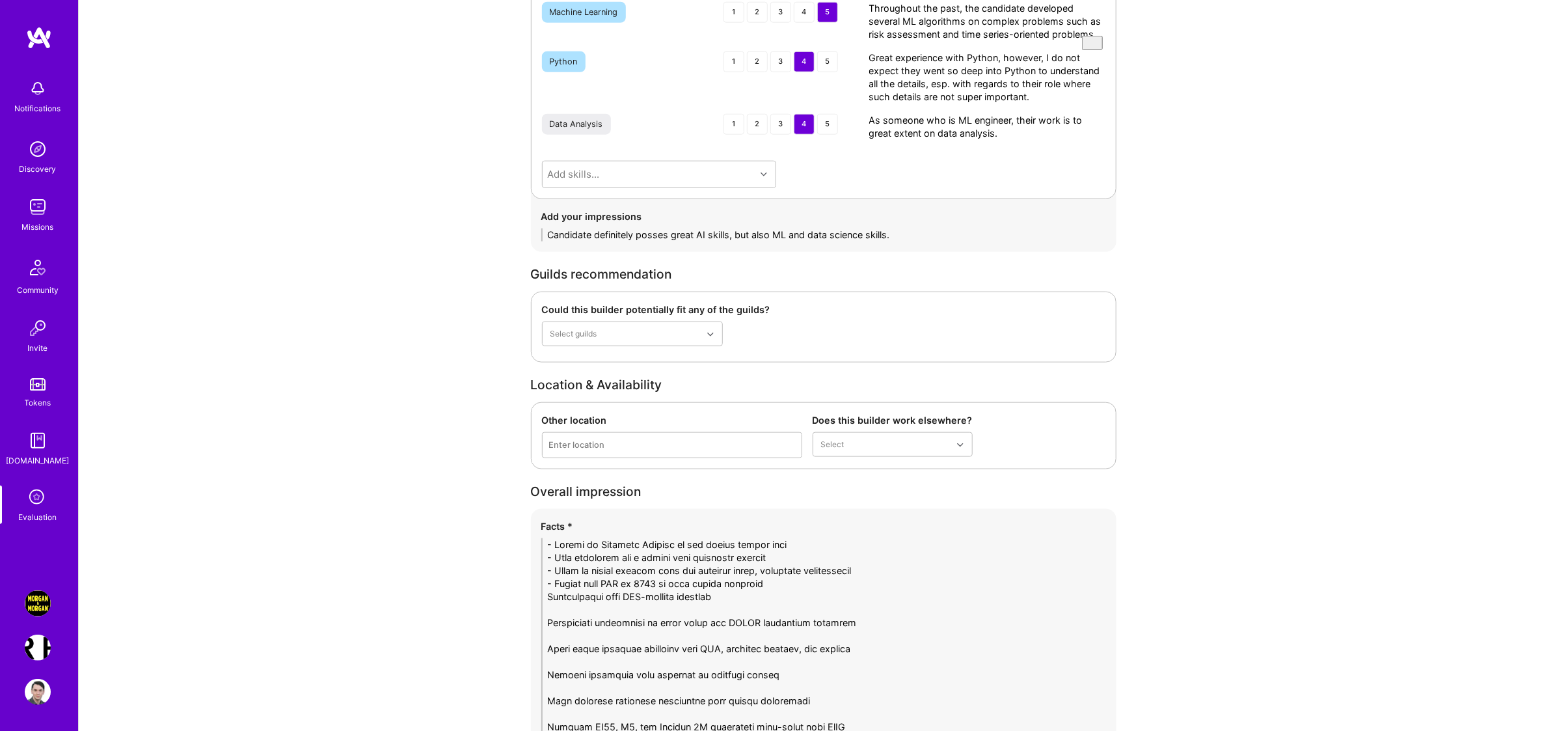
paste textarea "-"
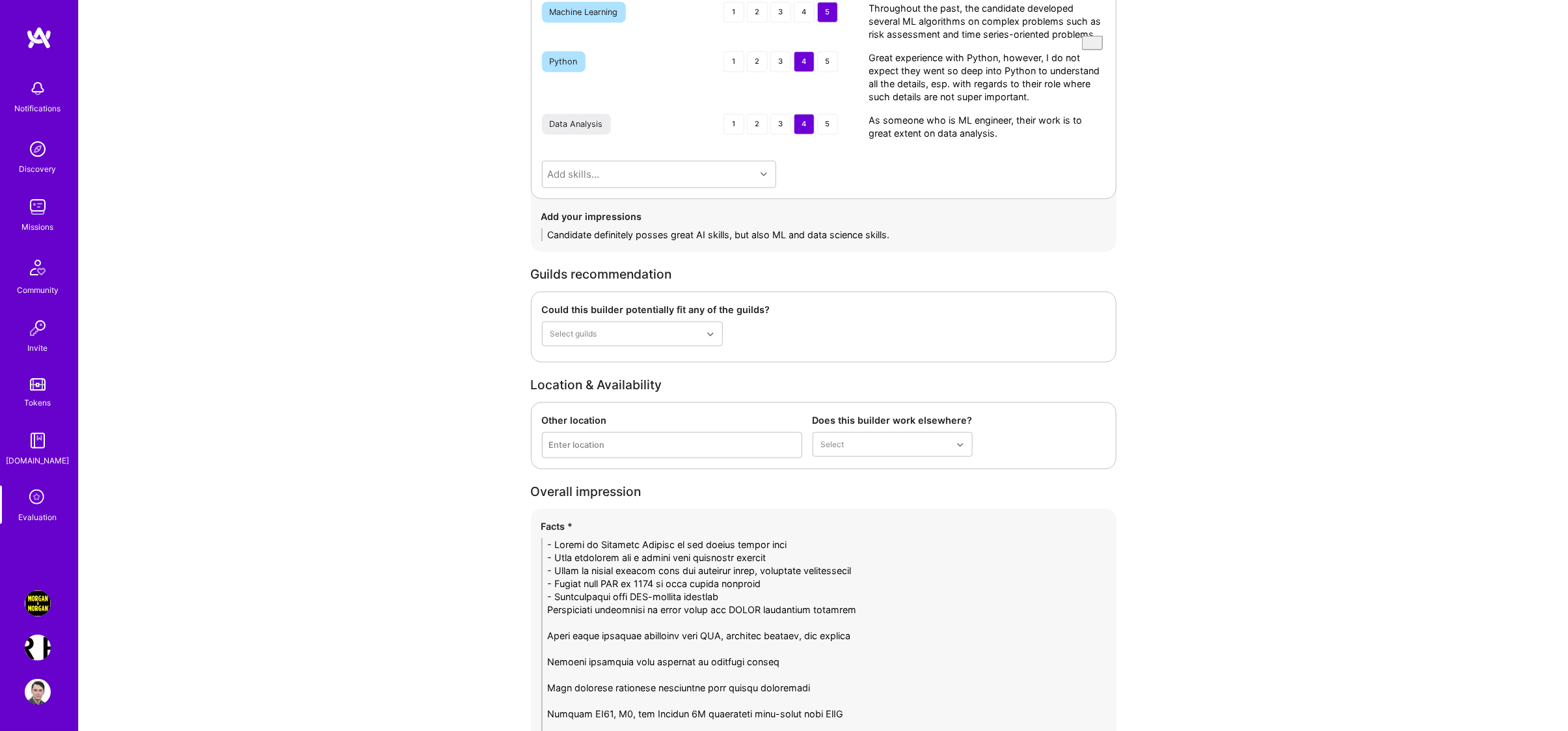
paste textarea "-"
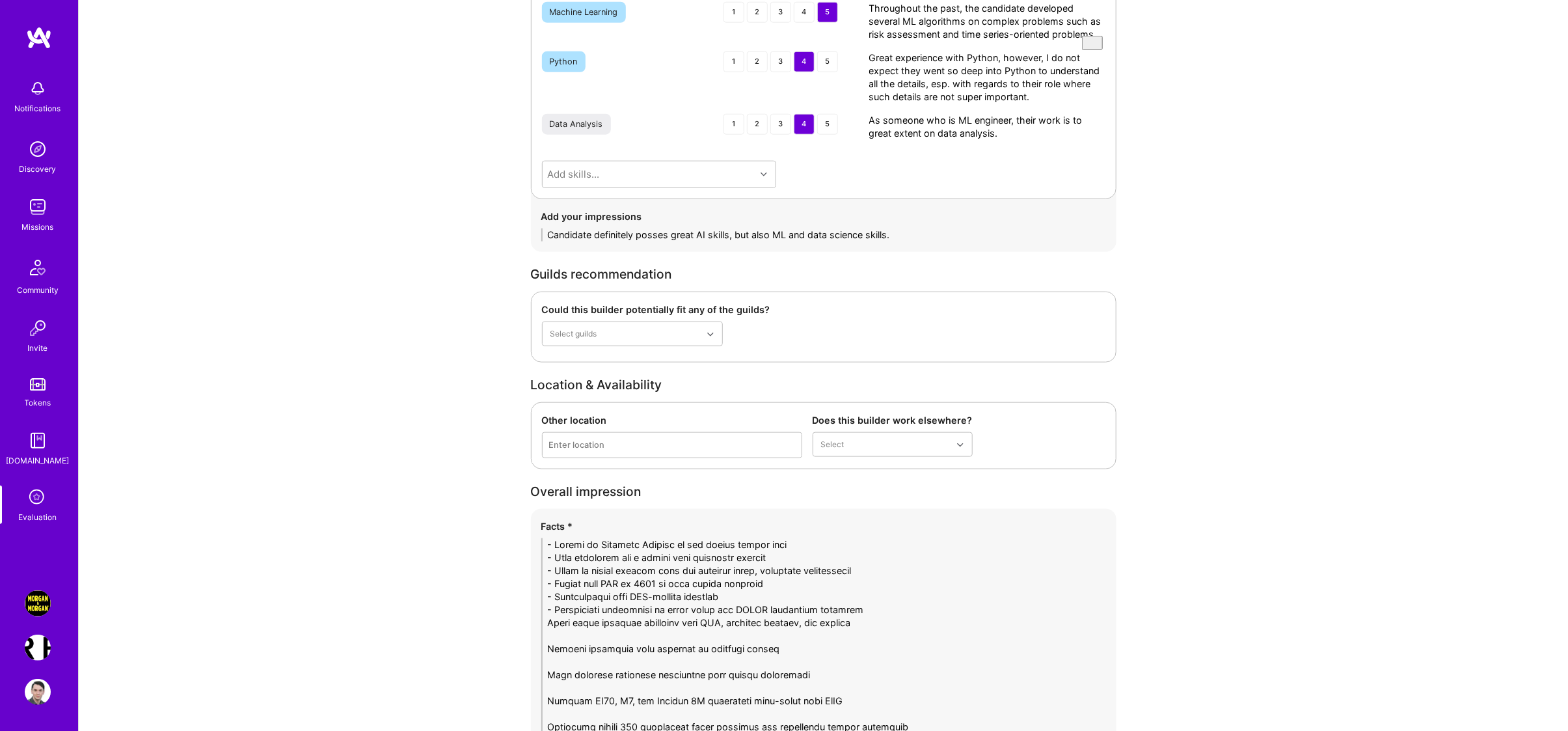
paste textarea "-"
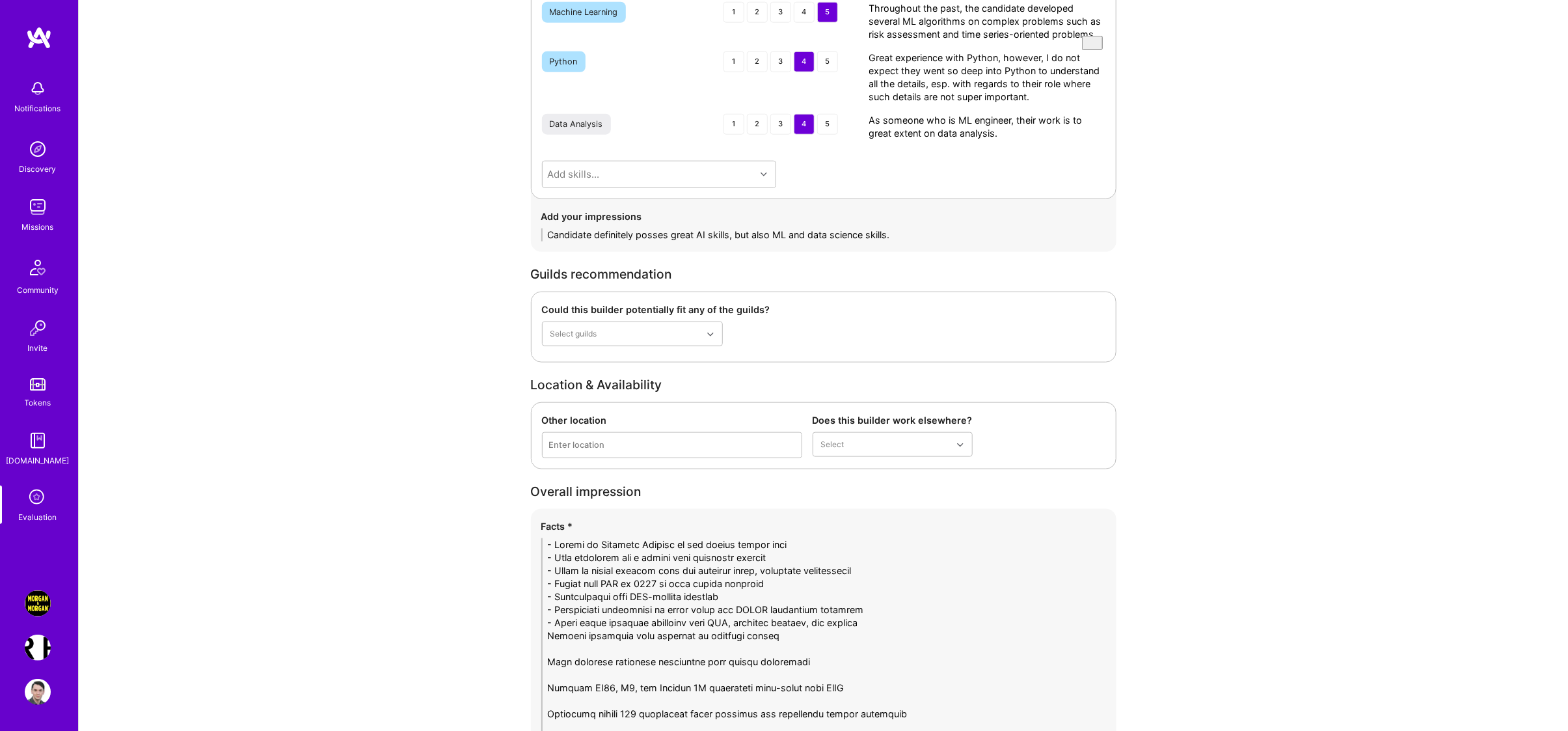
paste textarea "-"
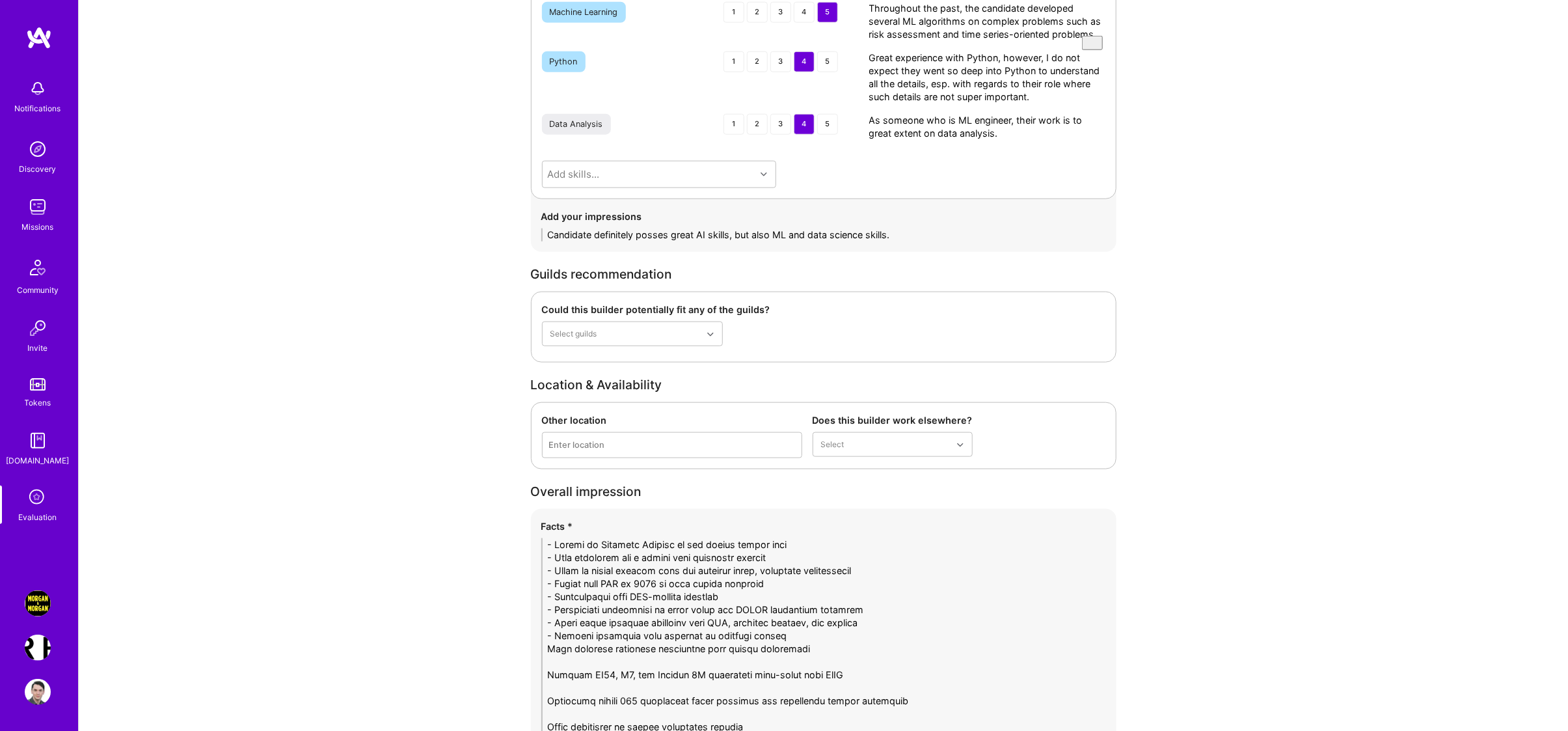
paste textarea "-"
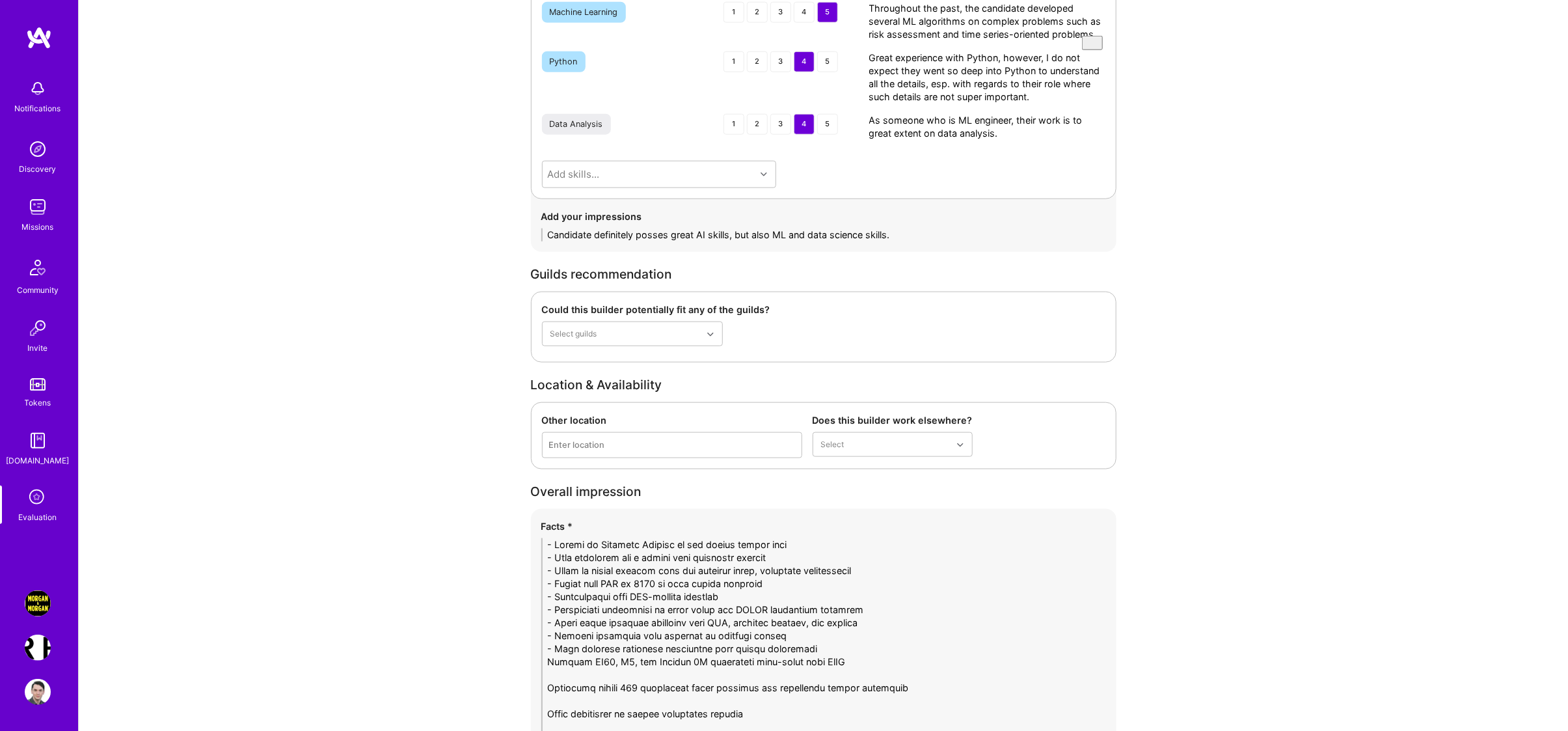
paste textarea "-"
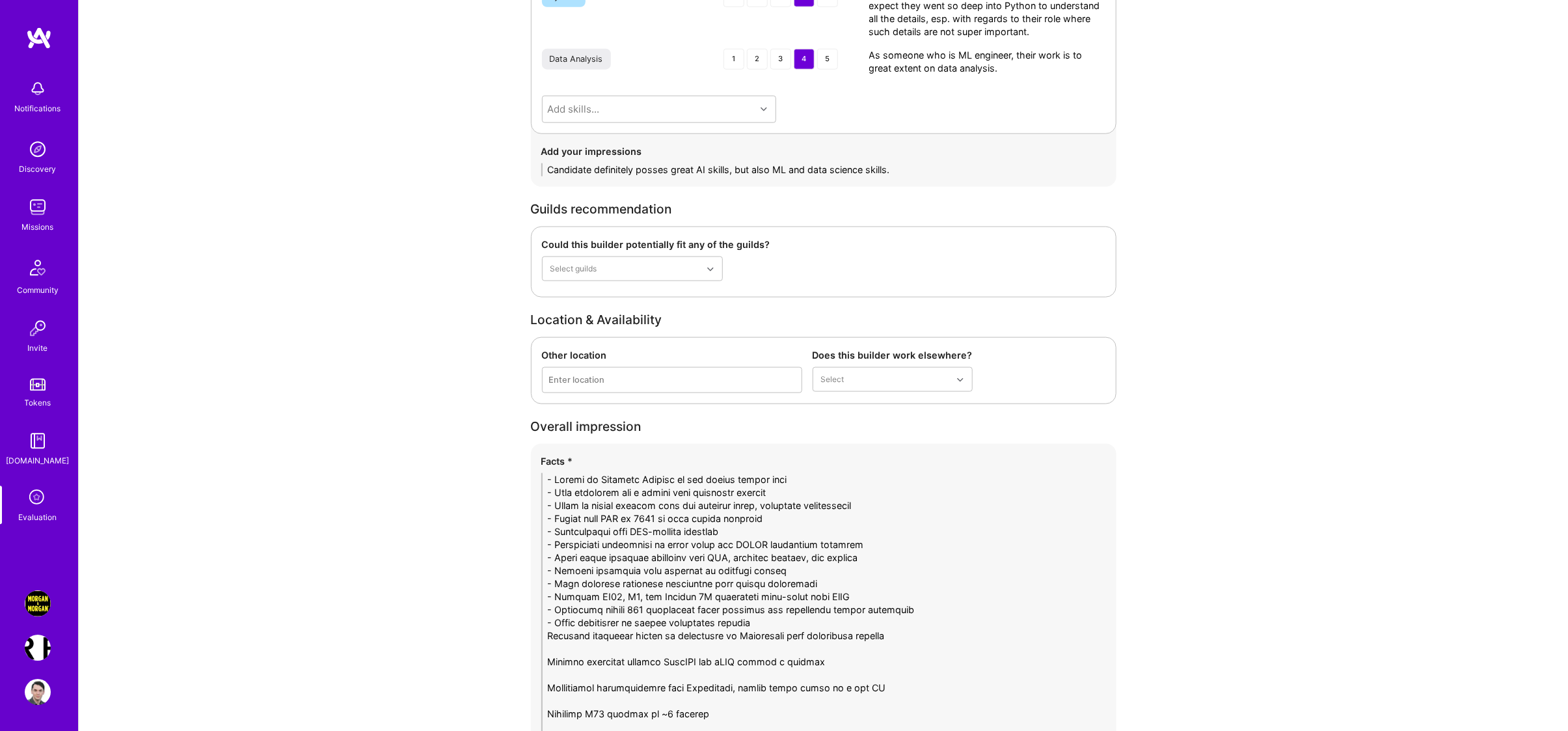
scroll to position [4352, 0]
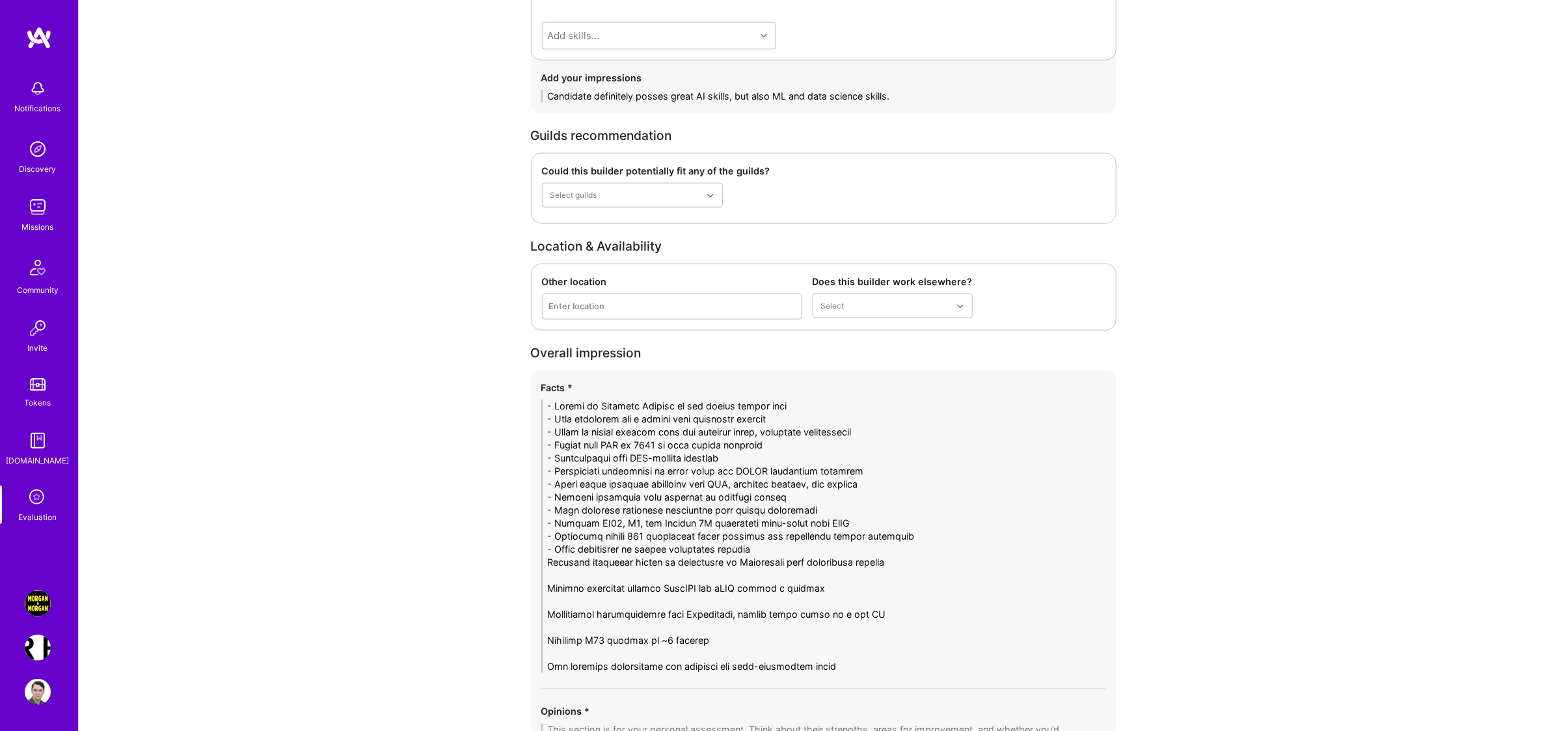
paste textarea "-"
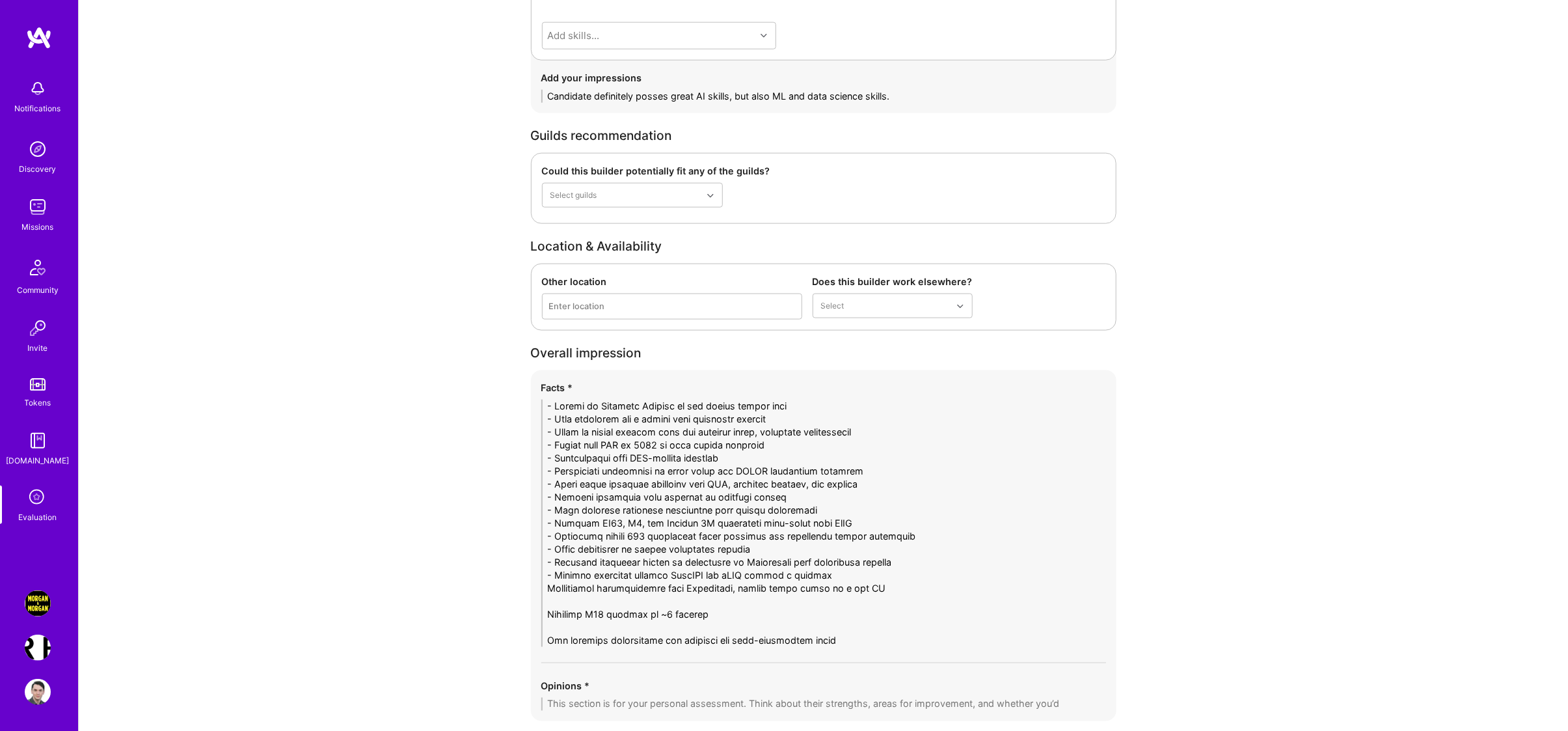
paste textarea "-"
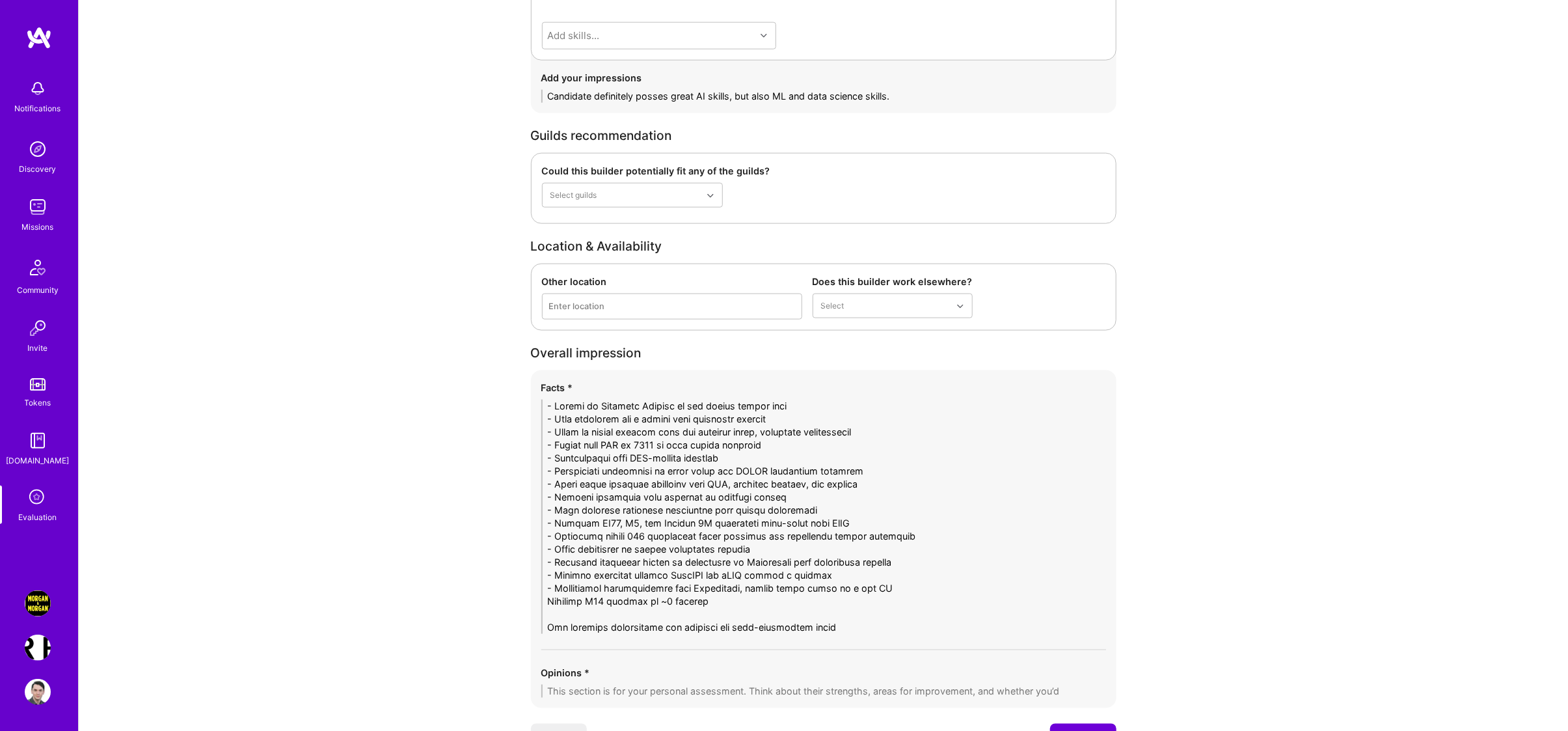
paste textarea "-"
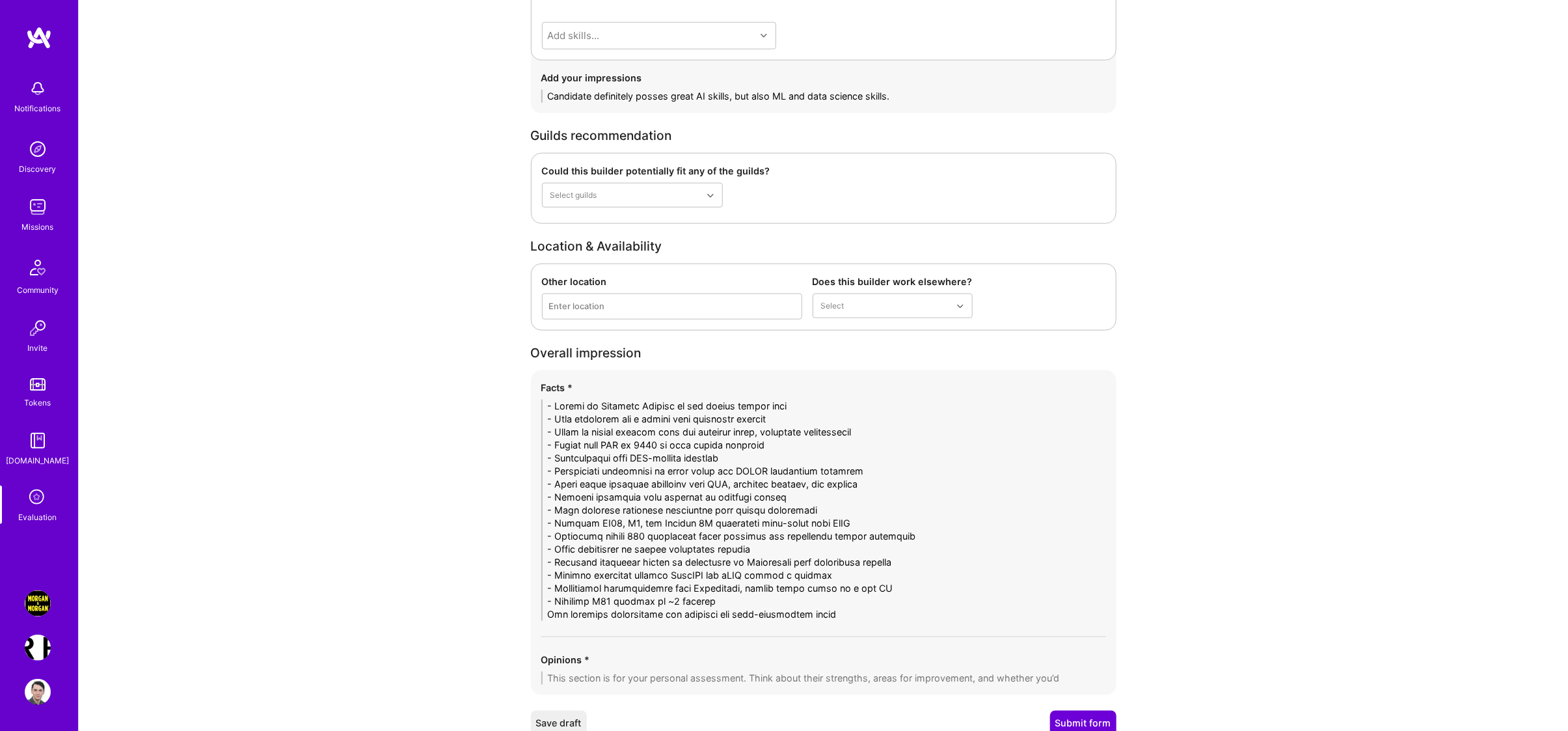
paste textarea "-"
type textarea "- Worked at American Express on the credit system team - Lead developer for a c…"
drag, startPoint x: 778, startPoint y: 687, endPoint x: 801, endPoint y: 695, distance: 24.4
click at [785, 685] on div "Opinions *" at bounding box center [823, 669] width 564 height 32
click at [803, 685] on textarea at bounding box center [823, 678] width 564 height 13
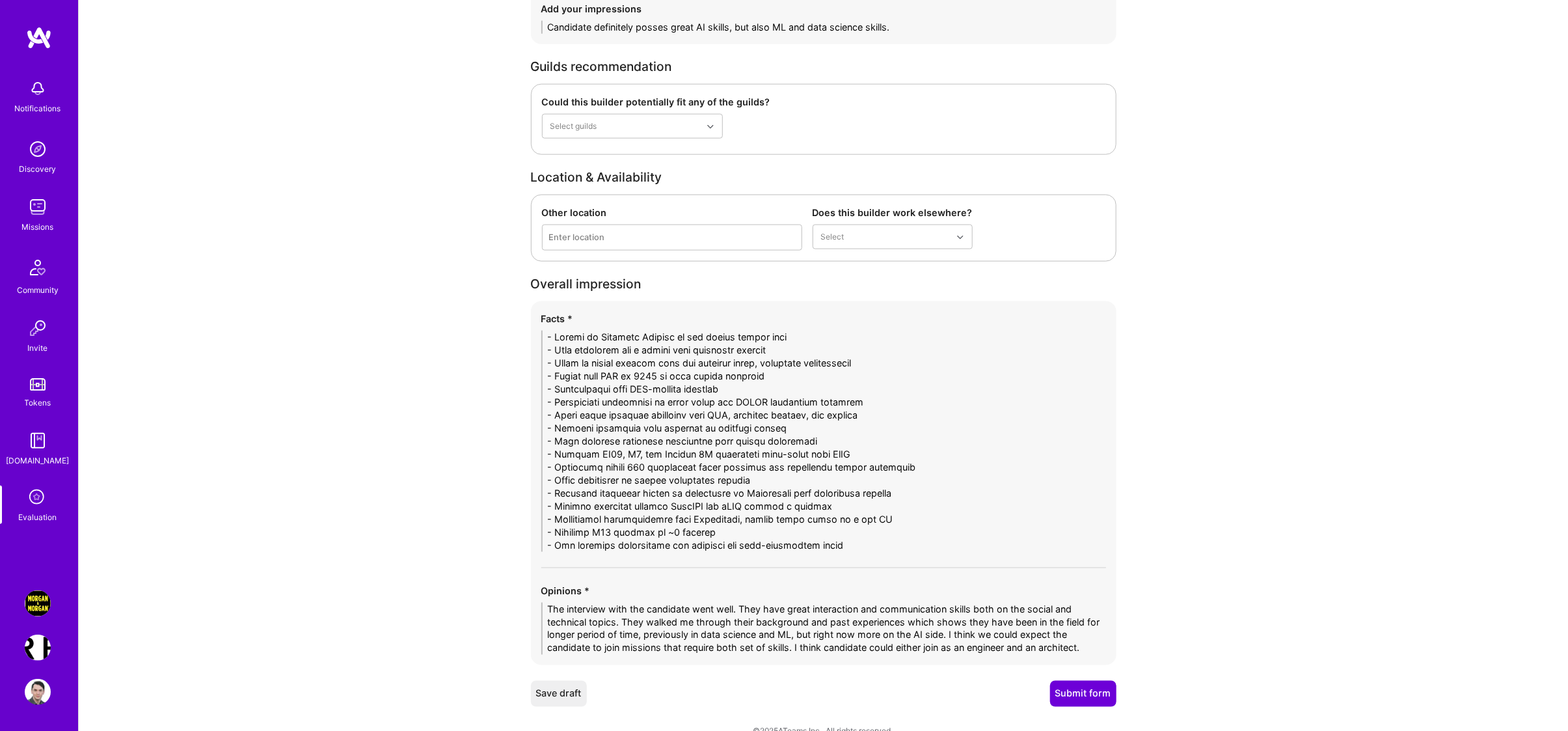
scroll to position [4460, 0]
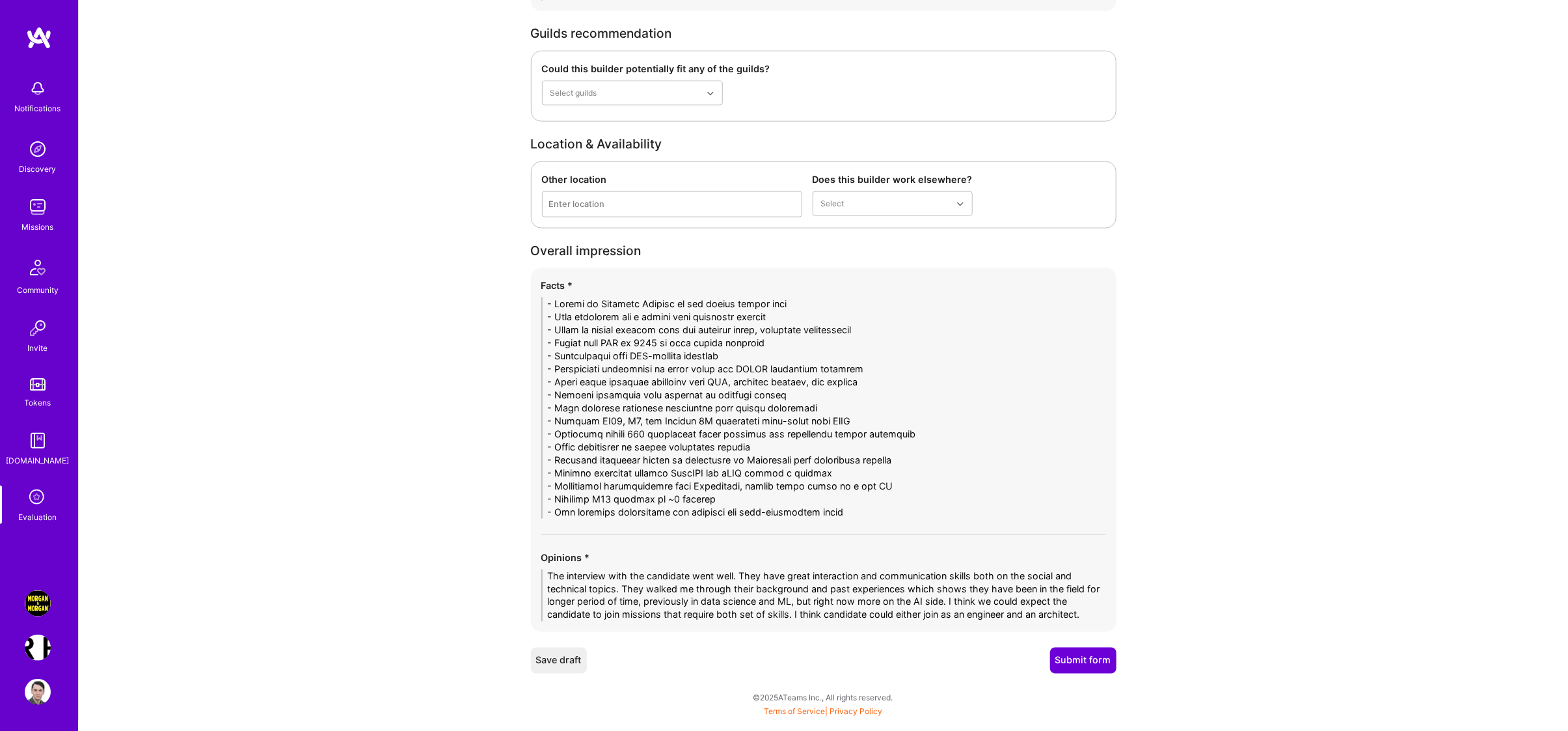
type textarea "The interview with the candidate went well. They have great interaction and com…"
click at [1093, 665] on button "Submit form" at bounding box center [1083, 661] width 66 height 26
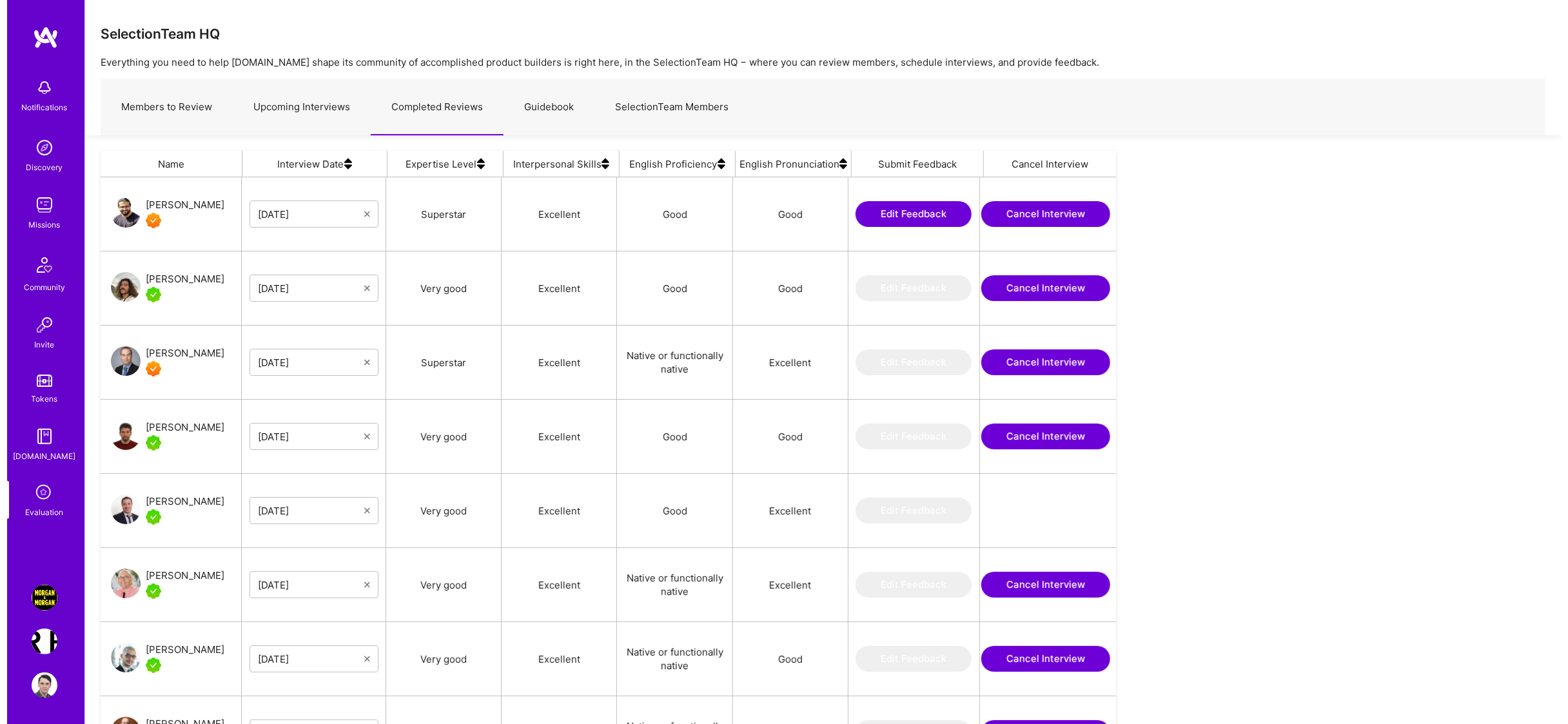
scroll to position [574, 1002]
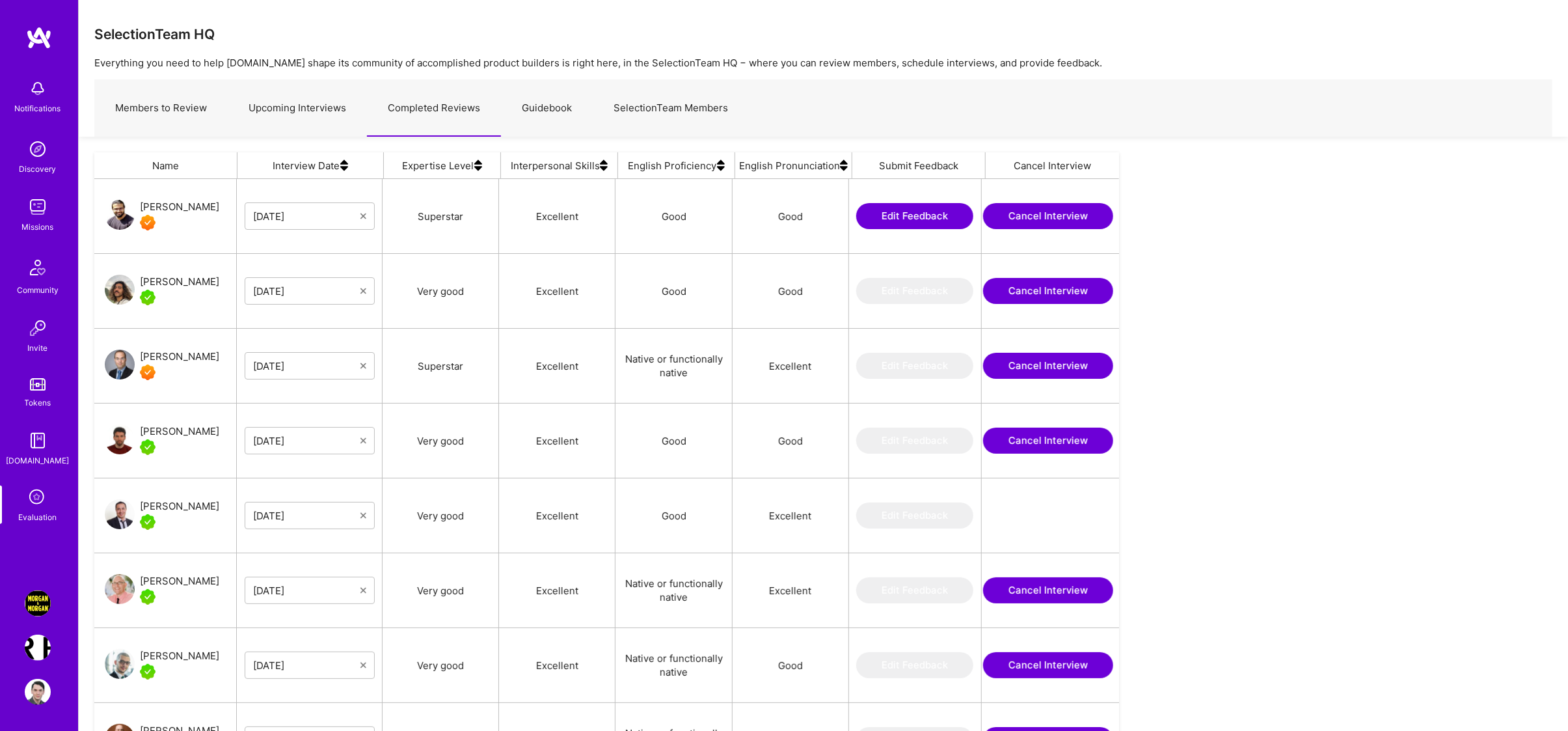
click at [273, 114] on link "Upcoming Interviews" at bounding box center [297, 108] width 139 height 57
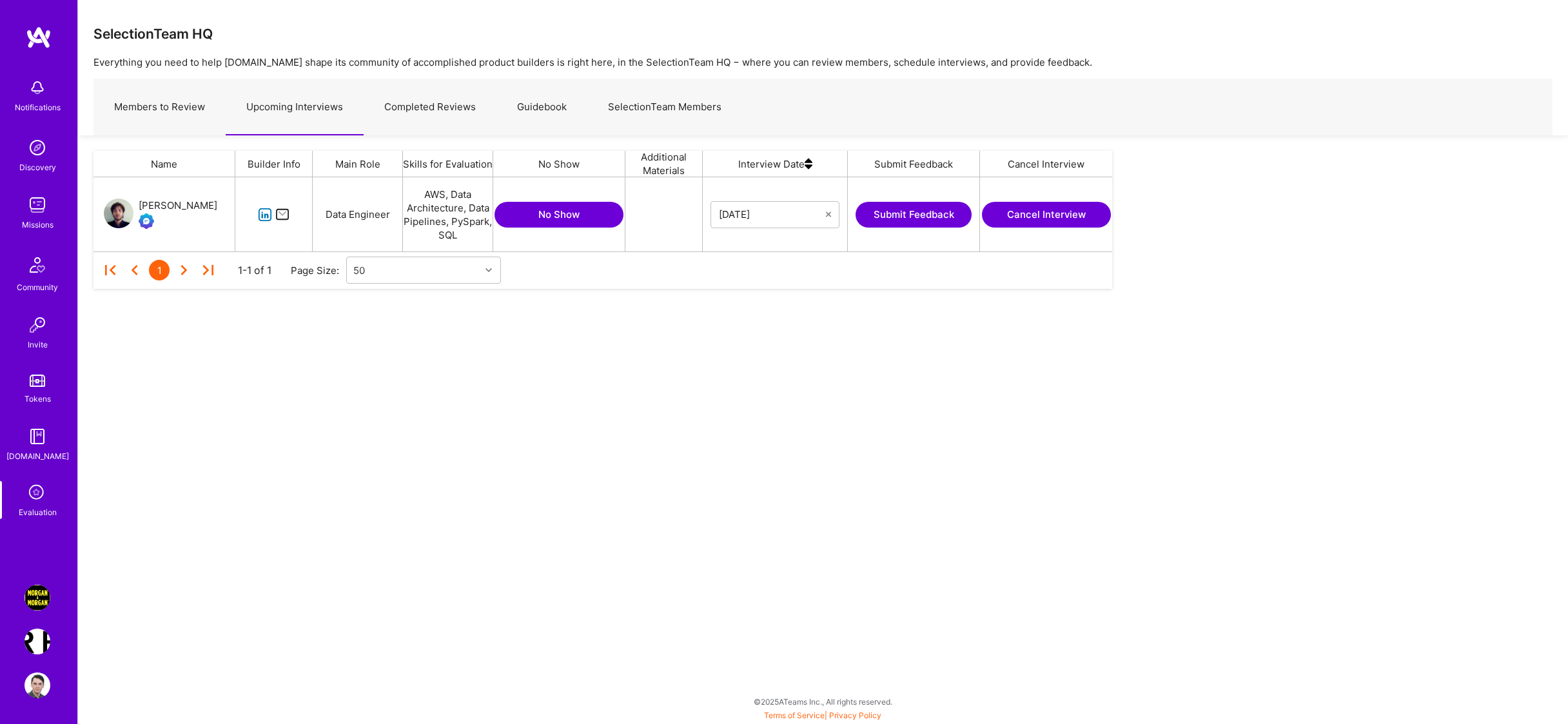
scroll to position [60, 1005]
